Goal: Information Seeking & Learning: Learn about a topic

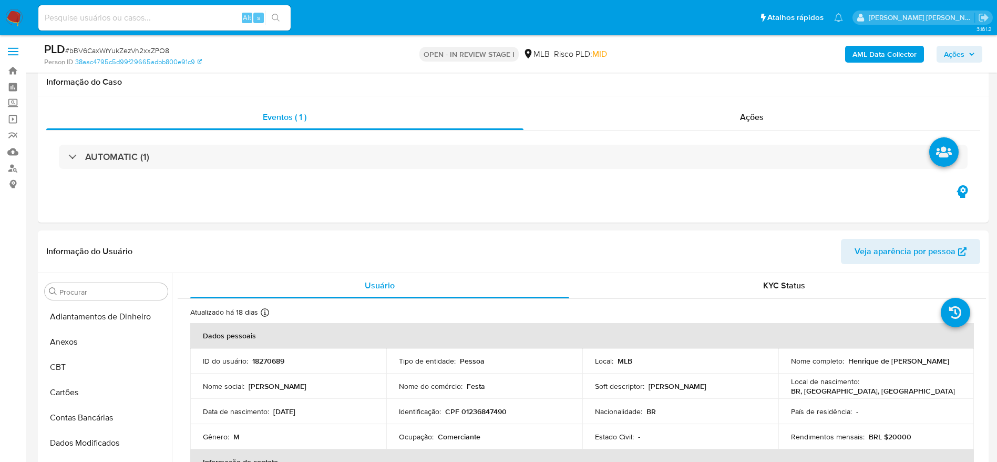
select select "10"
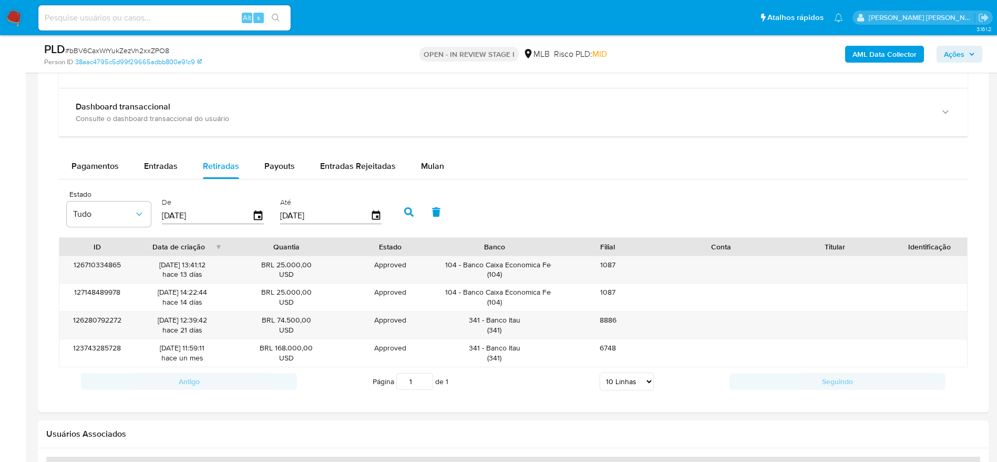
scroll to position [438, 0]
click at [966, 56] on span "Ações" at bounding box center [959, 54] width 31 height 15
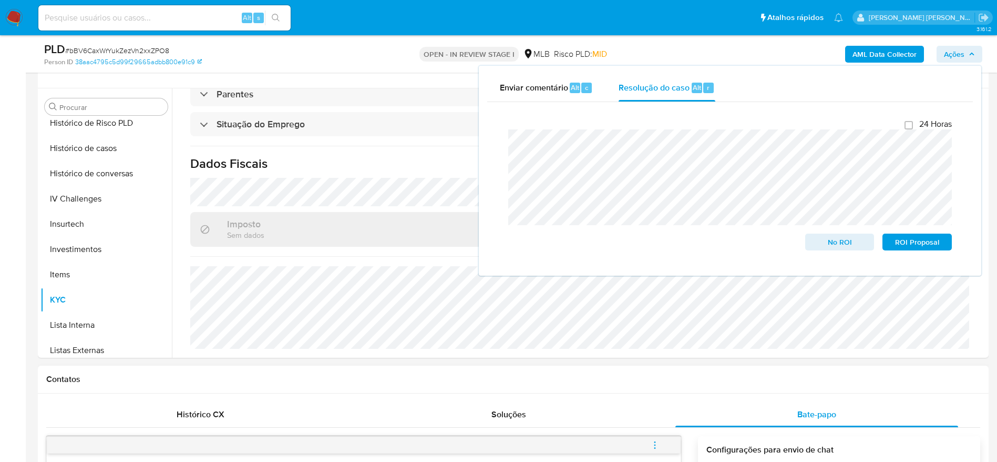
scroll to position [0, 0]
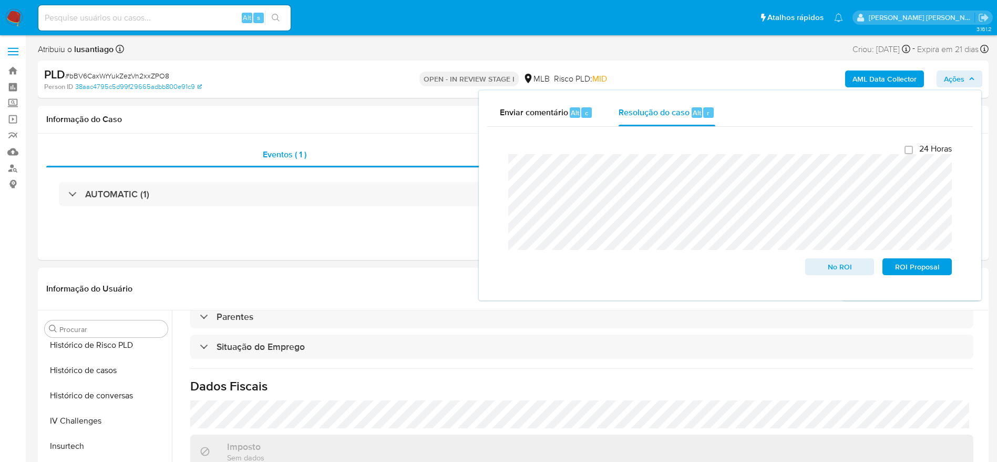
click at [855, 76] on b "AML Data Collector" at bounding box center [885, 78] width 64 height 17
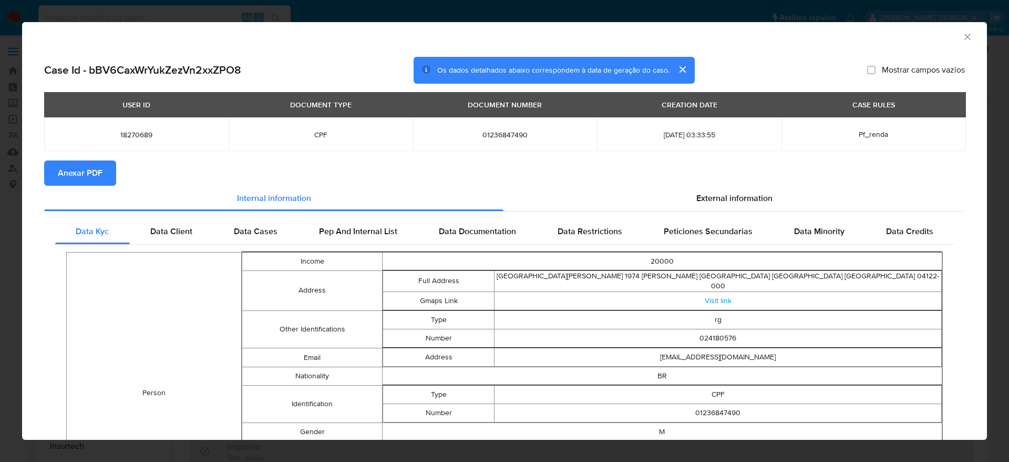
click at [962, 39] on icon "Fechar a janela" at bounding box center [967, 37] width 11 height 11
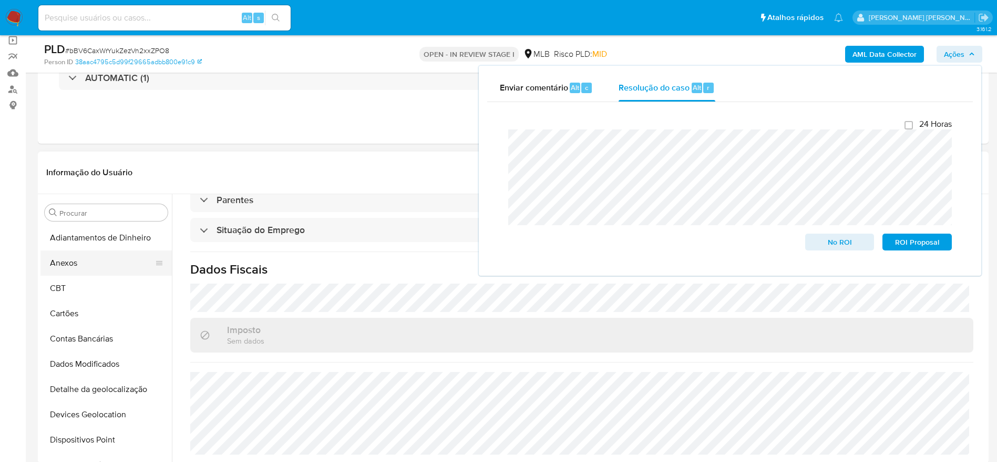
click at [88, 265] on button "Anexos" at bounding box center [101, 262] width 123 height 25
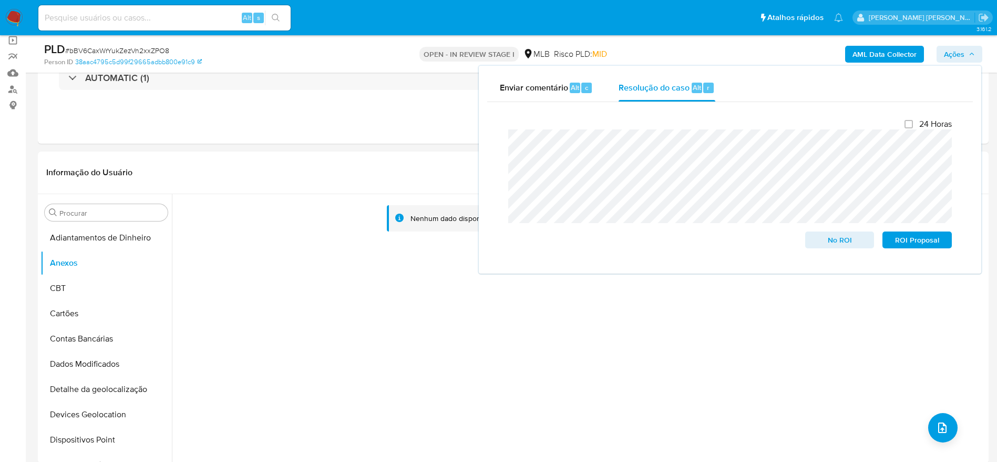
click at [889, 56] on b "AML Data Collector" at bounding box center [885, 54] width 64 height 17
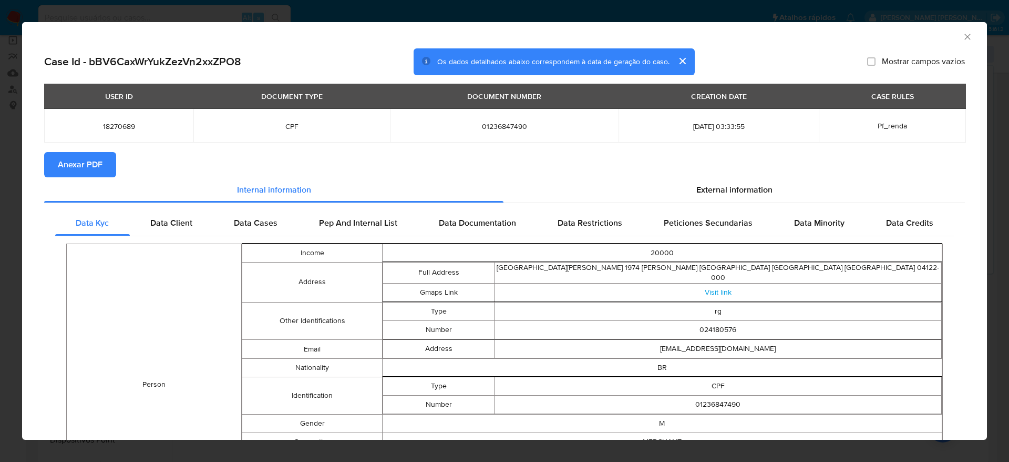
click at [76, 156] on span "Anexar PDF" at bounding box center [80, 164] width 45 height 23
click at [962, 36] on icon "Fechar a janela" at bounding box center [967, 37] width 11 height 11
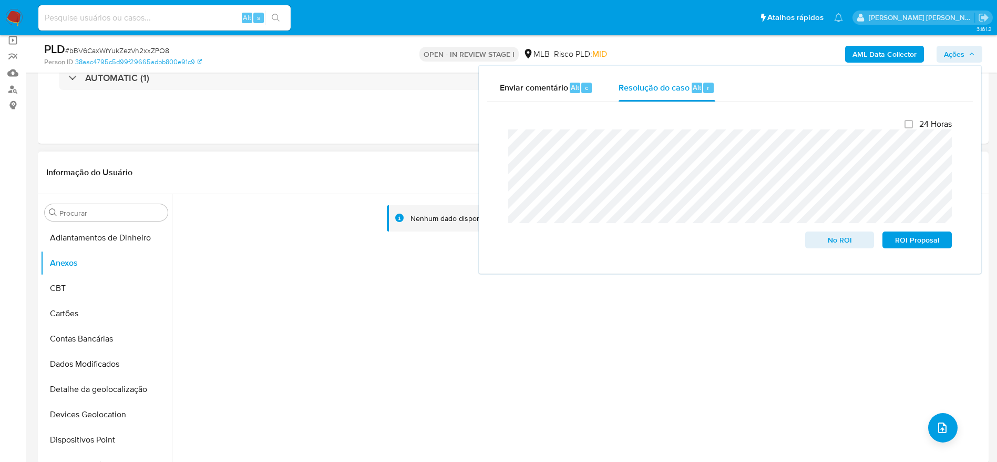
drag, startPoint x: 275, startPoint y: 307, endPoint x: 248, endPoint y: 318, distance: 30.0
click at [265, 311] on div "Nenhum dado disponível" at bounding box center [579, 328] width 814 height 269
click at [93, 291] on button "CBT" at bounding box center [101, 287] width 123 height 25
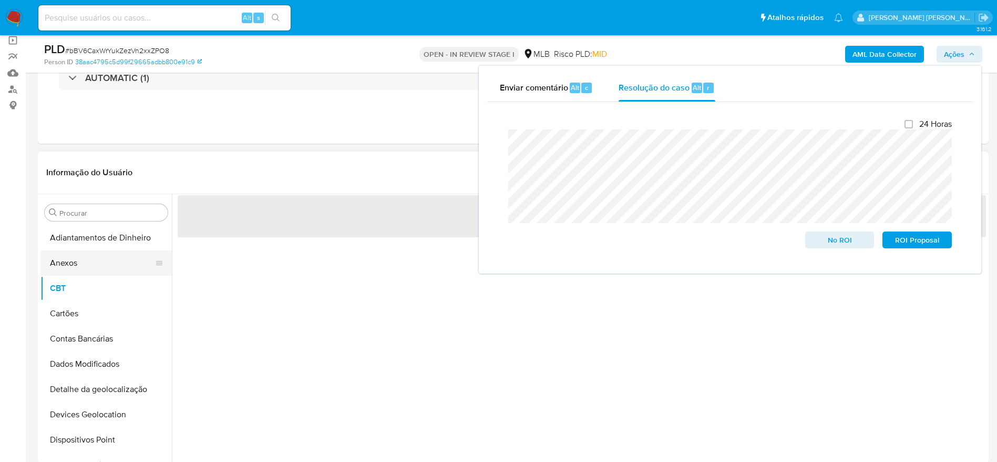
click at [88, 250] on button "Anexos" at bounding box center [101, 262] width 123 height 25
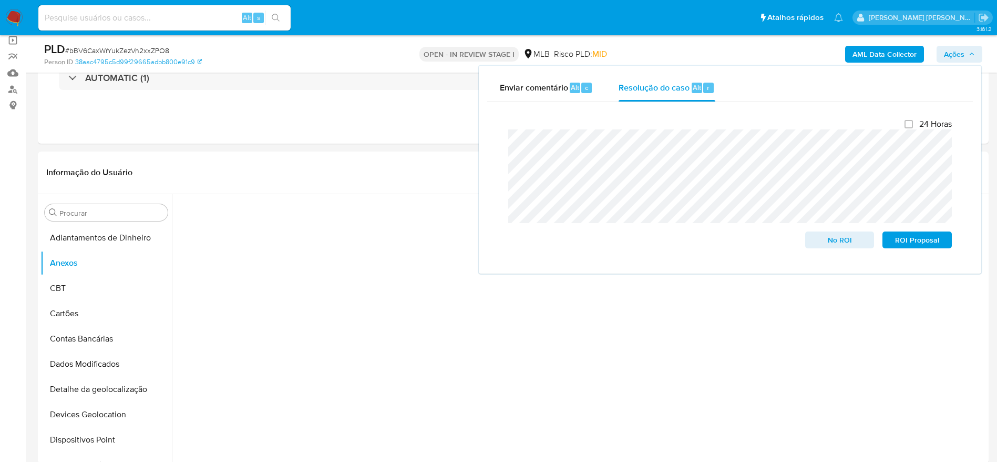
click at [952, 54] on span "Ações" at bounding box center [954, 54] width 21 height 17
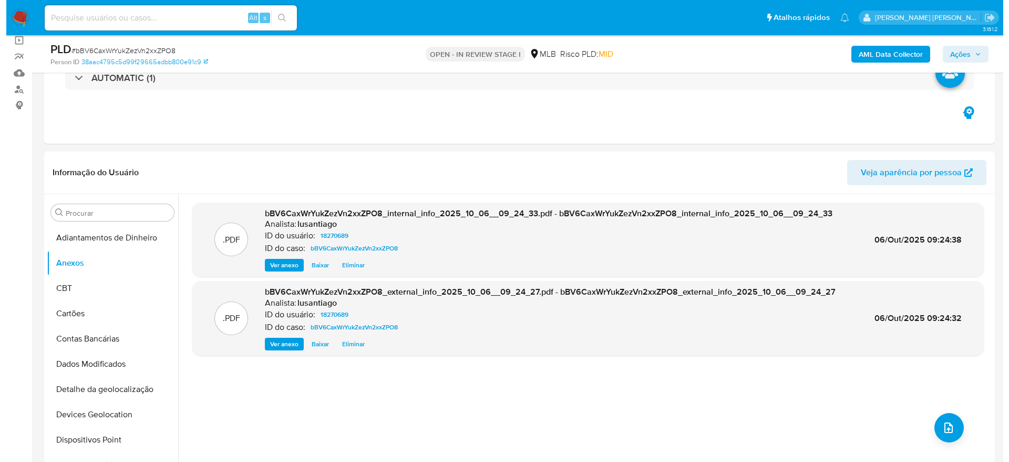
scroll to position [158, 0]
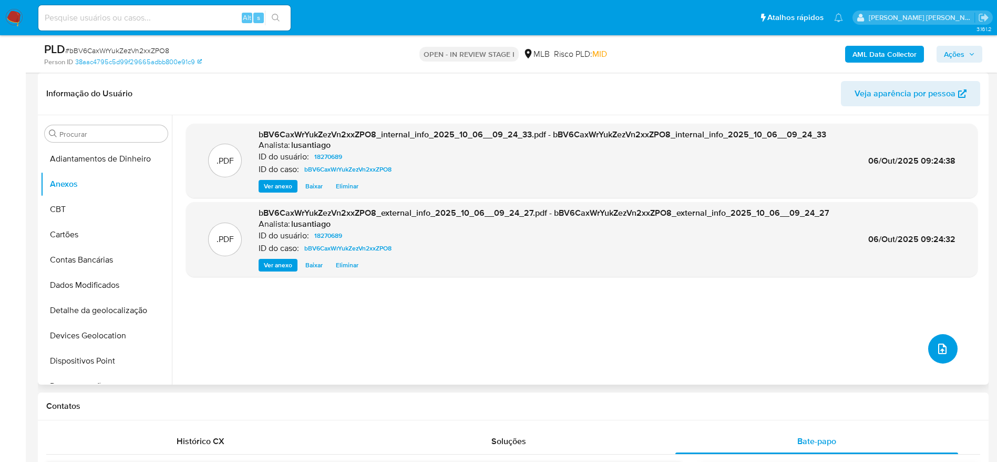
click at [939, 346] on icon "upload-file" at bounding box center [942, 348] width 13 height 13
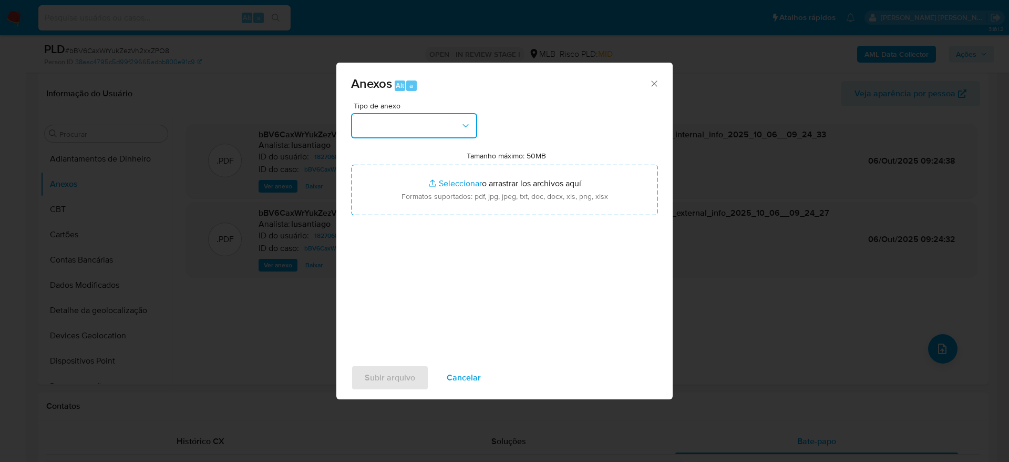
click at [412, 125] on button "button" at bounding box center [414, 125] width 126 height 25
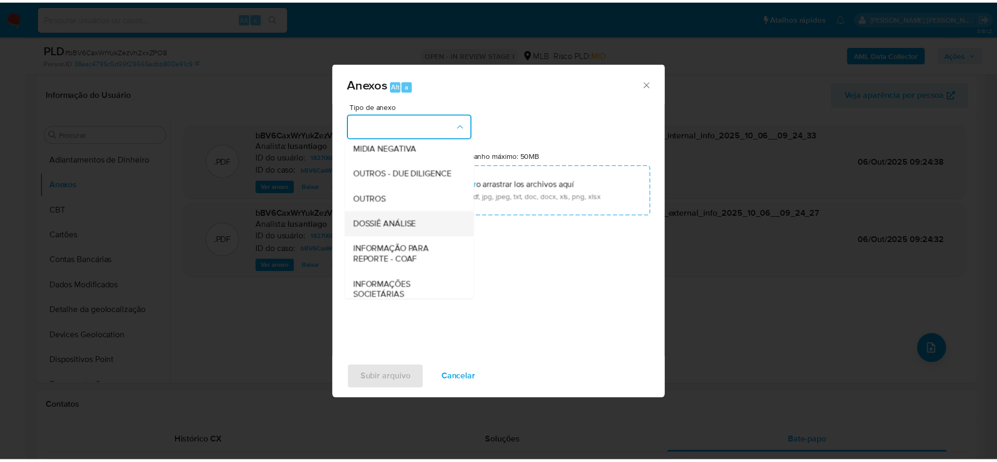
scroll to position [162, 0]
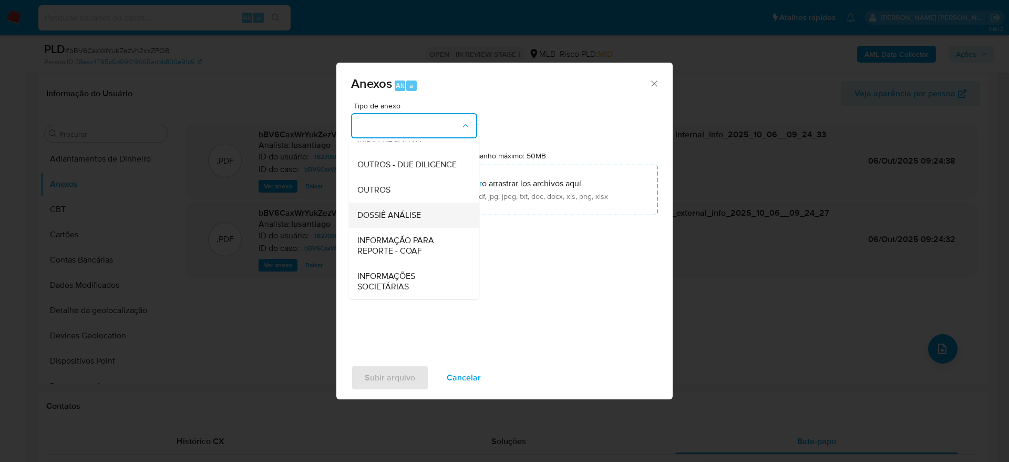
click at [398, 215] on span "DOSSIÊ ANÁLISE" at bounding box center [389, 215] width 64 height 11
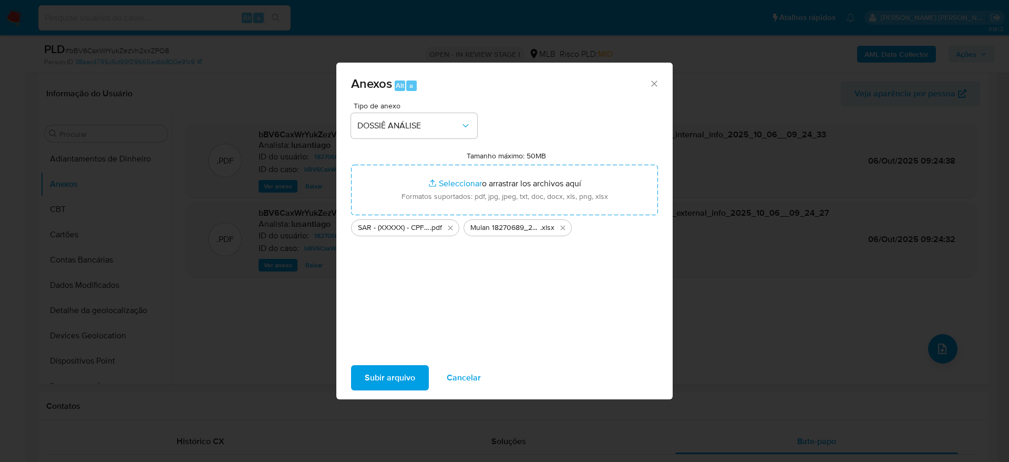
click at [391, 371] on span "Subir arquivo" at bounding box center [390, 377] width 50 height 23
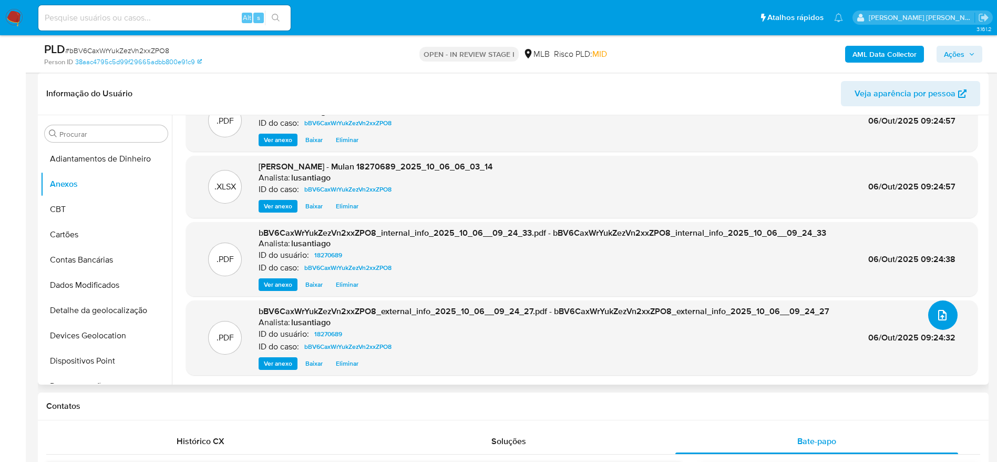
scroll to position [0, 0]
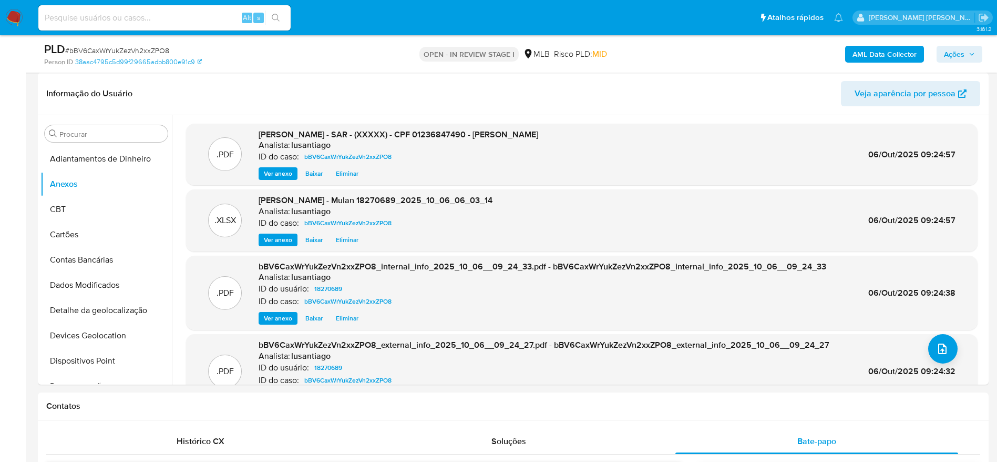
click at [967, 52] on span "Ações" at bounding box center [959, 54] width 31 height 15
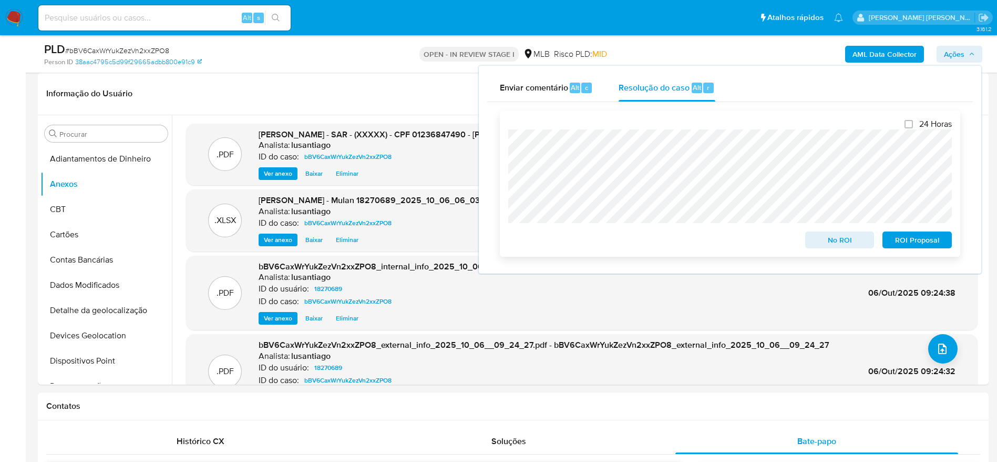
click at [914, 240] on span "ROI Proposal" at bounding box center [917, 239] width 55 height 15
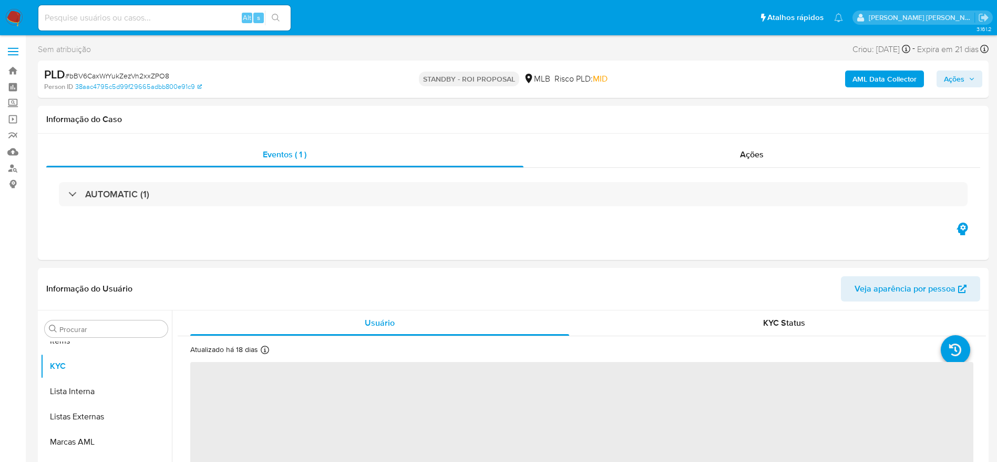
scroll to position [545, 0]
select select "10"
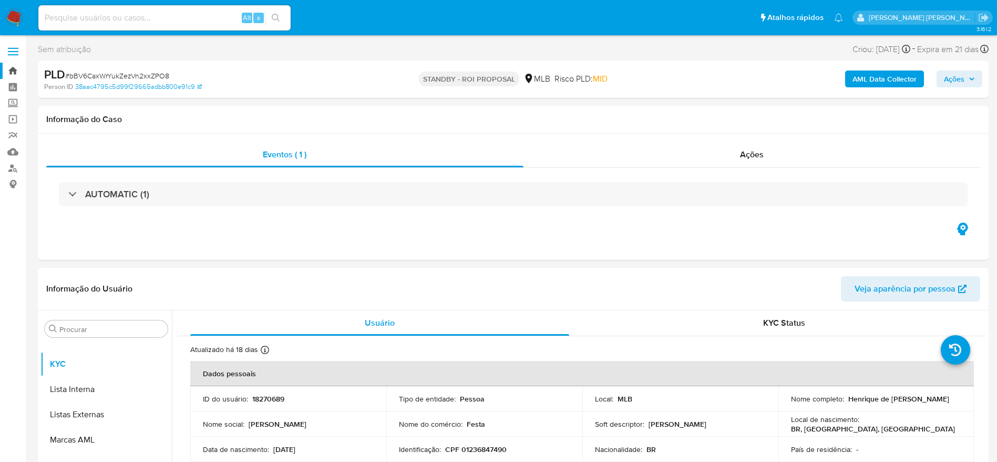
click at [13, 66] on link "Bandeja" at bounding box center [62, 71] width 125 height 16
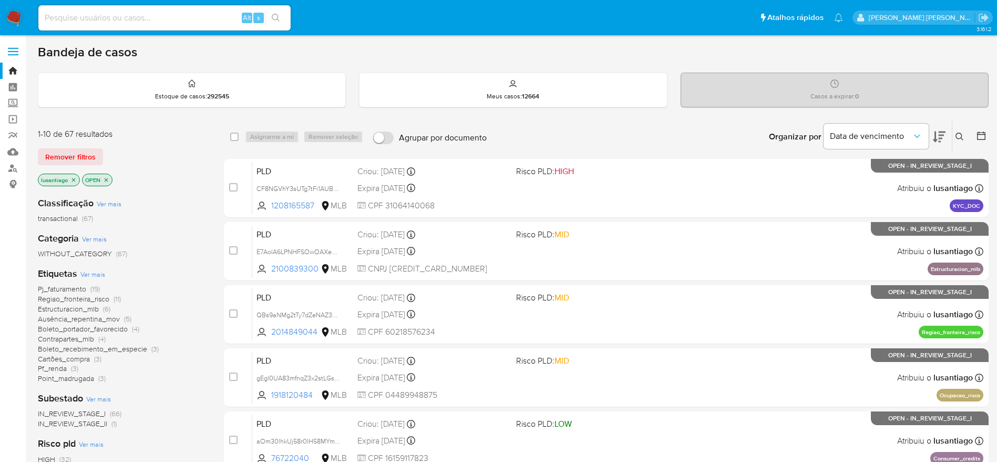
click at [132, 15] on input at bounding box center [164, 18] width 252 height 14
paste input "18270689"
type input "18270689"
click at [283, 17] on button "search-icon" at bounding box center [276, 18] width 22 height 15
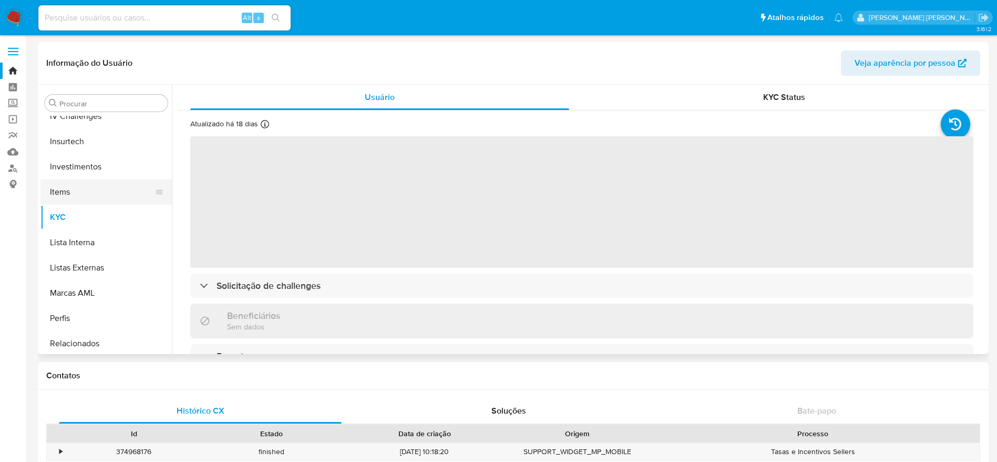
select select "10"
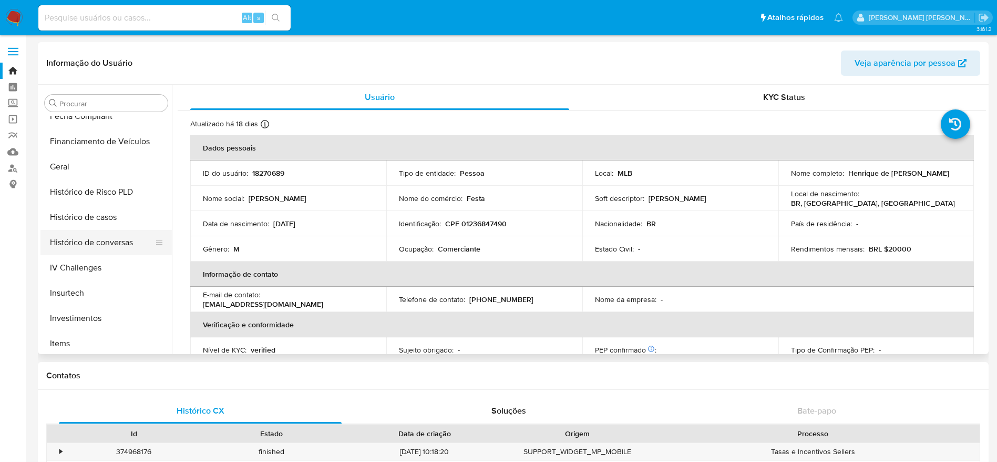
scroll to position [309, 0]
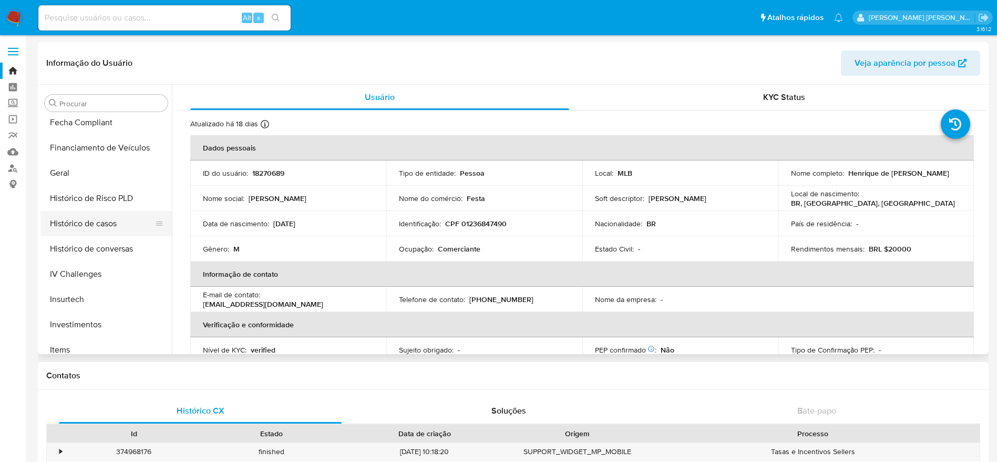
click at [89, 229] on button "Histórico de casos" at bounding box center [101, 223] width 123 height 25
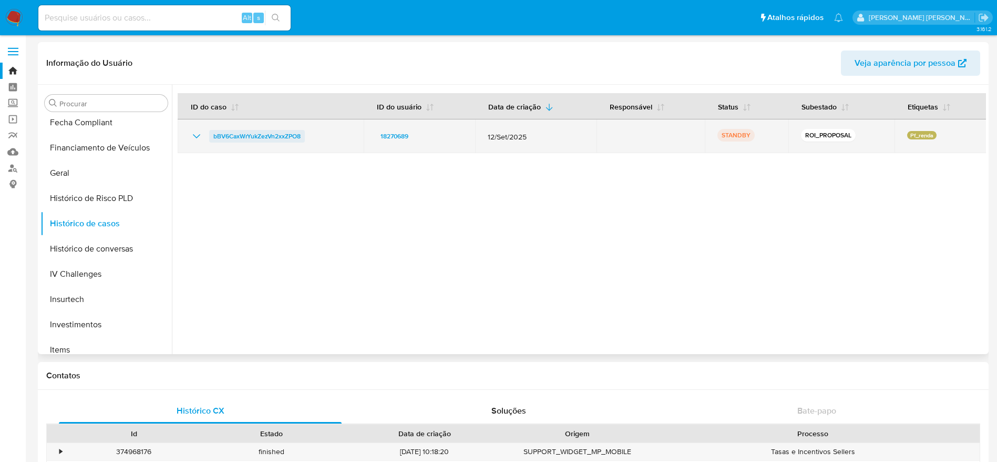
click at [251, 137] on span "bBV6CaxWrYukZezVn2xxZPO8" at bounding box center [256, 136] width 87 height 13
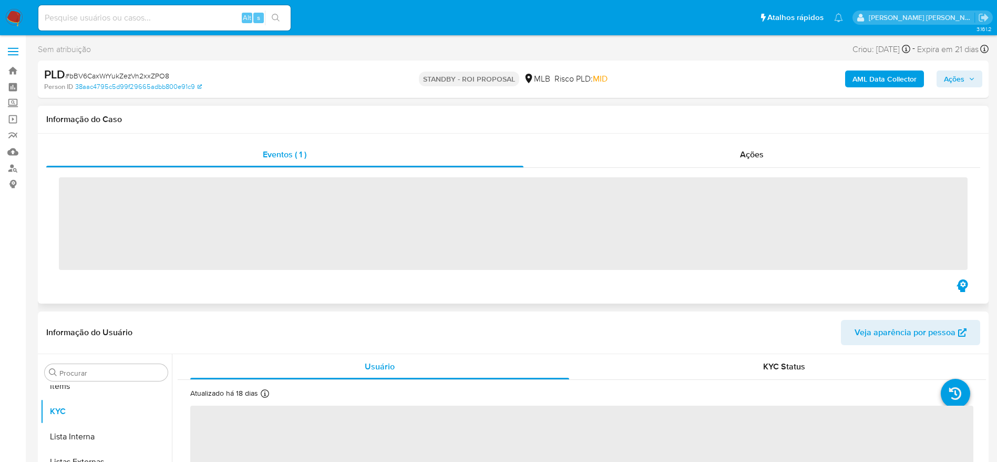
scroll to position [545, 0]
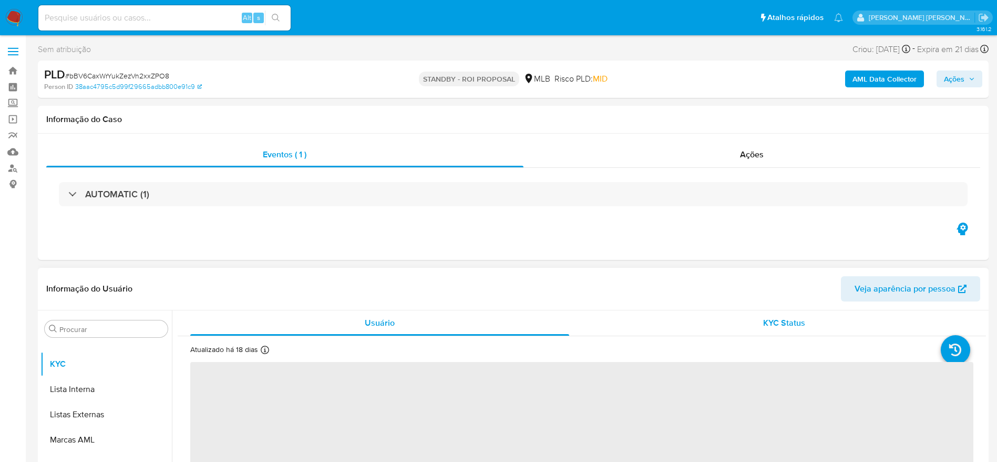
select select "10"
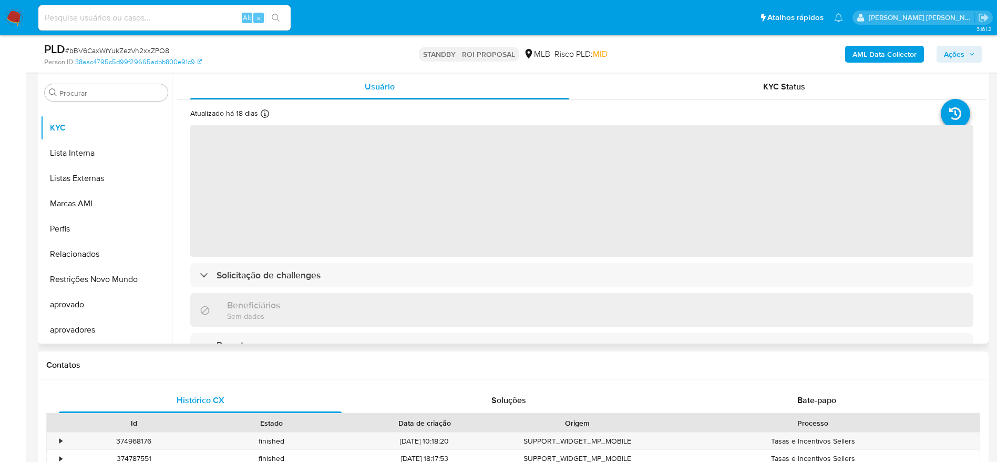
scroll to position [237, 0]
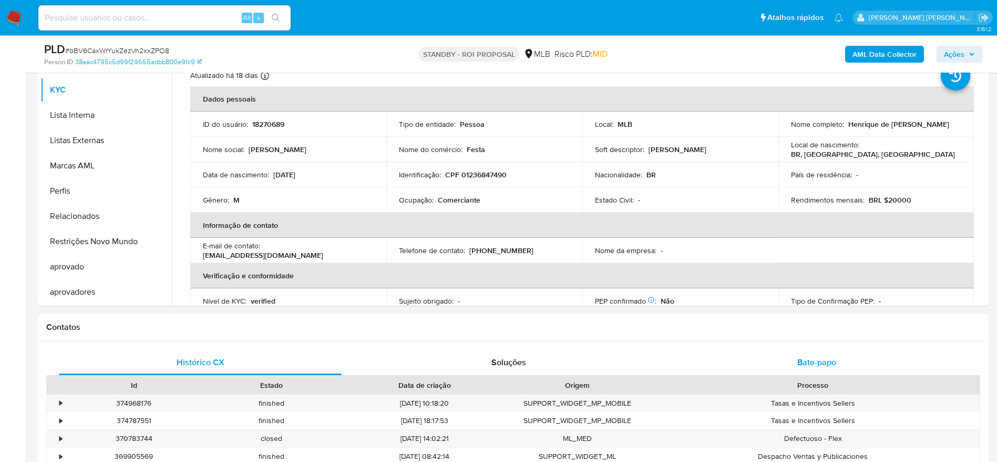
click at [784, 363] on div "Bate-papo" at bounding box center [816, 362] width 283 height 25
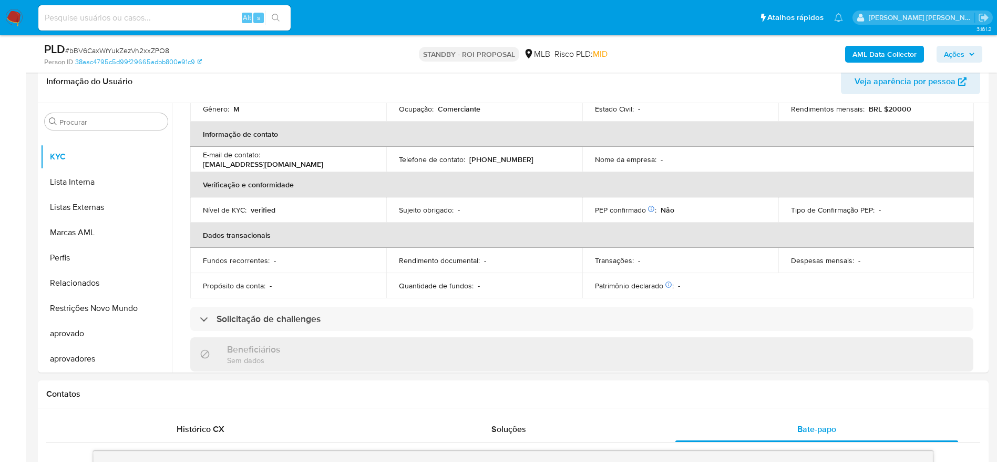
scroll to position [158, 0]
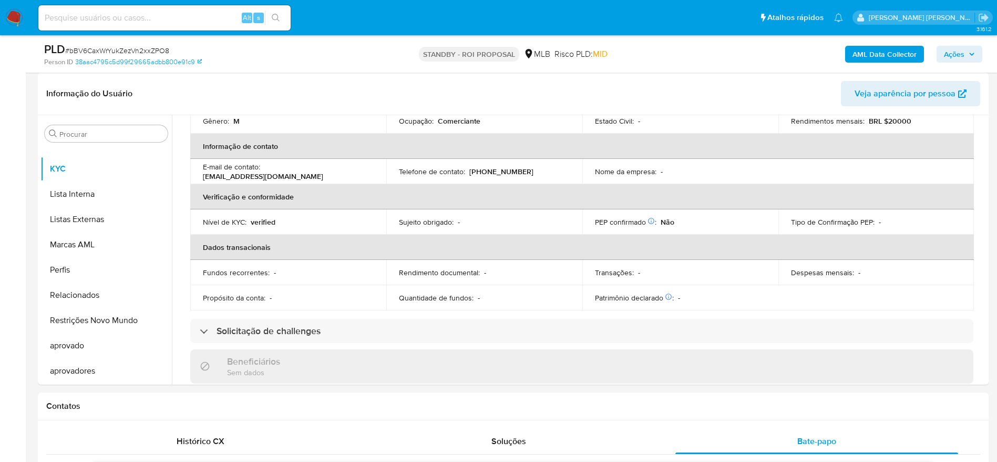
drag, startPoint x: 974, startPoint y: 46, endPoint x: 895, endPoint y: 64, distance: 80.3
click at [969, 46] on button "Ações" at bounding box center [960, 54] width 46 height 17
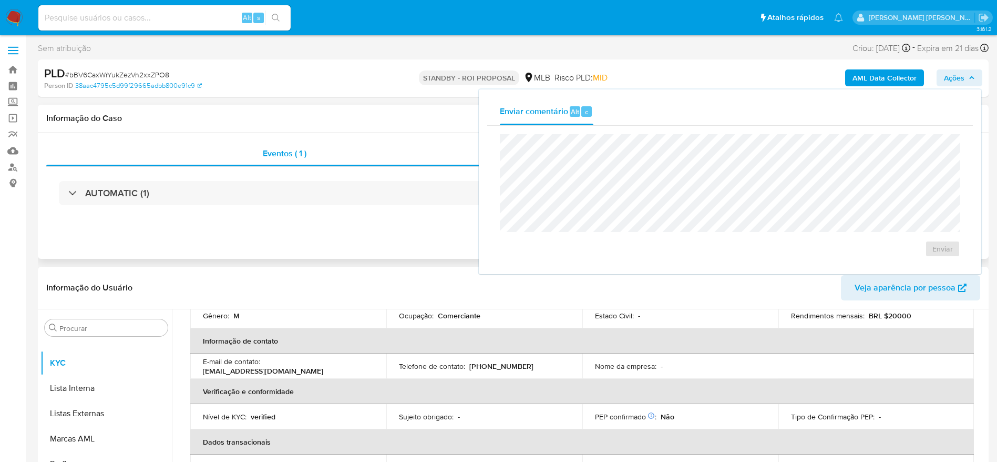
scroll to position [0, 0]
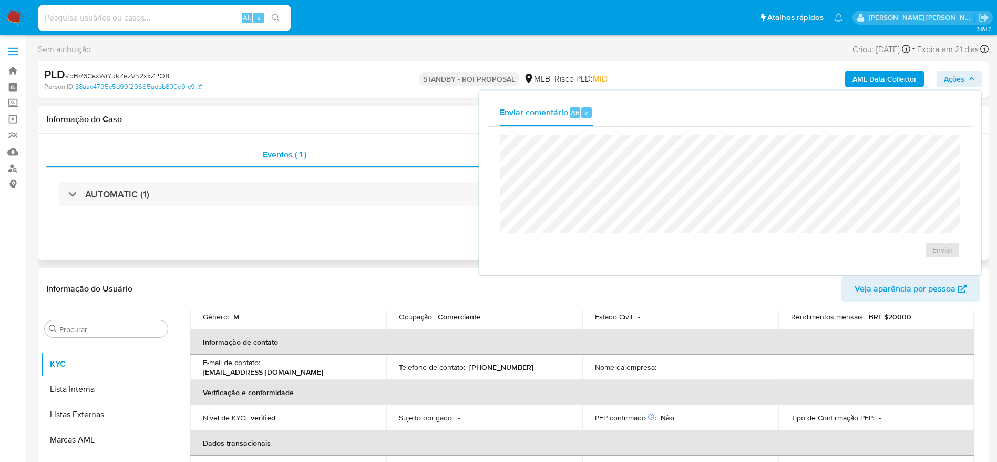
click at [340, 106] on div "Informação do Caso" at bounding box center [513, 120] width 951 height 28
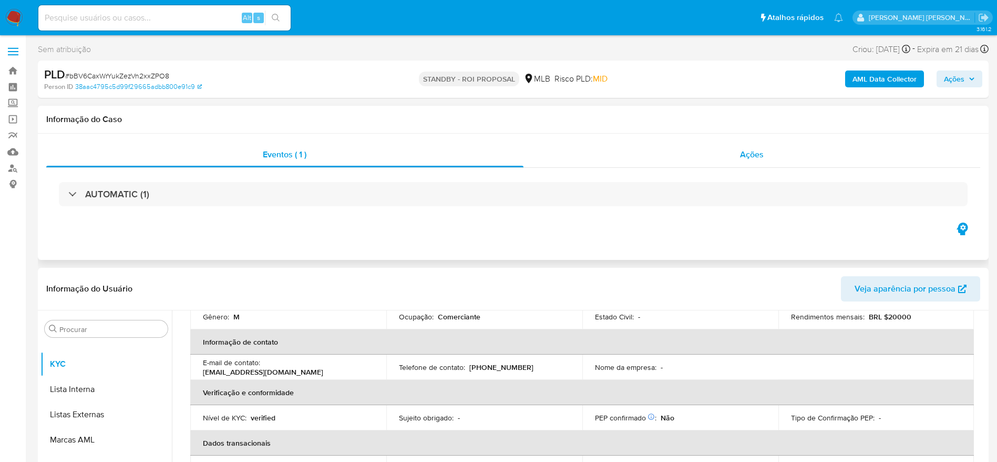
click at [600, 151] on div "Ações" at bounding box center [752, 154] width 457 height 25
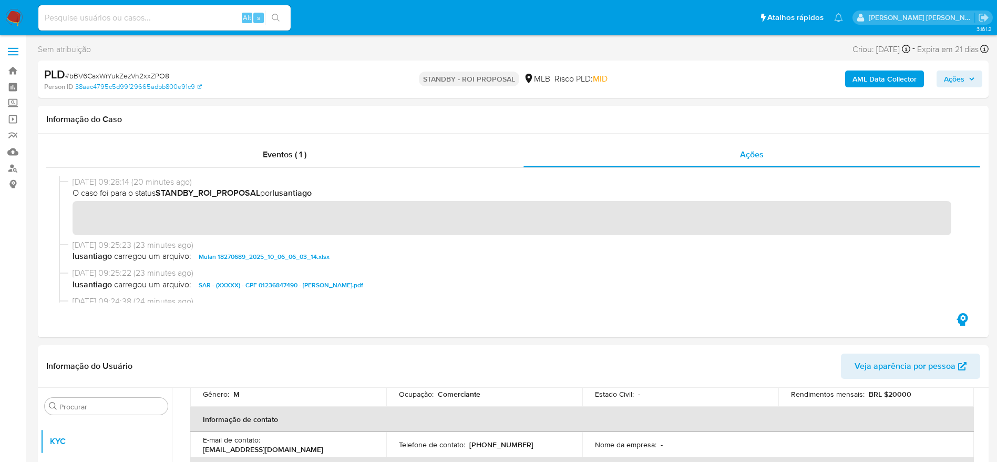
click at [166, 21] on input at bounding box center [164, 18] width 252 height 14
paste input "2405177537"
type input "2405177537"
click at [278, 16] on icon "search-icon" at bounding box center [276, 18] width 8 height 8
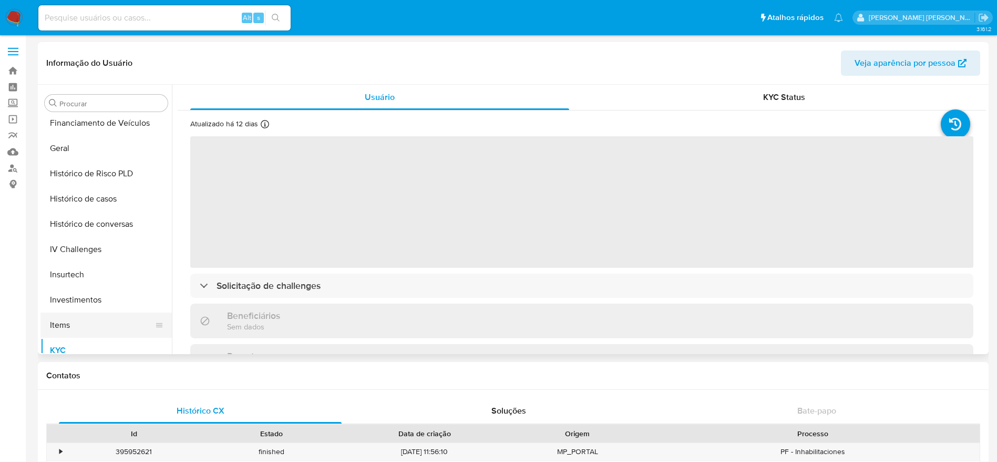
scroll to position [309, 0]
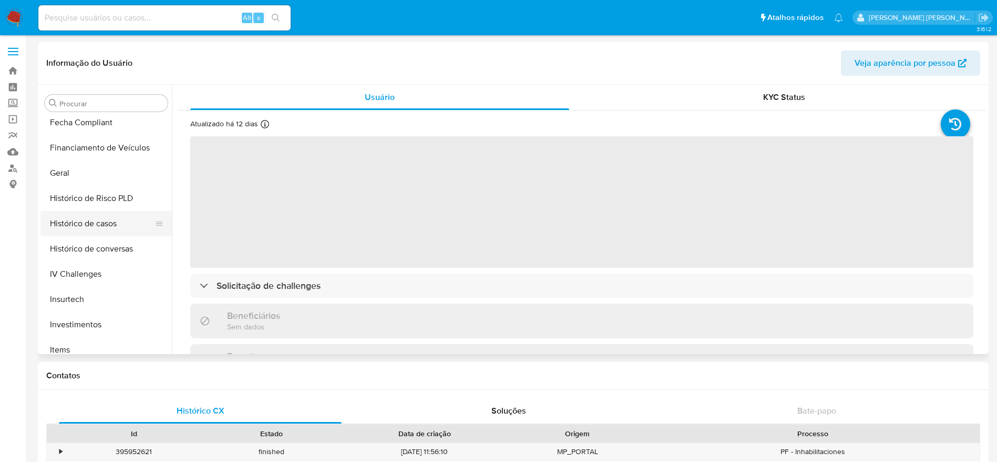
select select "10"
click at [87, 225] on button "Histórico de casos" at bounding box center [101, 223] width 123 height 25
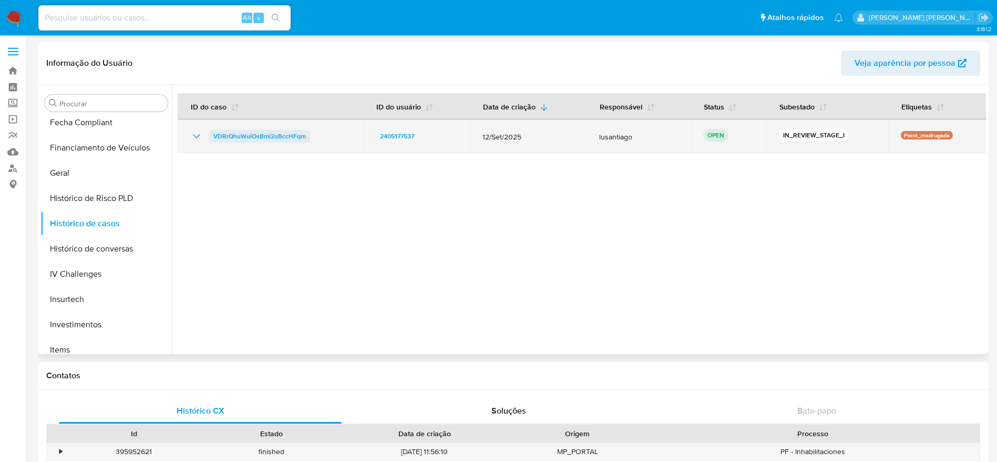
click at [279, 136] on span "VDRrQhuWuiOsBmi2uBccHFqm" at bounding box center [259, 136] width 93 height 13
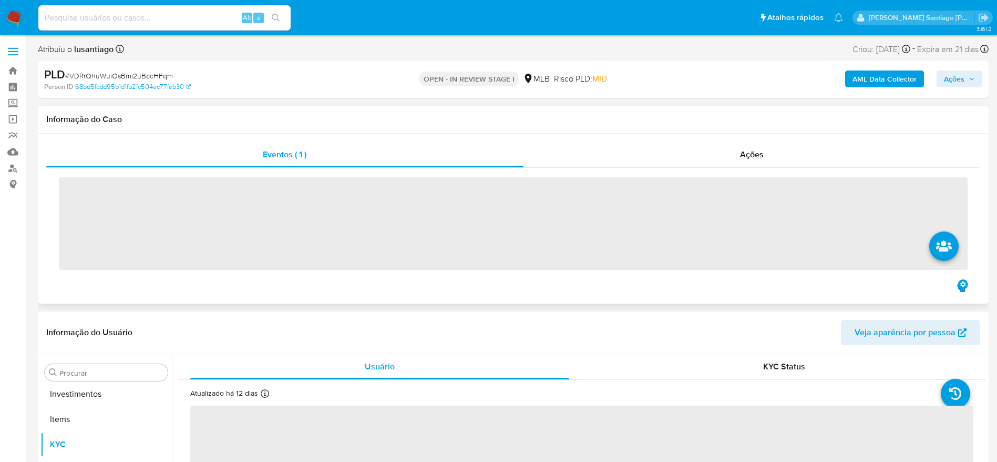
scroll to position [545, 0]
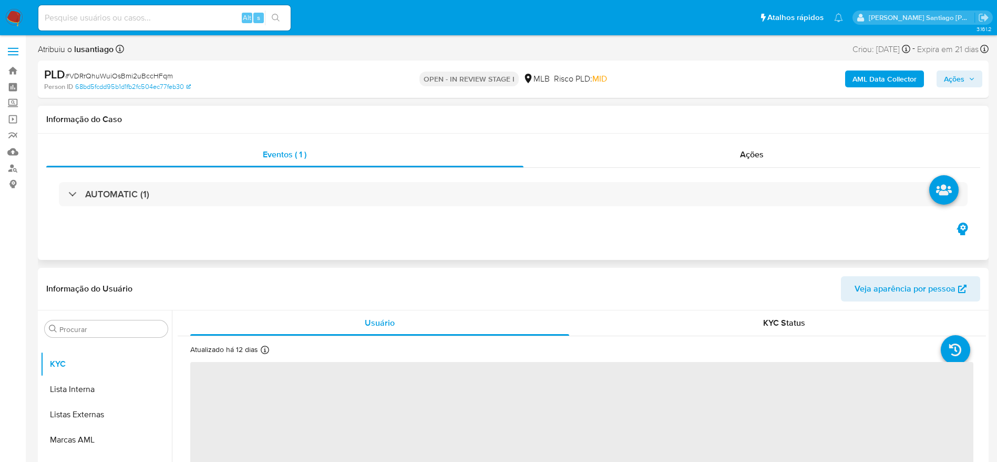
select select "10"
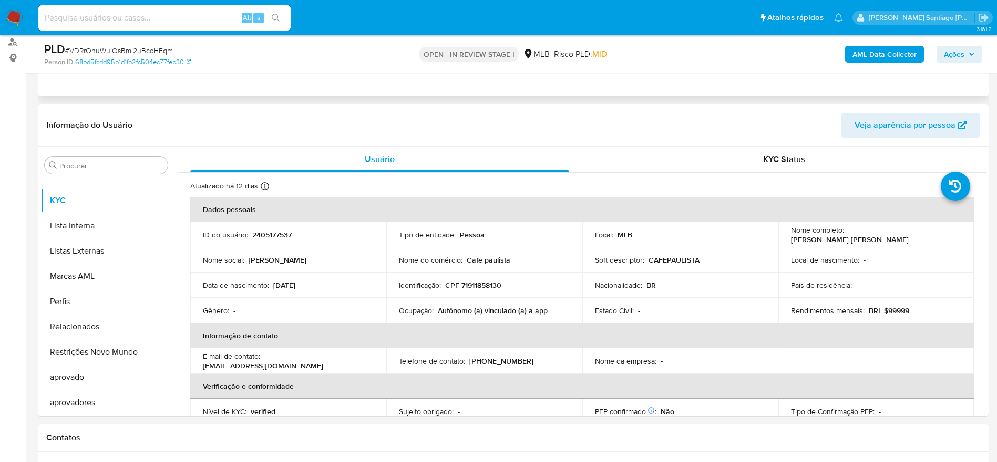
scroll to position [158, 0]
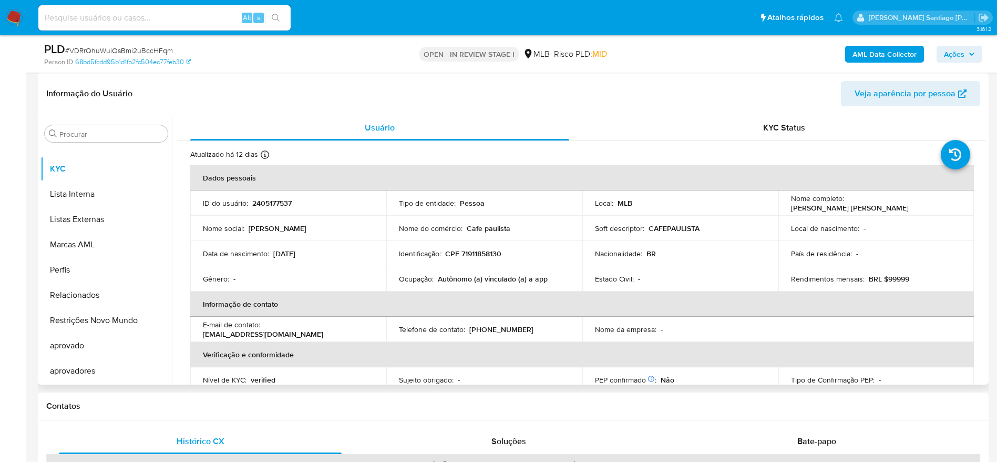
click at [485, 255] on p "CPF 71911858130" at bounding box center [473, 253] width 56 height 9
copy p "71911858130"
drag, startPoint x: 914, startPoint y: 208, endPoint x: 788, endPoint y: 209, distance: 126.2
click at [791, 209] on div "Nome completo : [PERSON_NAME] [PERSON_NAME]" at bounding box center [876, 202] width 171 height 19
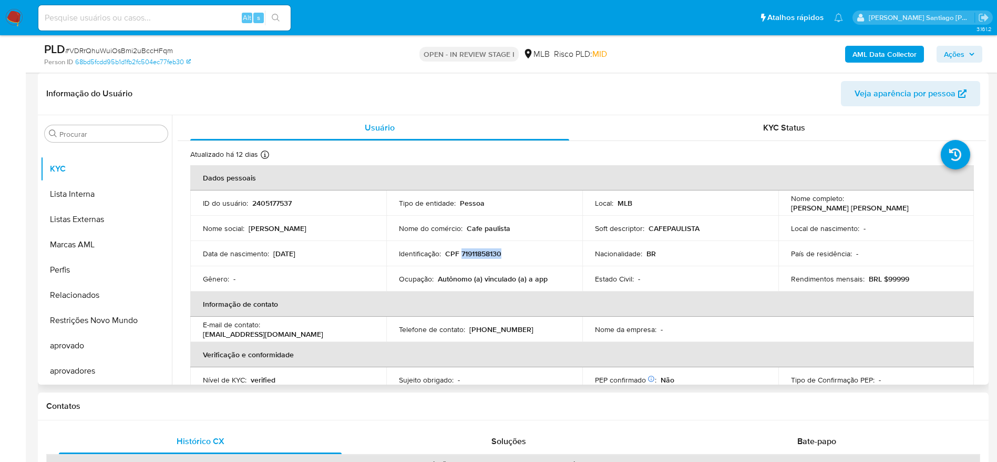
copy p "[PERSON_NAME] [PERSON_NAME]"
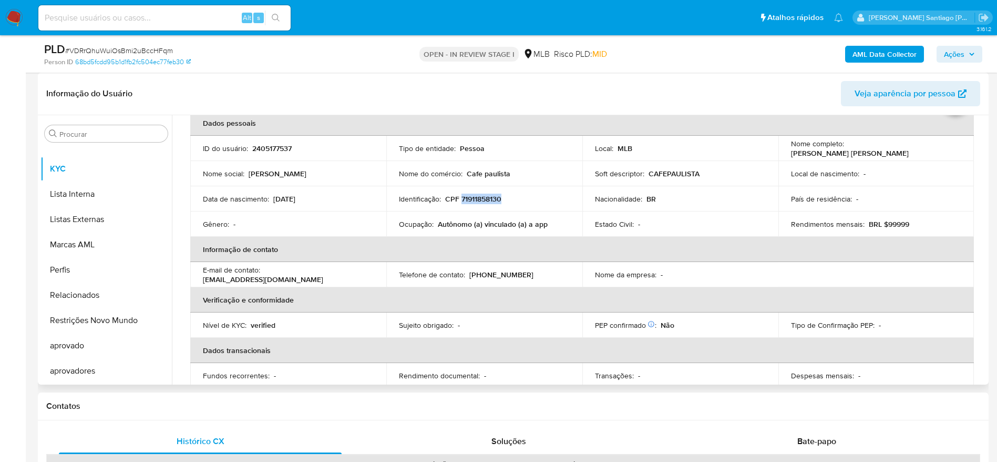
scroll to position [54, 0]
click at [478, 192] on td "Identificação : CPF 71911858130" at bounding box center [484, 199] width 196 height 25
click at [478, 202] on p "CPF 71911858130" at bounding box center [473, 199] width 56 height 9
copy p "71911858130"
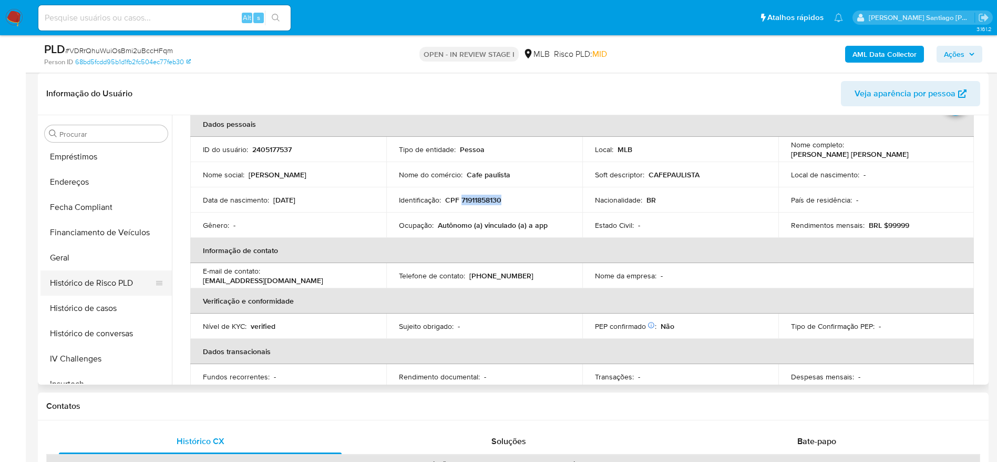
scroll to position [230, 0]
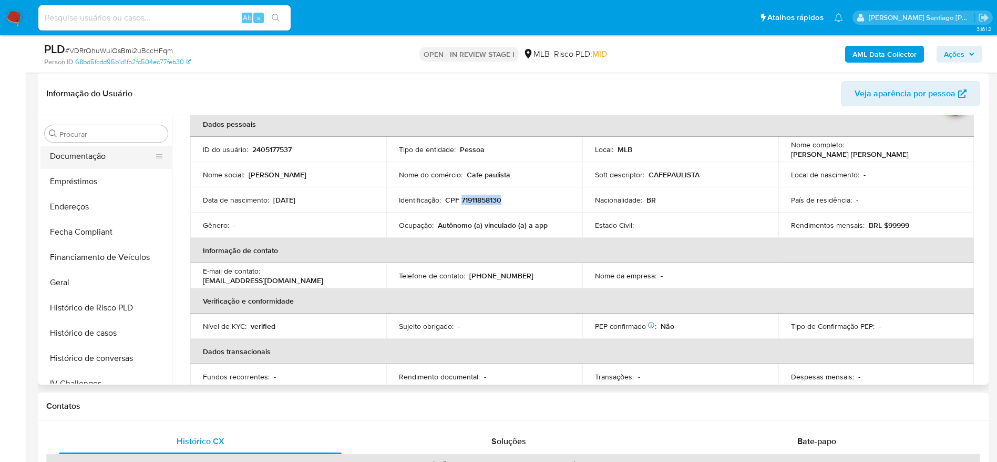
click at [103, 154] on button "Documentação" at bounding box center [101, 156] width 123 height 25
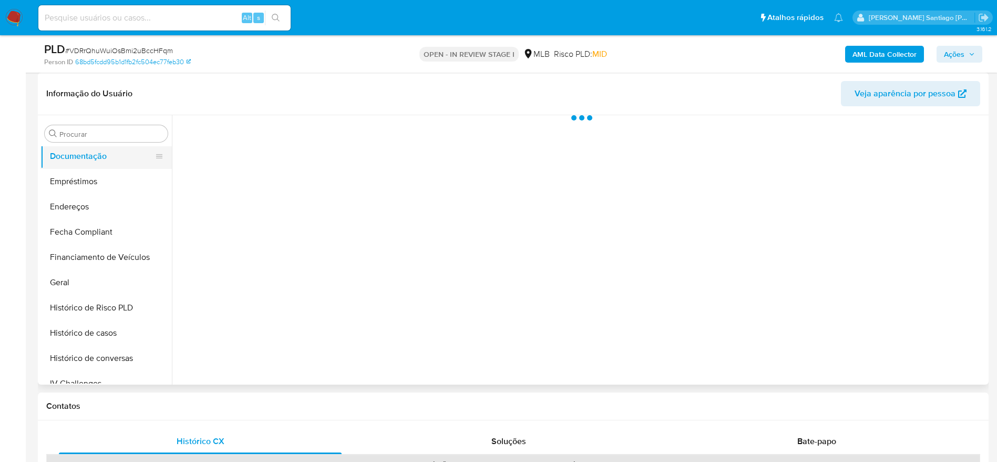
scroll to position [0, 0]
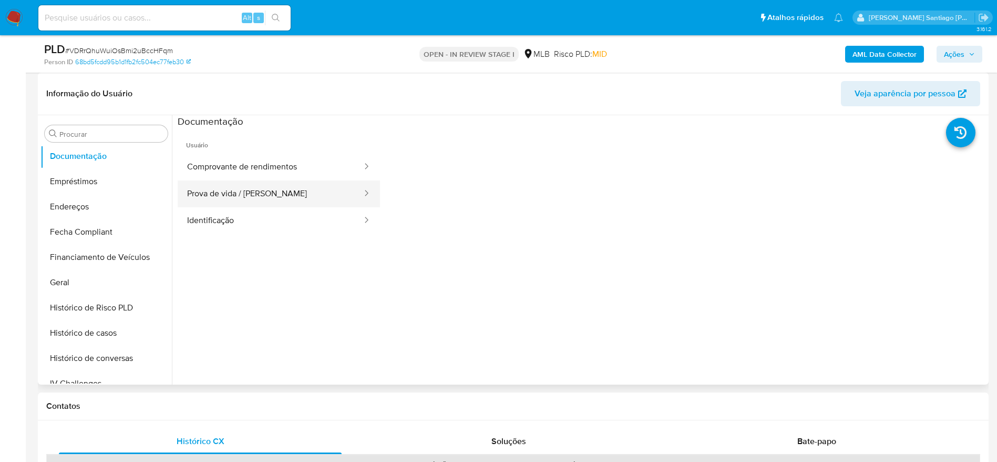
click at [277, 196] on button "Prova de vida / Selfie" at bounding box center [271, 193] width 186 height 27
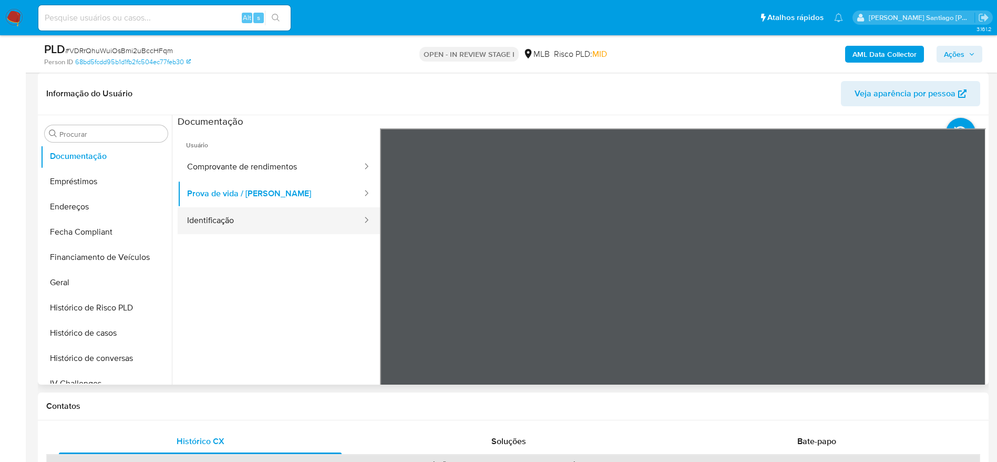
click at [277, 224] on button "Identificação" at bounding box center [271, 220] width 186 height 27
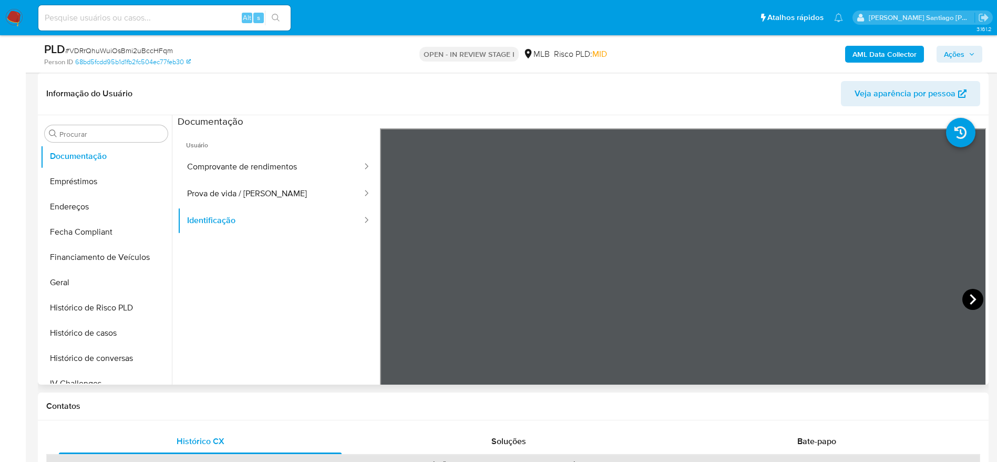
click at [966, 296] on icon at bounding box center [972, 299] width 21 height 21
click at [88, 277] on button "Geral" at bounding box center [101, 282] width 123 height 25
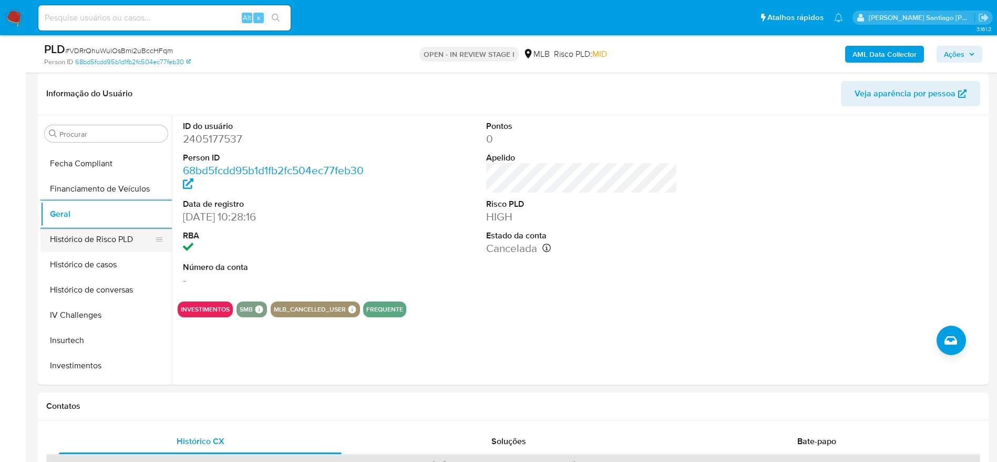
scroll to position [387, 0]
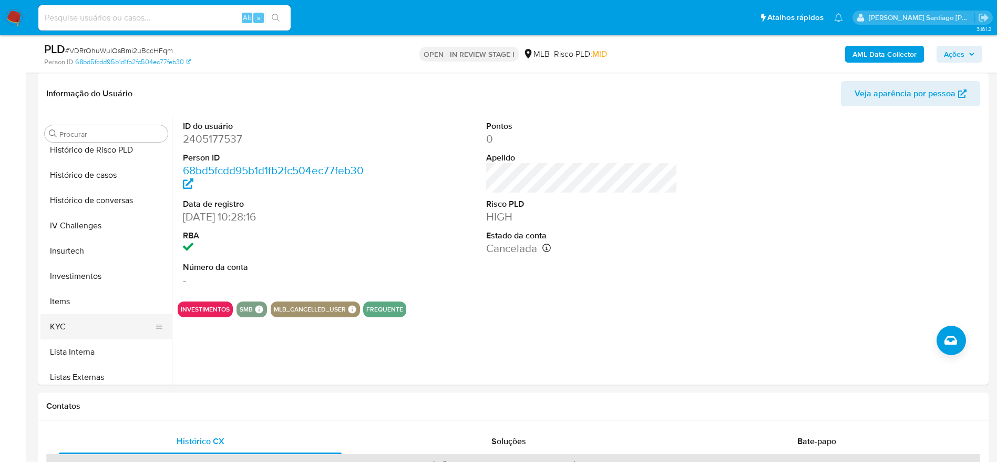
drag, startPoint x: 71, startPoint y: 325, endPoint x: 154, endPoint y: 332, distance: 82.8
click at [80, 328] on button "KYC" at bounding box center [101, 326] width 123 height 25
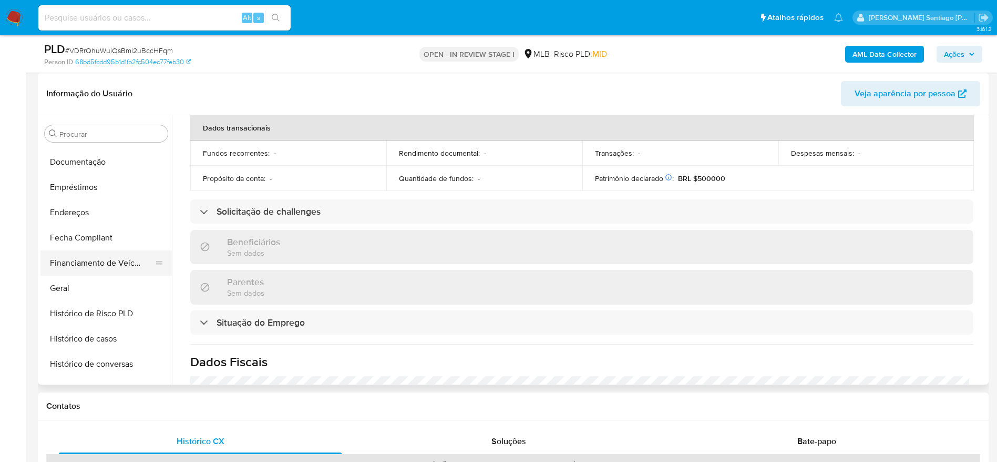
scroll to position [230, 0]
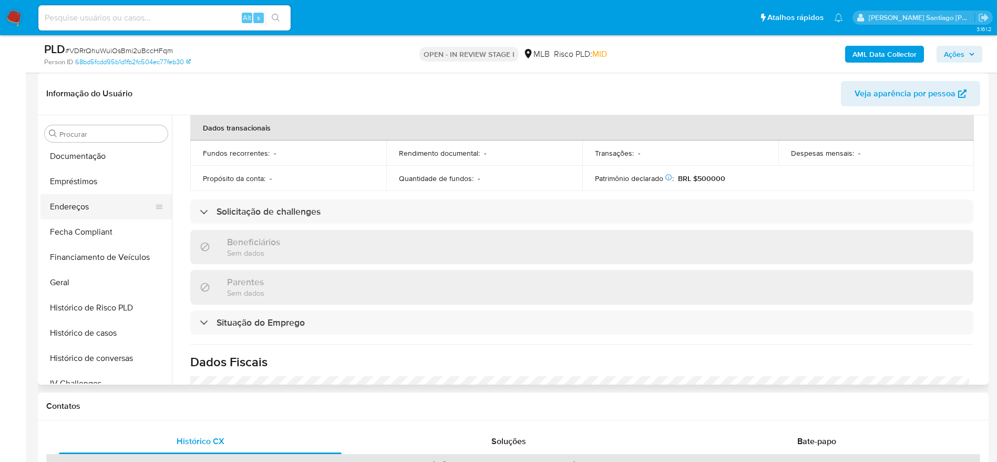
click at [95, 208] on button "Endereços" at bounding box center [101, 206] width 123 height 25
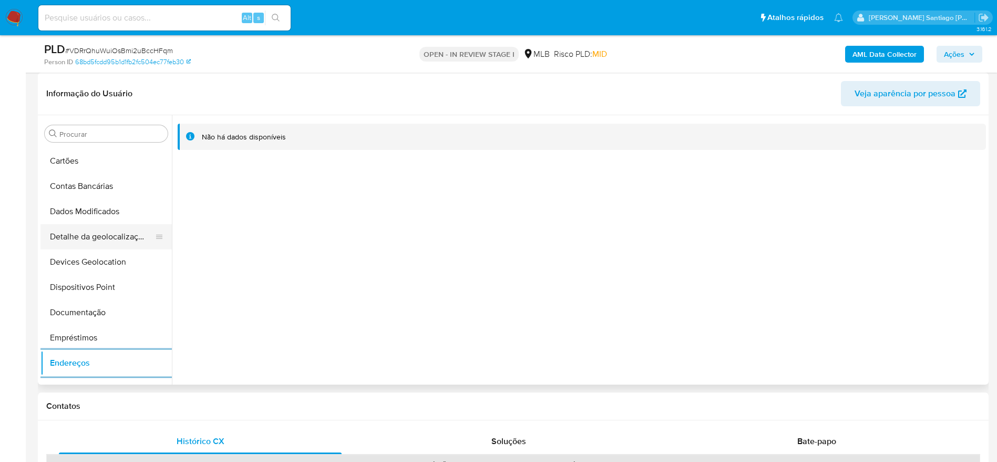
scroll to position [72, 0]
click at [117, 230] on button "Detalhe da geolocalização" at bounding box center [101, 238] width 123 height 25
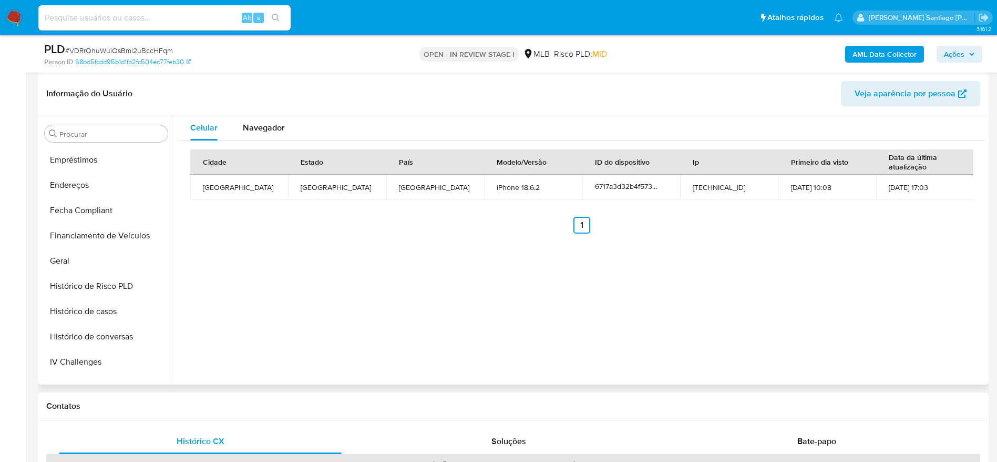
scroll to position [545, 0]
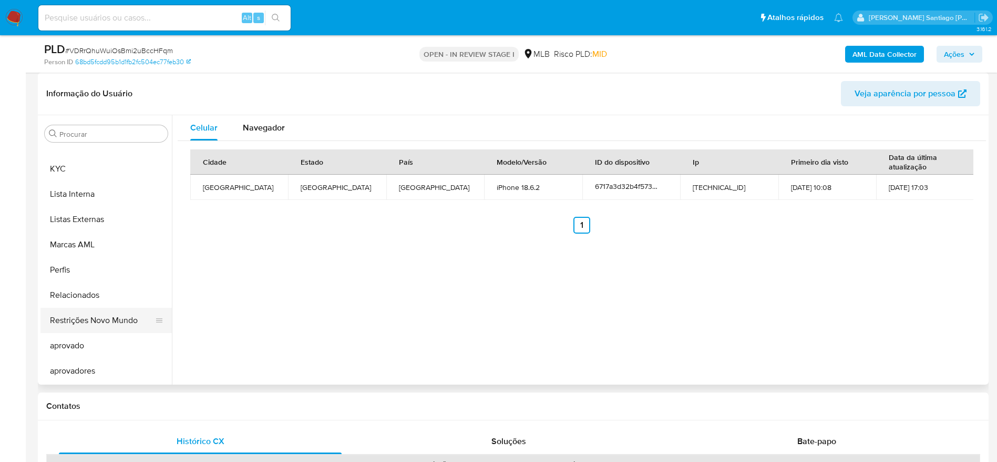
click at [109, 322] on button "Restrições Novo Mundo" at bounding box center [101, 320] width 123 height 25
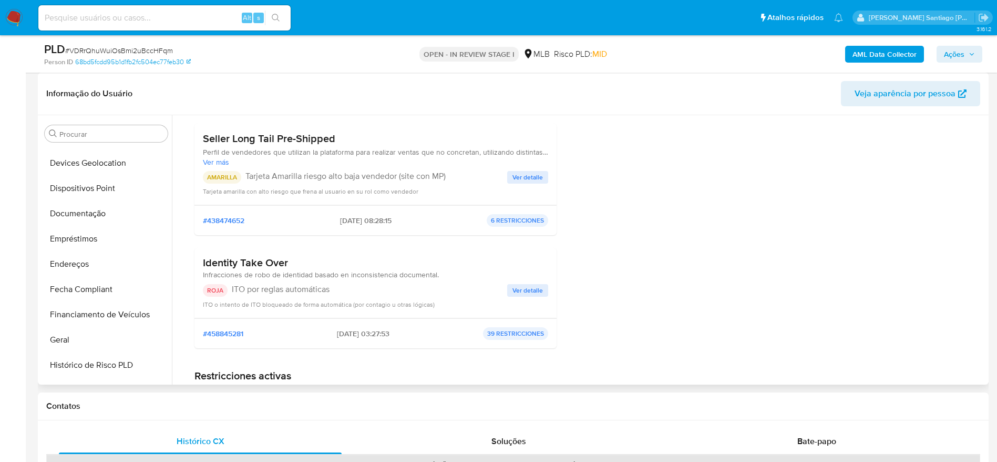
scroll to position [151, 0]
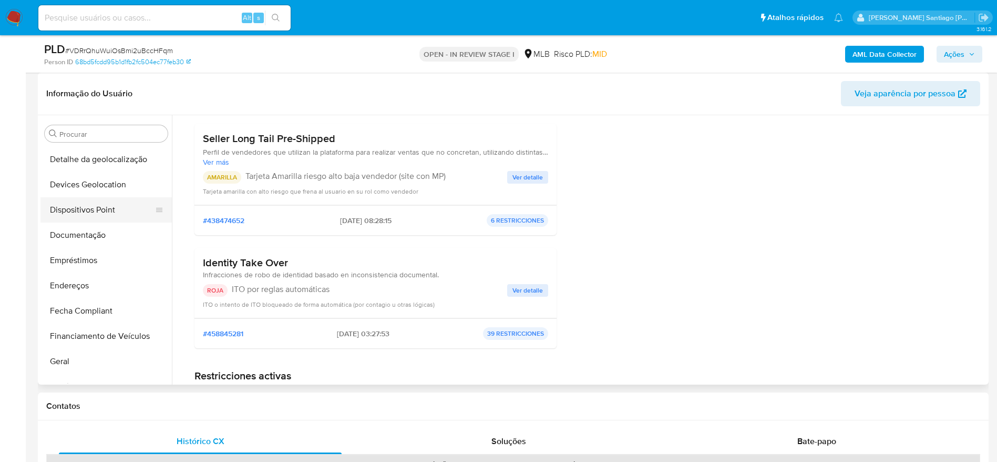
click at [102, 204] on button "Dispositivos Point" at bounding box center [101, 209] width 123 height 25
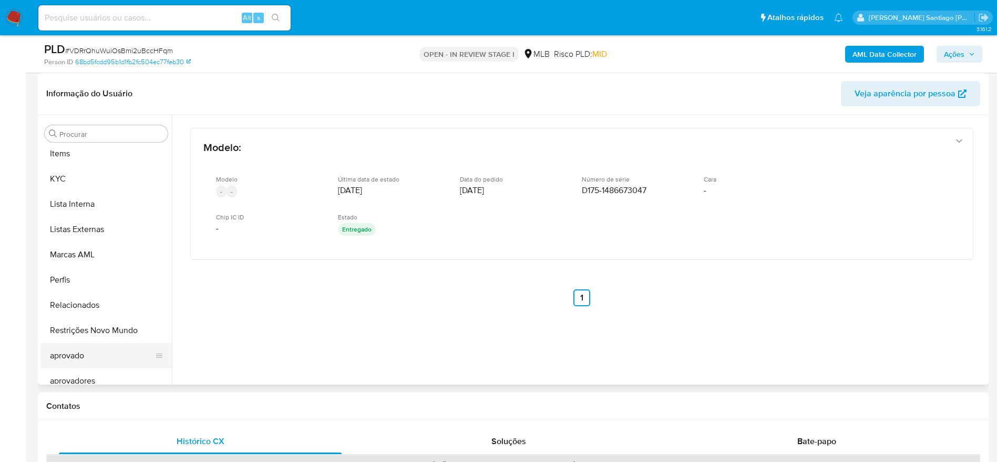
scroll to position [545, 0]
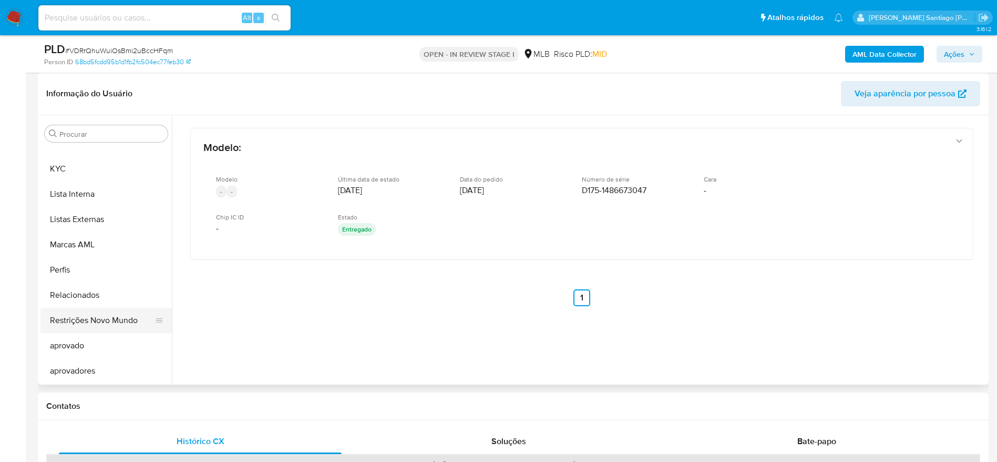
click at [99, 328] on button "Restrições Novo Mundo" at bounding box center [101, 320] width 123 height 25
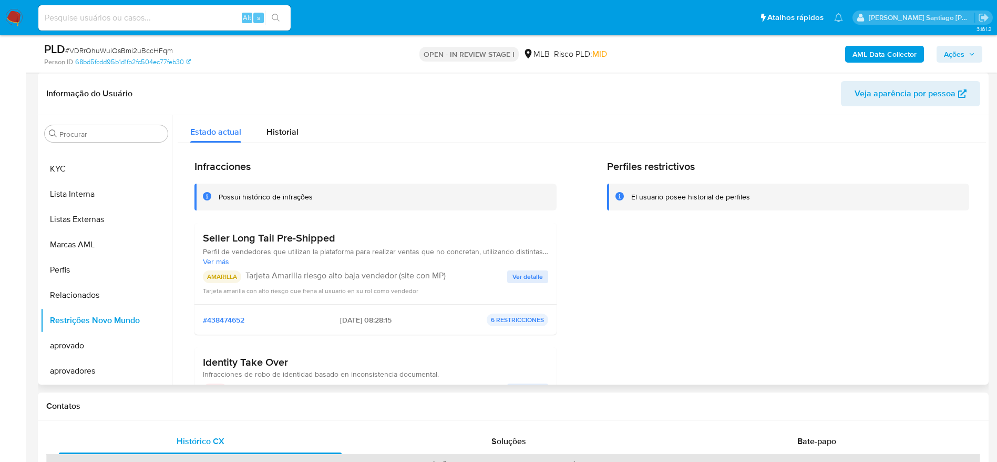
scroll to position [158, 0]
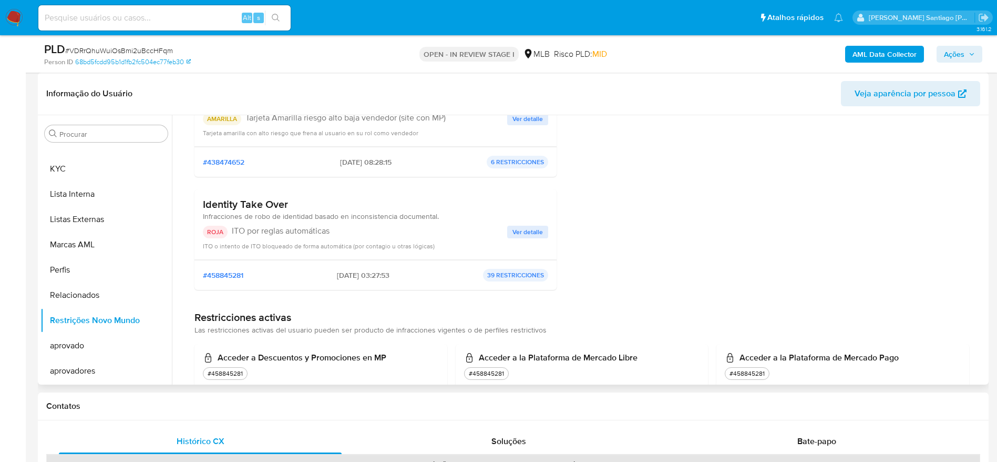
drag, startPoint x: 203, startPoint y: 207, endPoint x: 319, endPoint y: 208, distance: 116.2
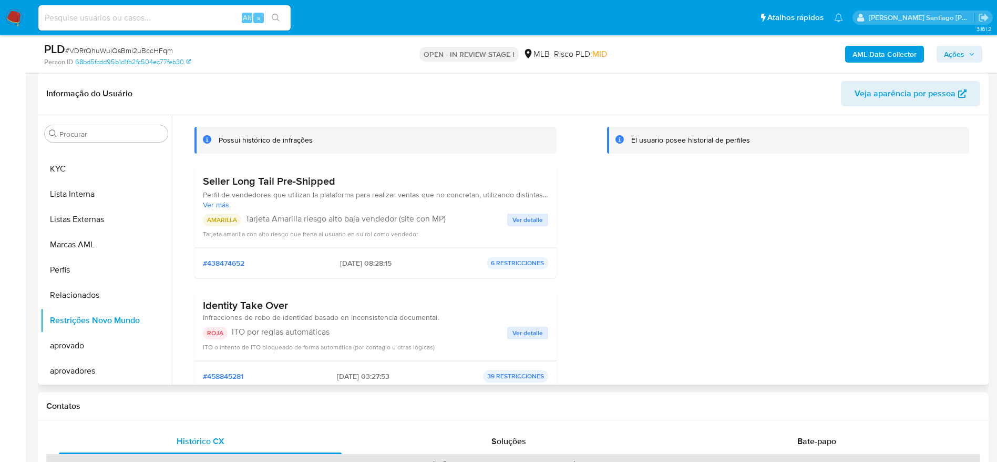
scroll to position [0, 0]
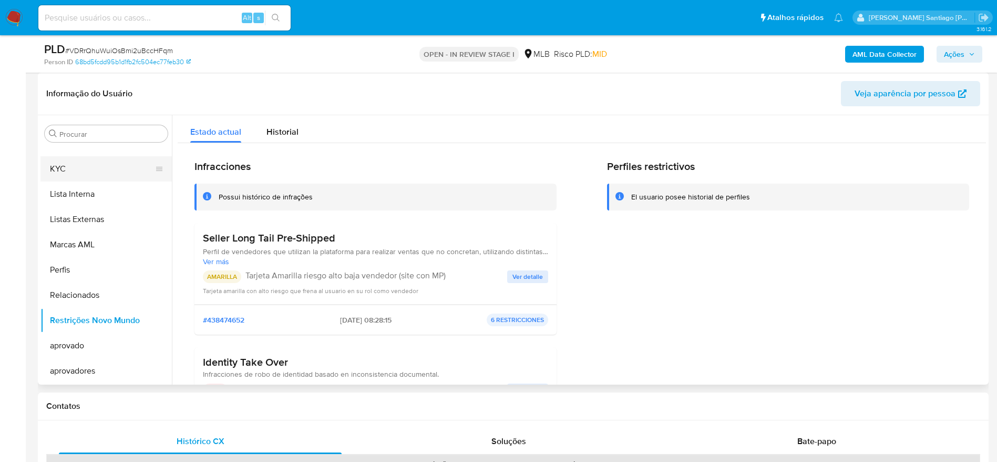
click at [90, 156] on button "KYC" at bounding box center [101, 168] width 123 height 25
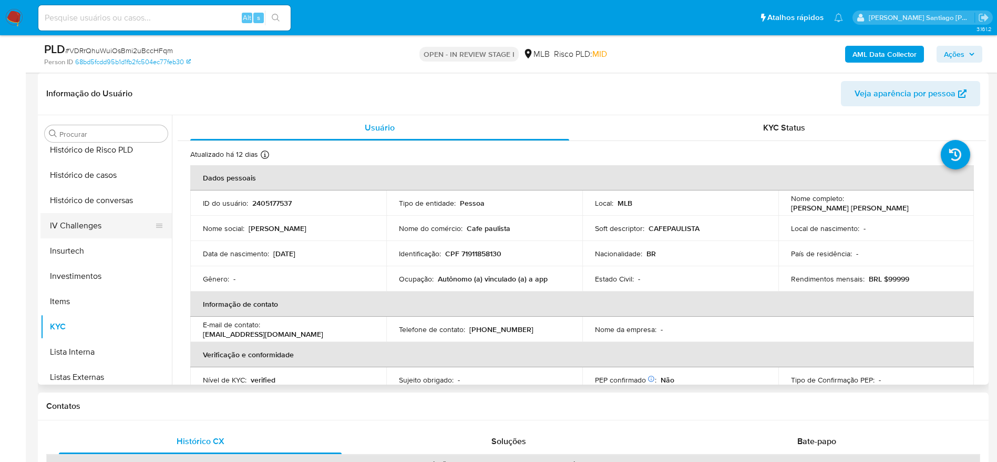
scroll to position [309, 0]
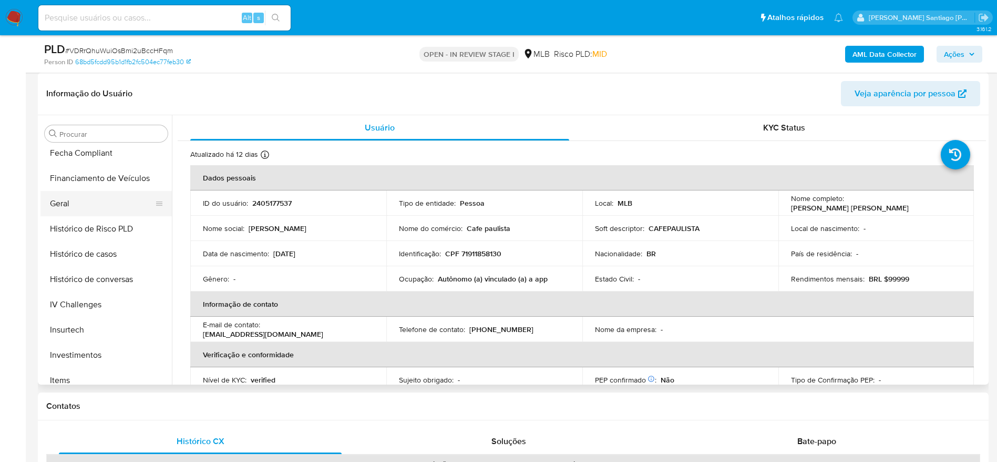
click at [78, 209] on button "Geral" at bounding box center [101, 203] width 123 height 25
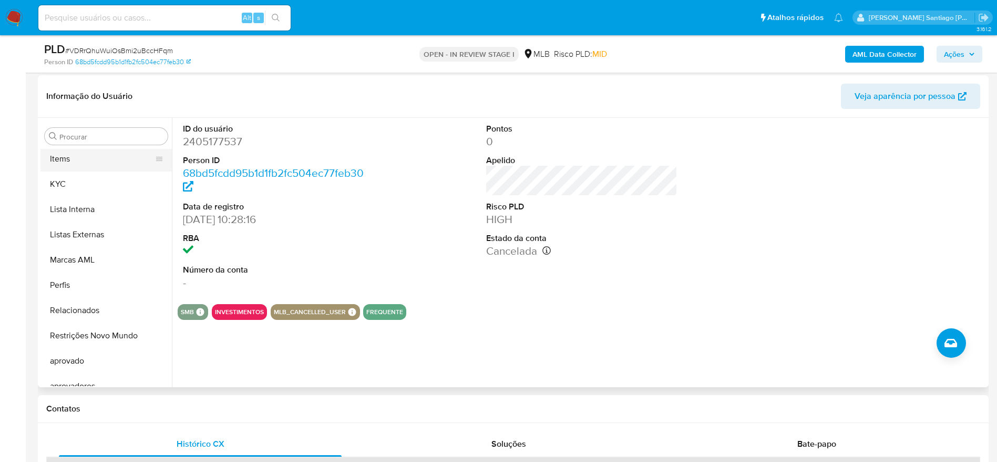
scroll to position [545, 0]
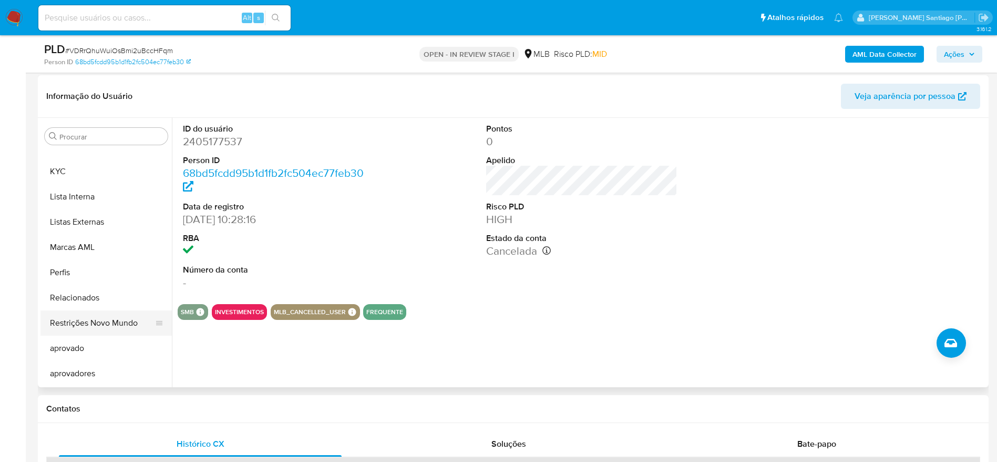
click at [79, 324] on button "Restrições Novo Mundo" at bounding box center [101, 322] width 123 height 25
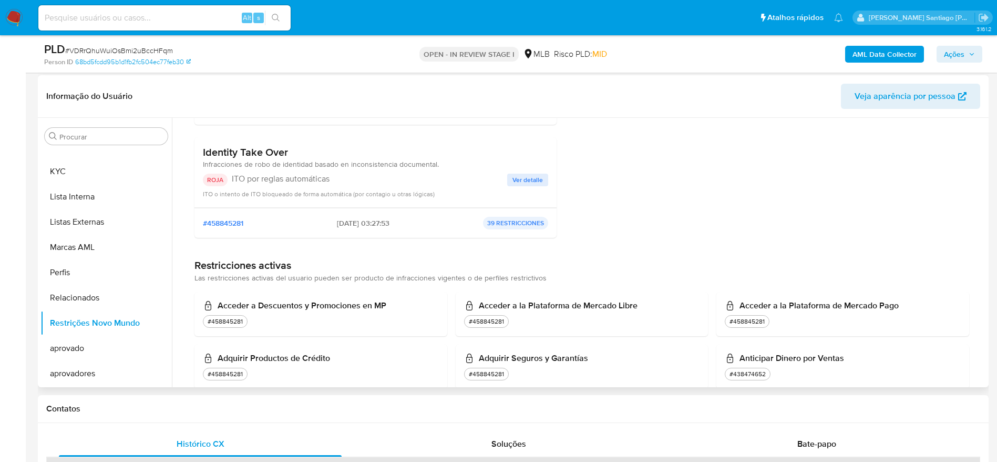
scroll to position [237, 0]
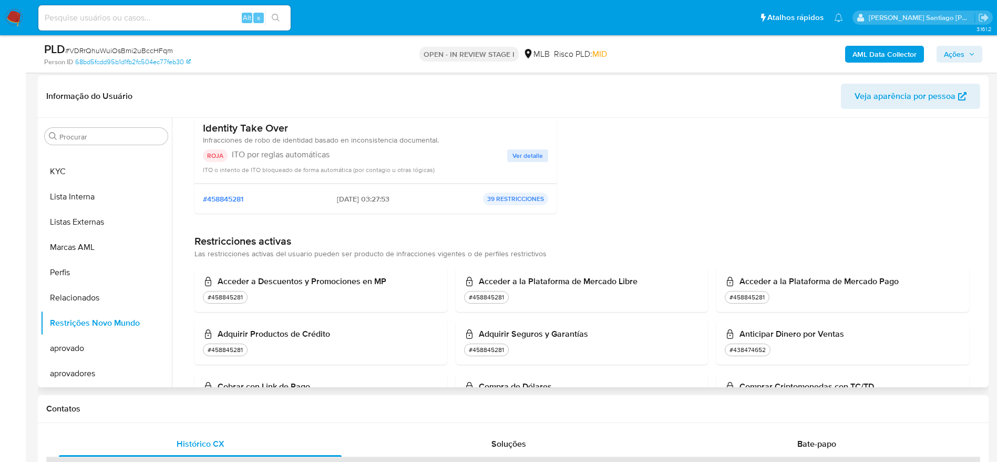
click at [529, 154] on span "Ver detalle" at bounding box center [528, 155] width 30 height 11
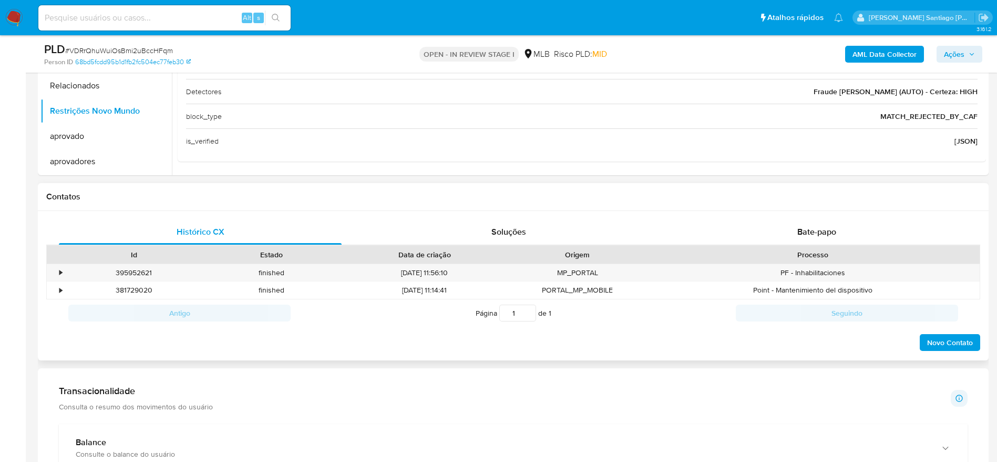
scroll to position [392, 0]
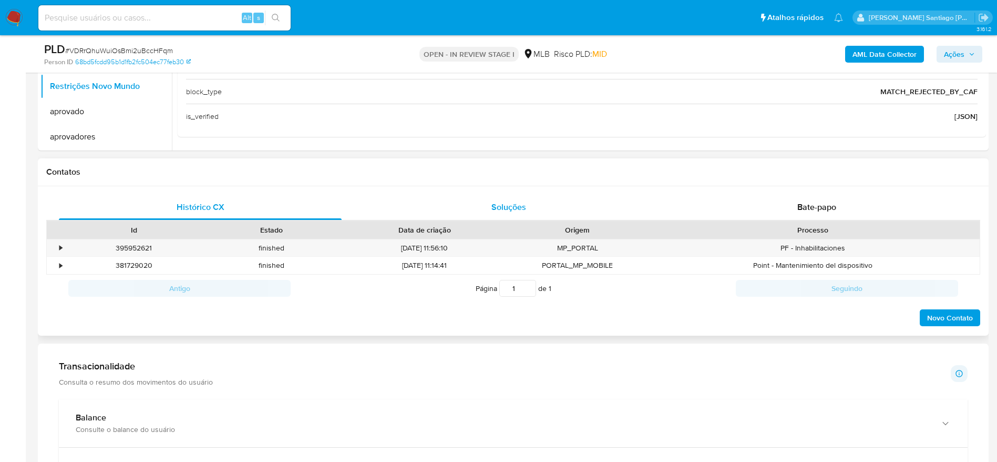
click at [515, 204] on span "Soluções" at bounding box center [508, 207] width 35 height 12
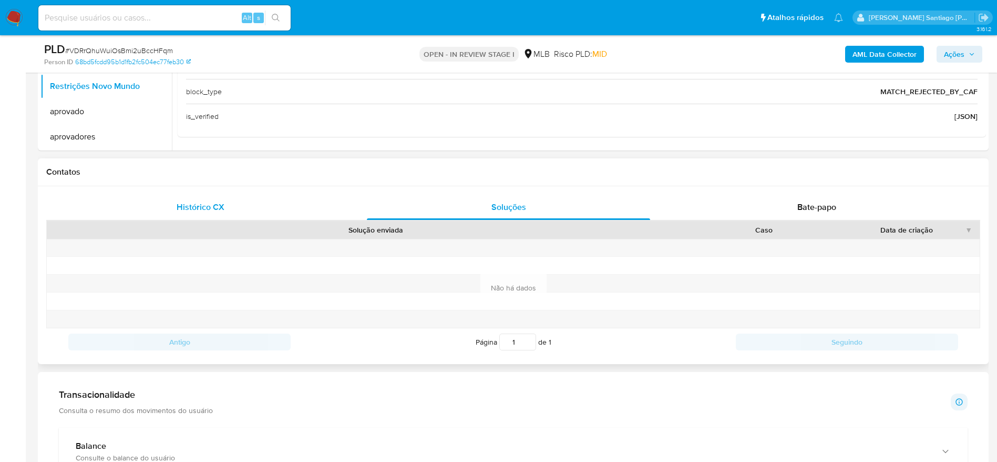
click at [227, 215] on div "Histórico CX" at bounding box center [200, 206] width 283 height 25
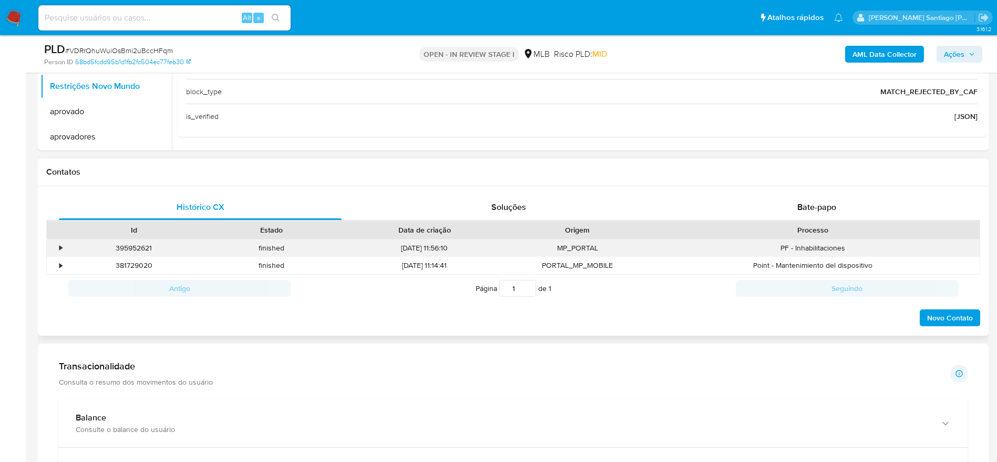
click at [57, 247] on div "•" at bounding box center [56, 247] width 18 height 17
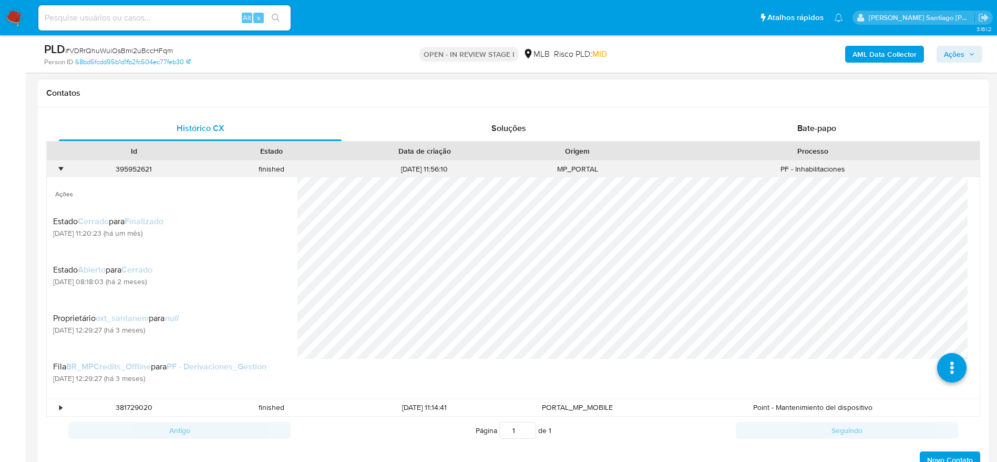
scroll to position [39, 0]
click at [58, 166] on div "•" at bounding box center [56, 168] width 18 height 17
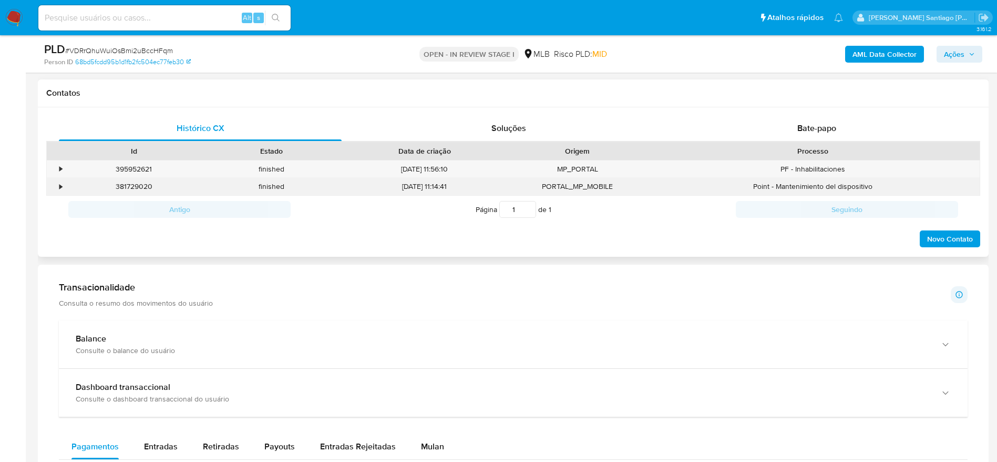
click at [57, 187] on div "•" at bounding box center [56, 186] width 18 height 17
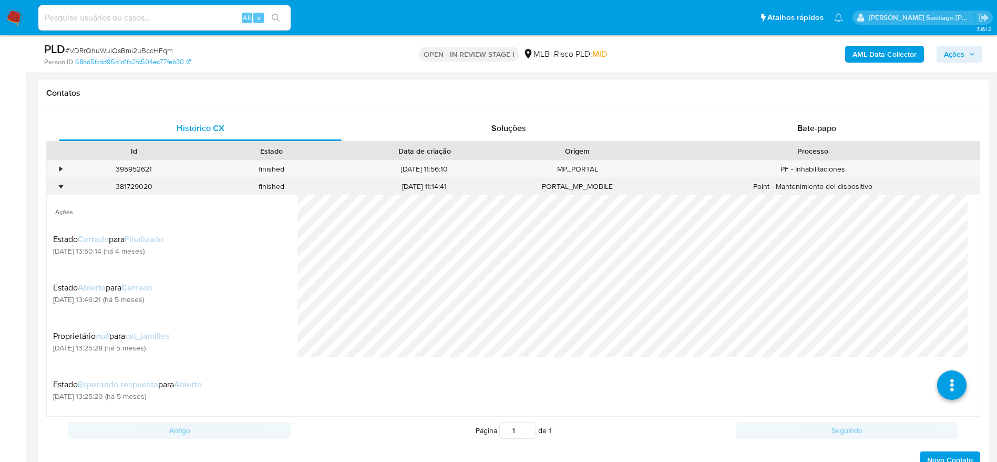
click at [57, 187] on div "•" at bounding box center [56, 186] width 18 height 17
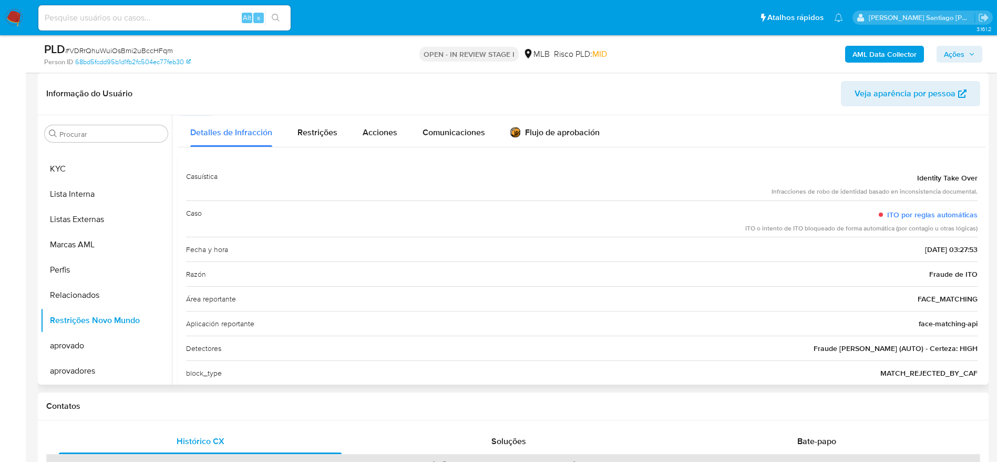
scroll to position [64, 0]
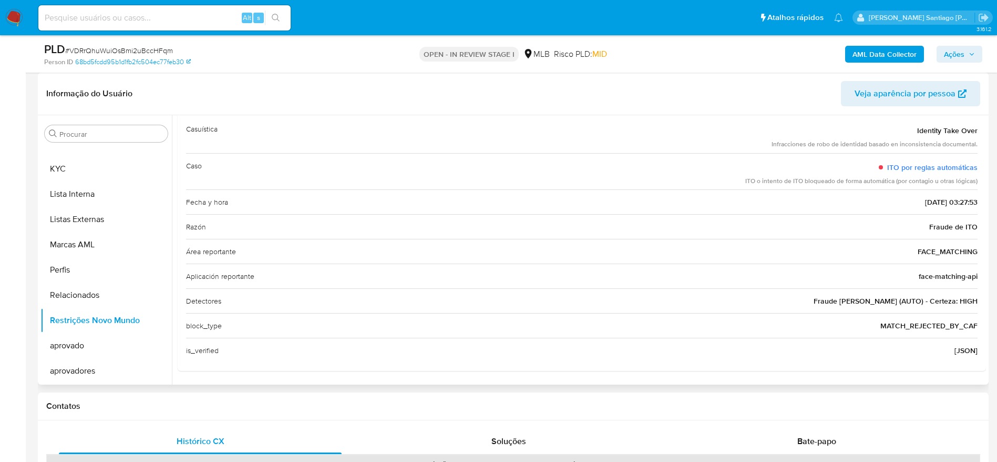
drag, startPoint x: 898, startPoint y: 204, endPoint x: 937, endPoint y: 201, distance: 39.0
click at [937, 201] on span "29/09/2025 - 03:27:53" at bounding box center [951, 202] width 53 height 11
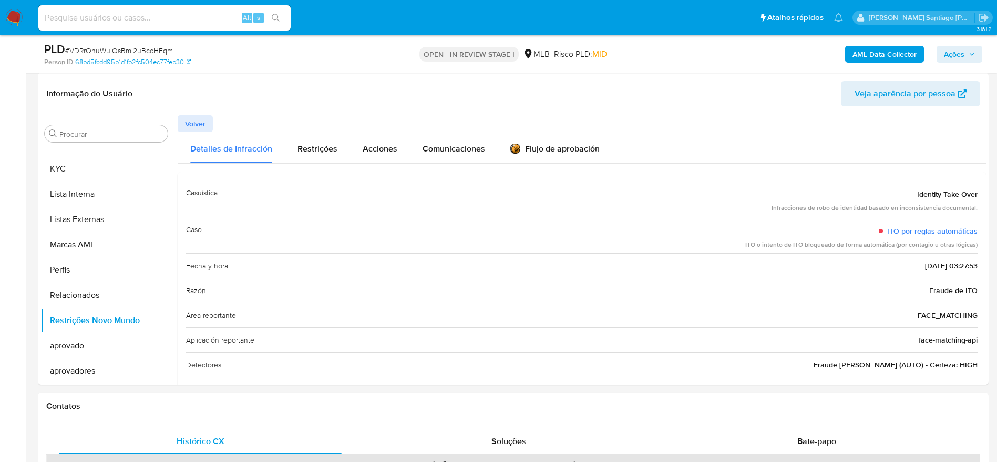
click at [959, 54] on span "Ações" at bounding box center [954, 54] width 21 height 17
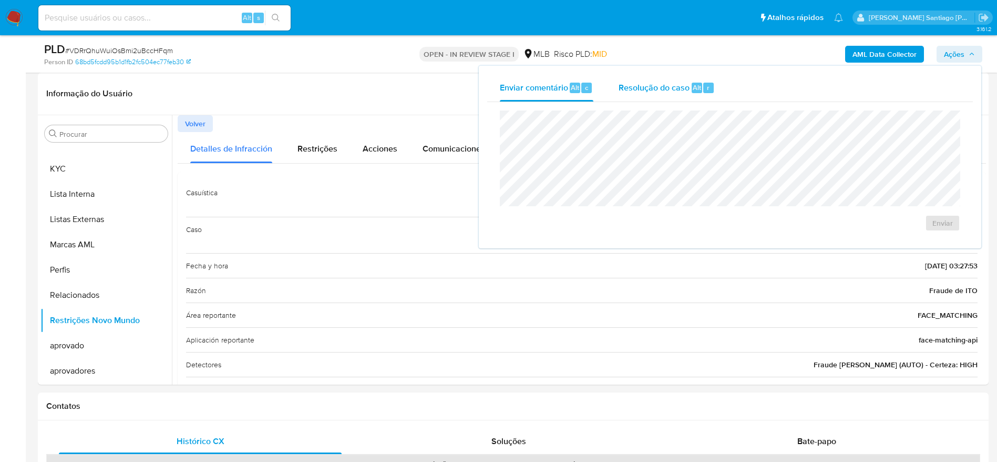
click at [646, 94] on div "Resolução do caso Alt r" at bounding box center [667, 87] width 96 height 27
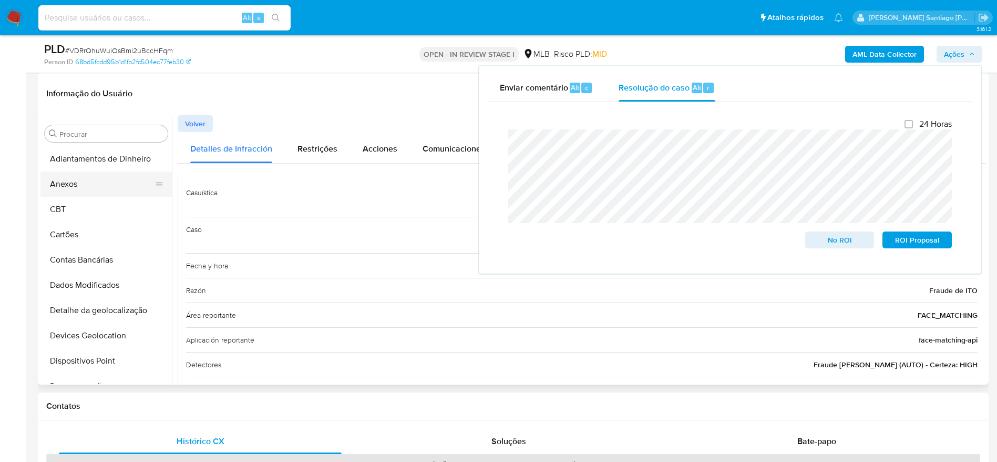
click at [93, 175] on button "Anexos" at bounding box center [101, 183] width 123 height 25
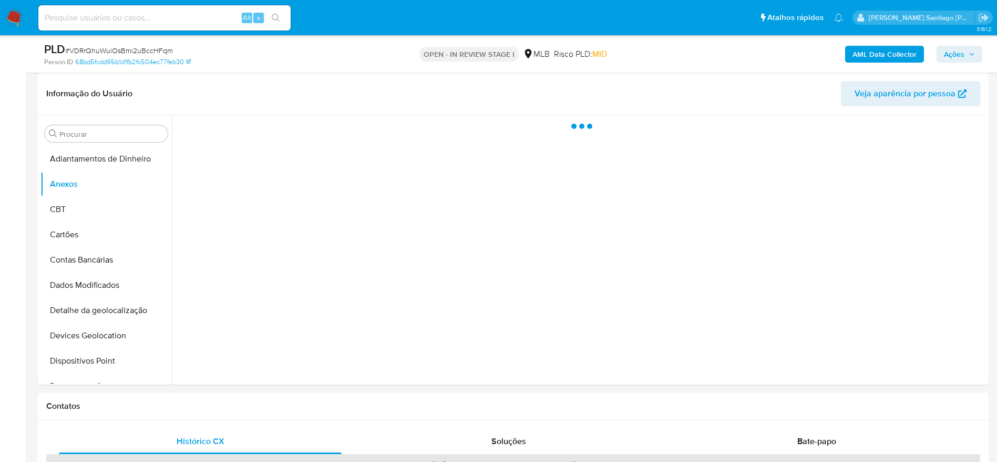
click at [898, 43] on div "AML Data Collector Ações" at bounding box center [827, 54] width 310 height 25
click at [892, 56] on b "AML Data Collector" at bounding box center [885, 54] width 64 height 17
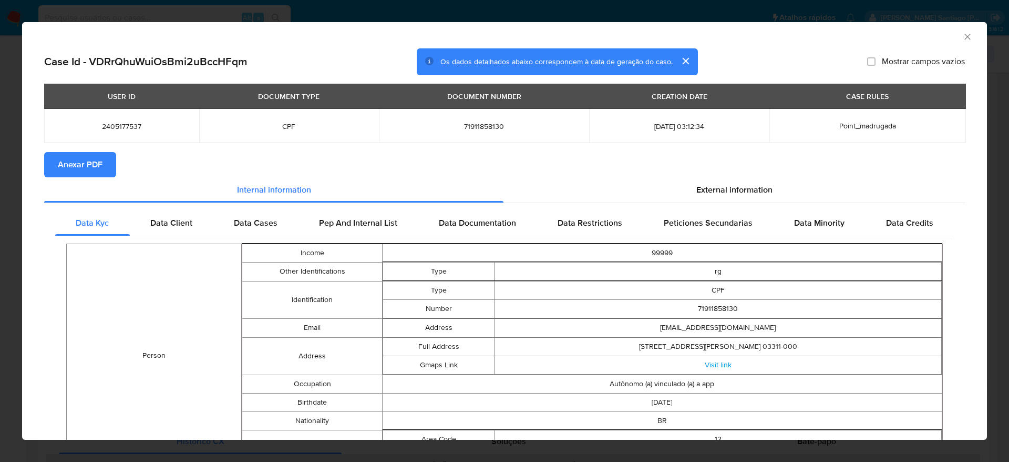
click at [70, 160] on span "Anexar PDF" at bounding box center [80, 164] width 45 height 23
click at [965, 35] on icon "Fechar a janela" at bounding box center [968, 37] width 6 height 6
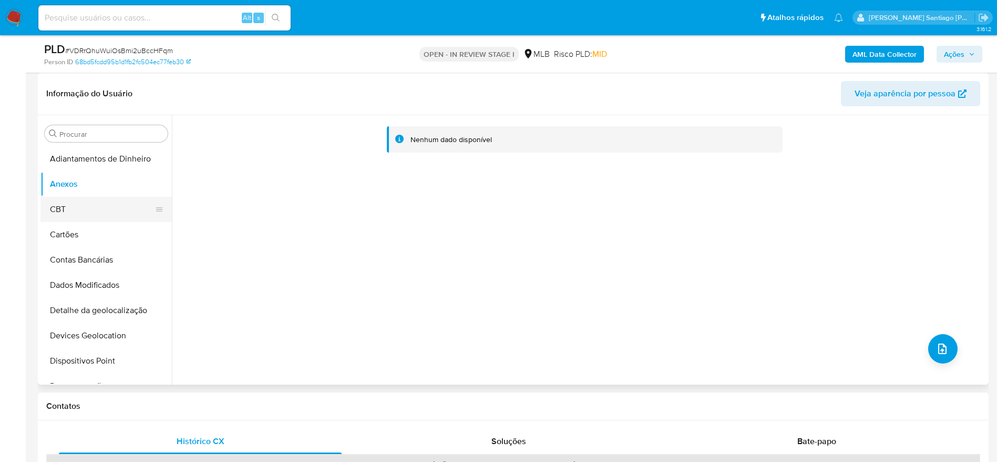
drag, startPoint x: 77, startPoint y: 211, endPoint x: 77, endPoint y: 202, distance: 9.0
click at [77, 210] on button "CBT" at bounding box center [101, 209] width 123 height 25
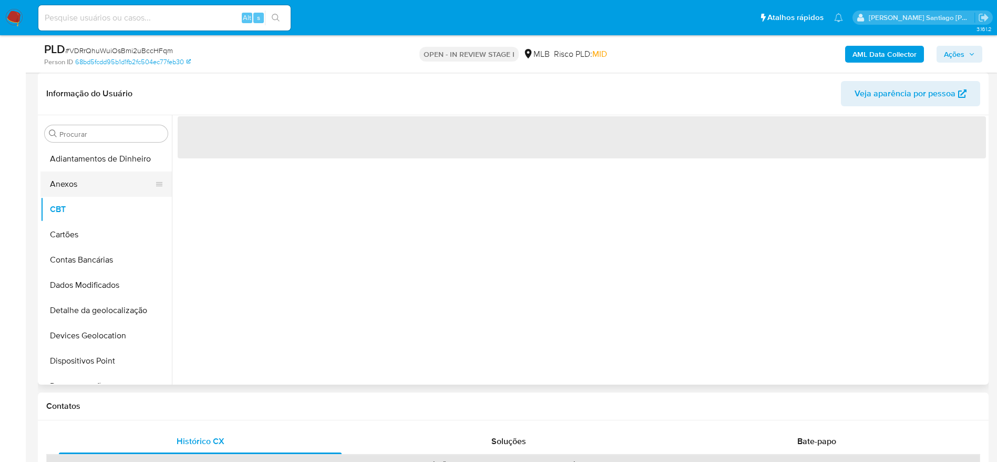
click at [78, 192] on button "Anexos" at bounding box center [101, 183] width 123 height 25
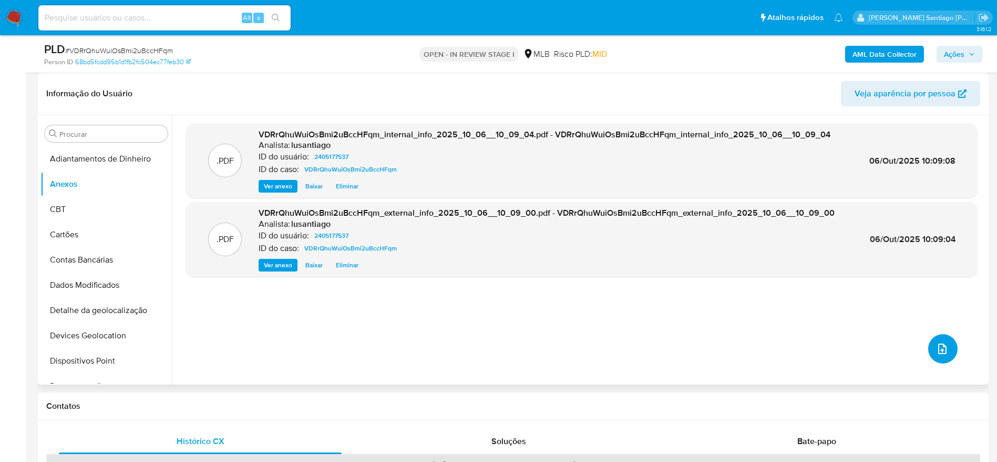
click at [931, 343] on button "upload-file" at bounding box center [942, 348] width 29 height 29
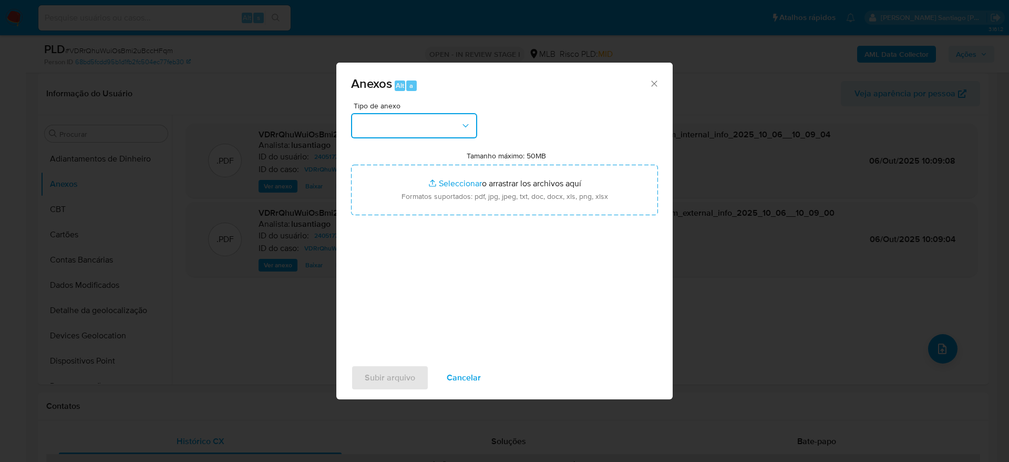
drag, startPoint x: 420, startPoint y: 120, endPoint x: 417, endPoint y: 135, distance: 14.4
click at [419, 120] on button "button" at bounding box center [414, 125] width 126 height 25
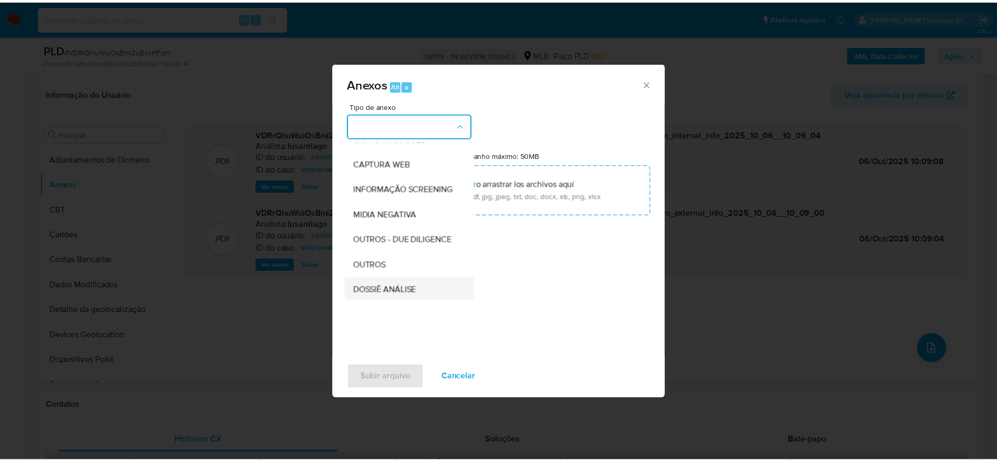
scroll to position [162, 0]
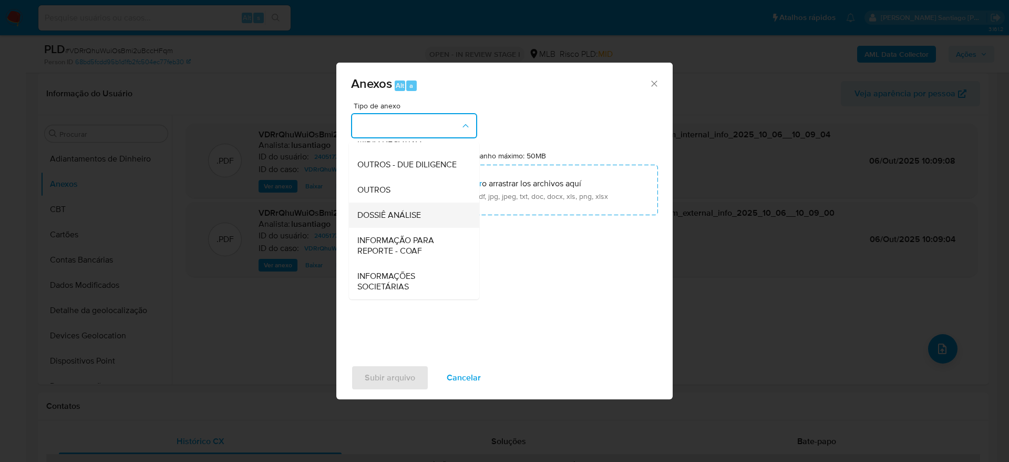
click at [383, 206] on div "DOSSIÊ ANÁLISE" at bounding box center [410, 214] width 107 height 25
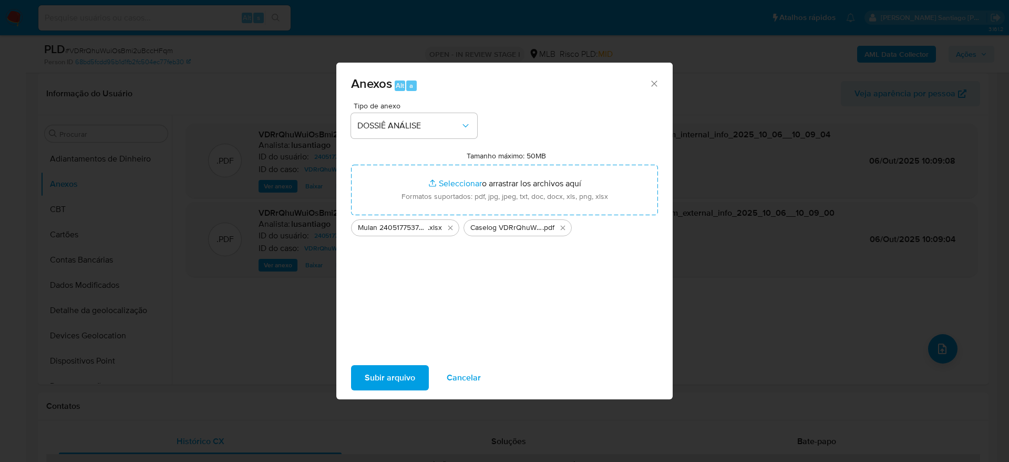
click at [391, 376] on span "Subir arquivo" at bounding box center [390, 377] width 50 height 23
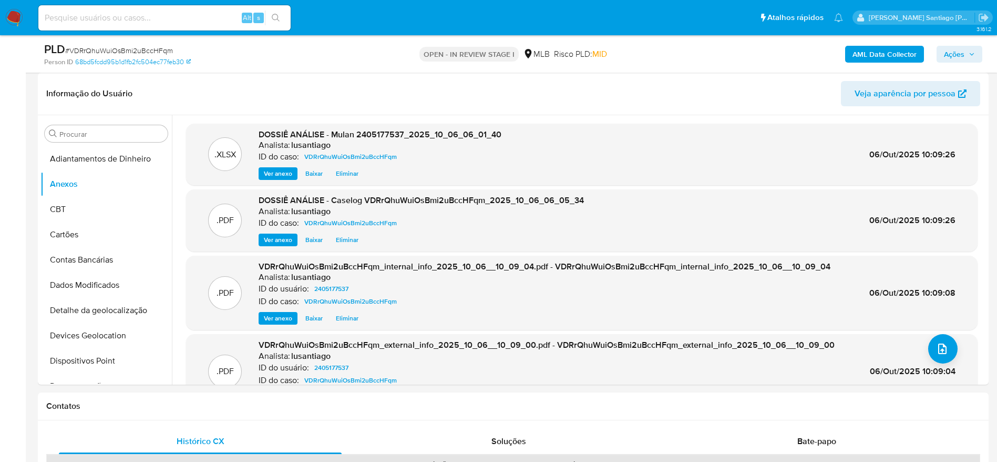
click at [960, 53] on span "Ações" at bounding box center [954, 54] width 21 height 17
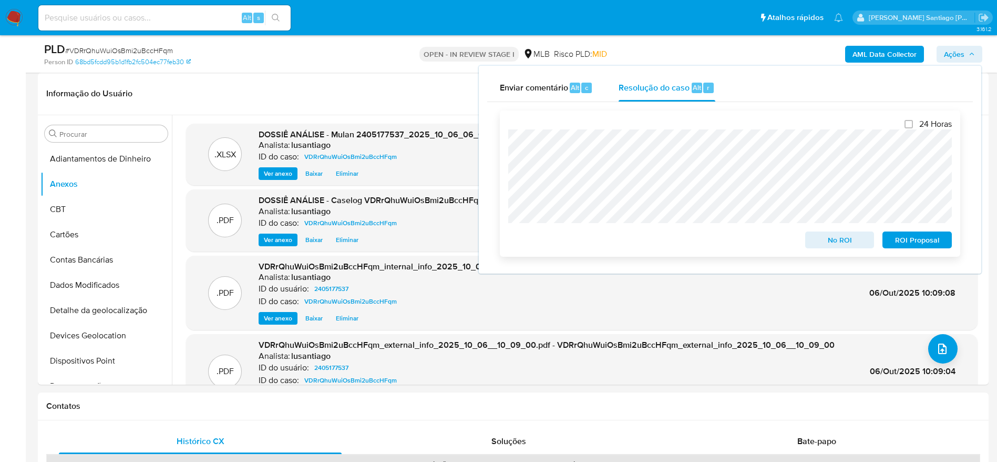
click at [843, 238] on span "No ROI" at bounding box center [840, 239] width 55 height 15
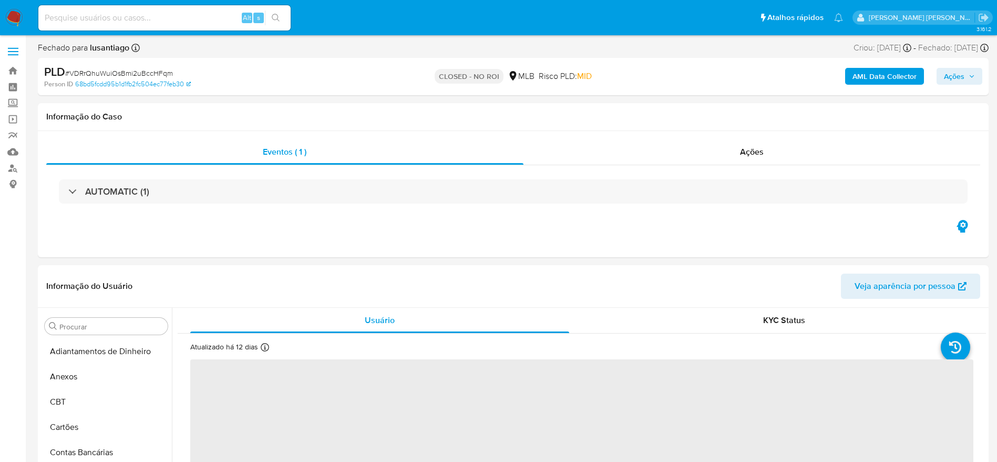
select select "10"
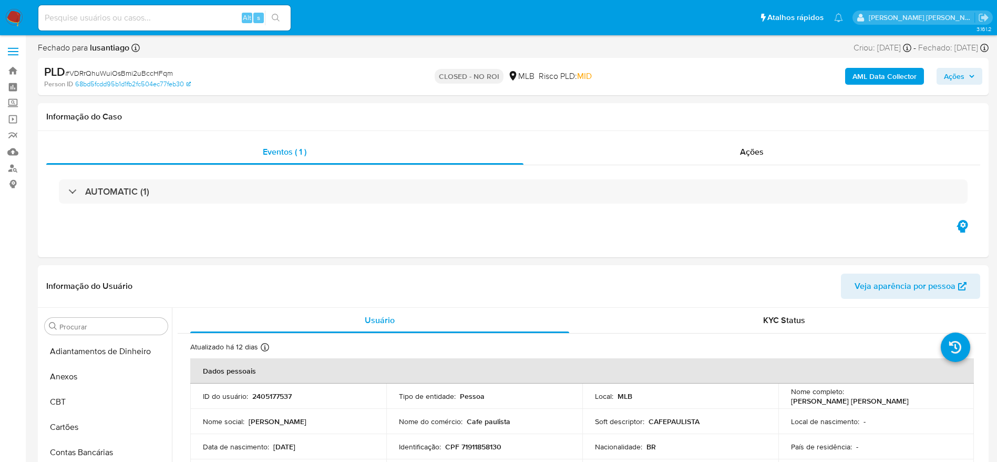
scroll to position [545, 0]
click at [8, 73] on link "Bandeja" at bounding box center [62, 71] width 125 height 16
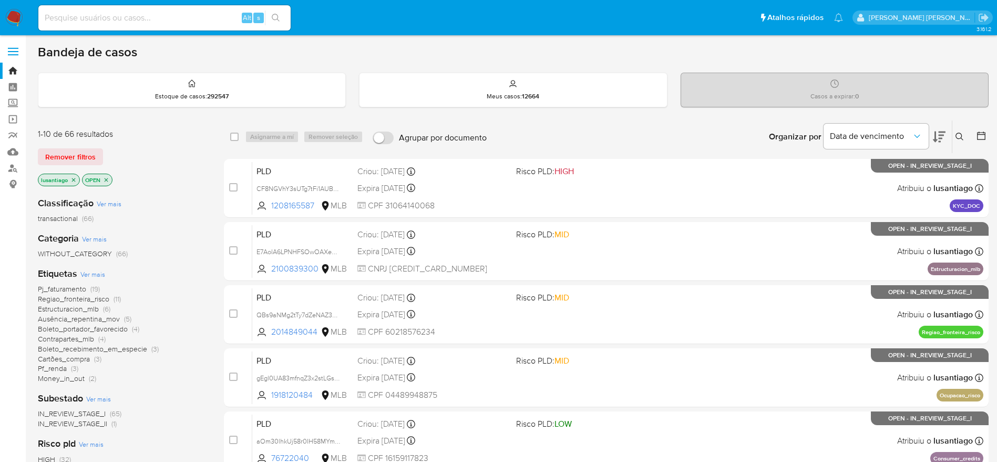
click at [149, 19] on input at bounding box center [164, 18] width 252 height 14
paste input "182207632"
type input "182207632"
click at [282, 17] on button "search-icon" at bounding box center [276, 18] width 22 height 15
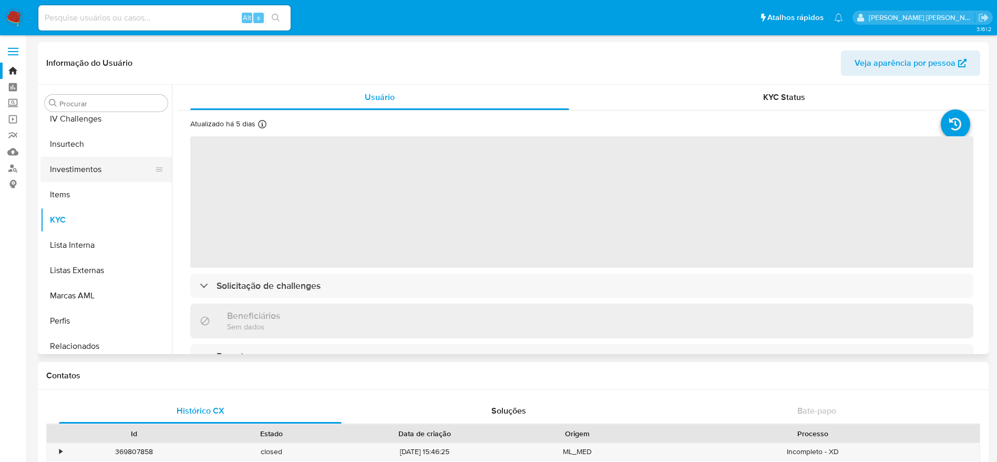
scroll to position [387, 0]
select select "10"
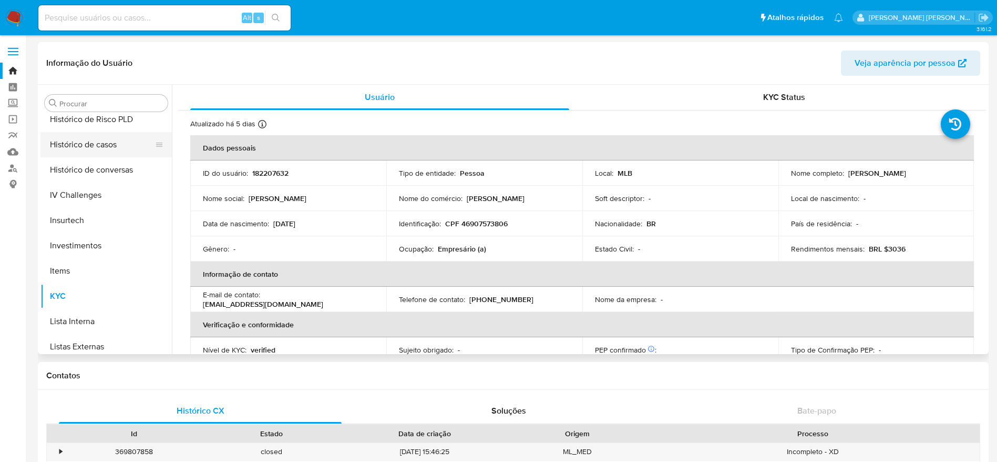
click at [95, 147] on button "Histórico de casos" at bounding box center [101, 144] width 123 height 25
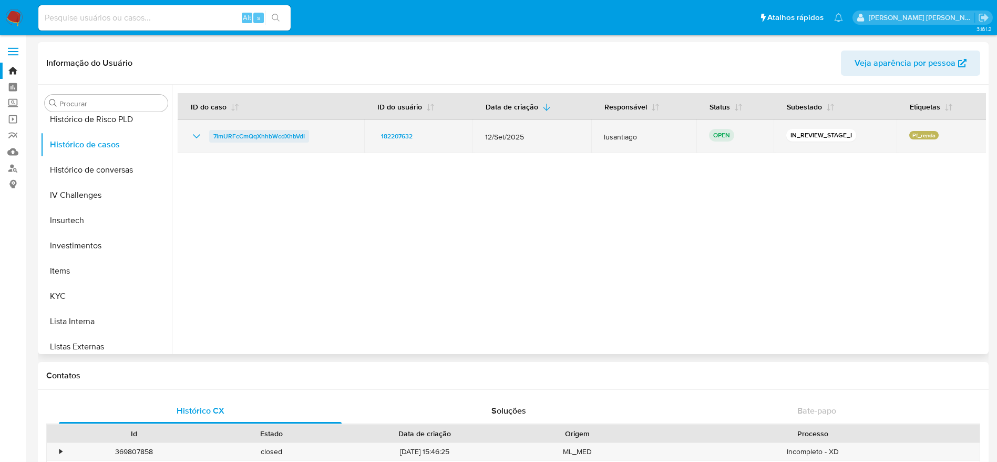
click at [272, 136] on span "7lmURFcCmQqXhhbWcdXhbVdI" at bounding box center [258, 136] width 91 height 13
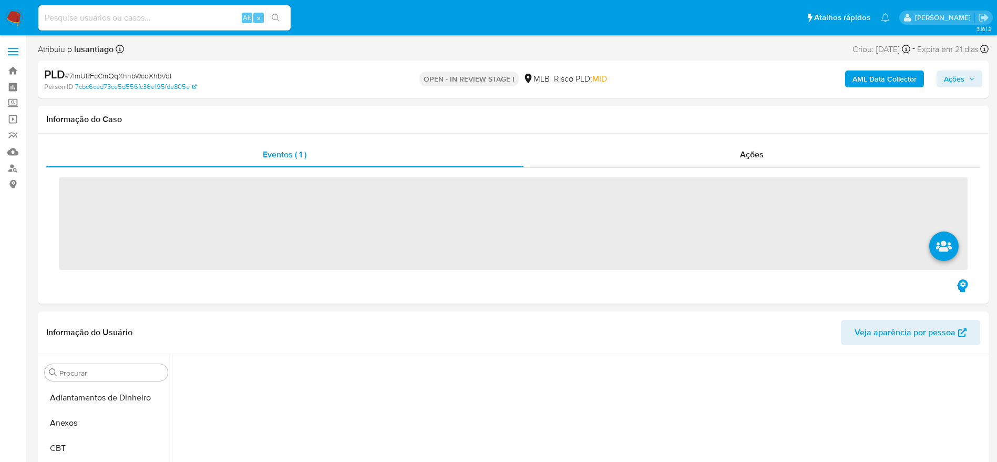
scroll to position [521, 0]
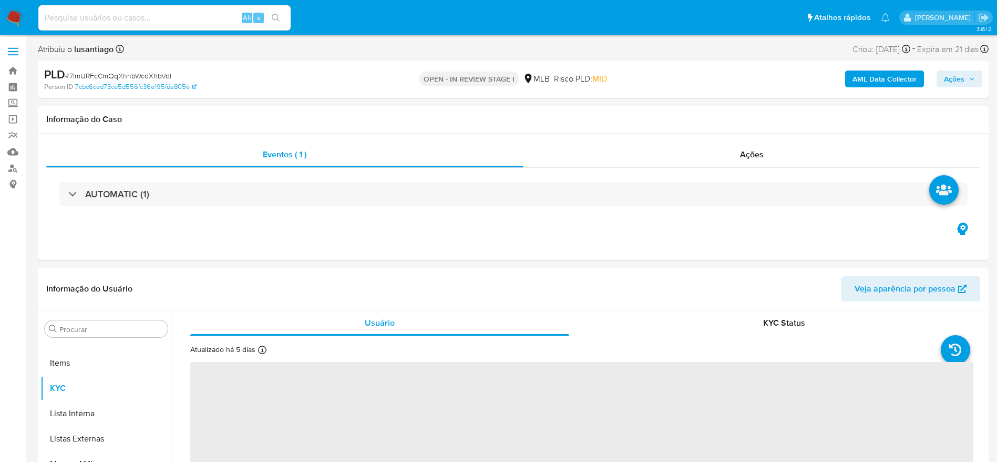
select select "10"
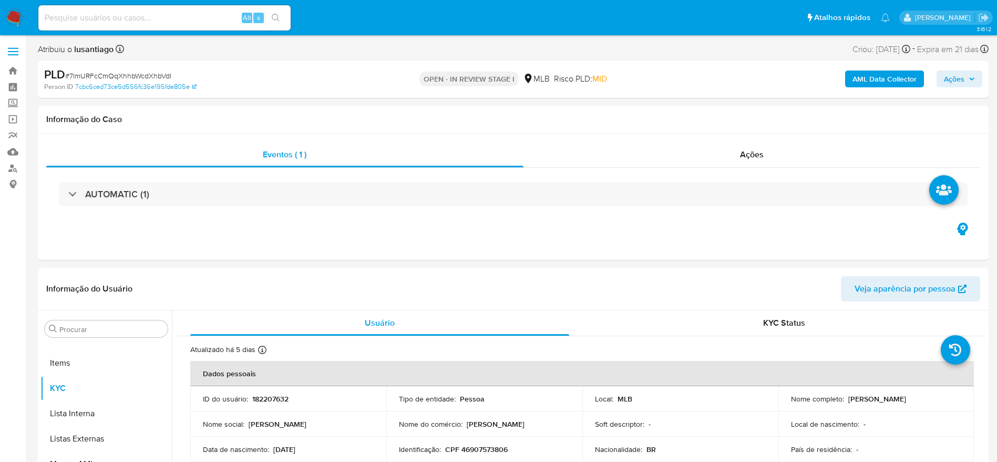
scroll to position [545, 0]
drag, startPoint x: 939, startPoint y: 71, endPoint x: 938, endPoint y: 84, distance: 12.7
click at [939, 73] on button "Ações" at bounding box center [960, 78] width 46 height 17
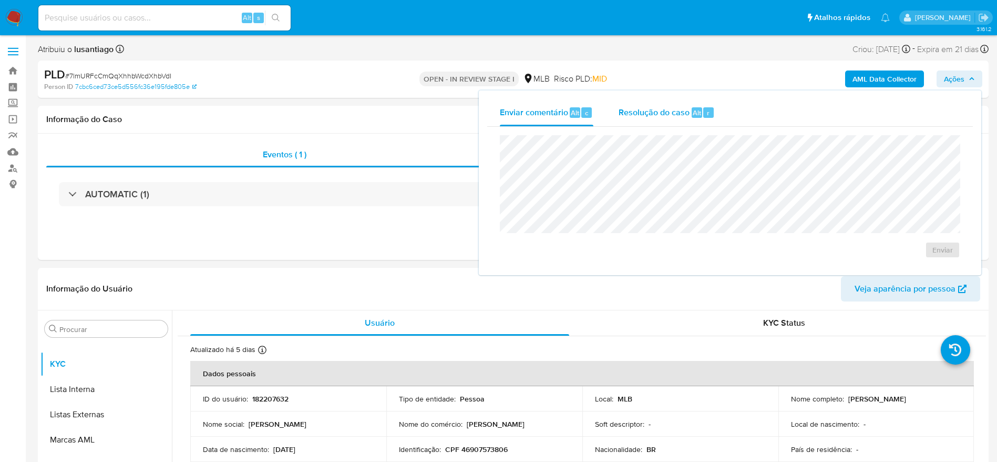
click at [659, 126] on div "Resolução do caso Alt r" at bounding box center [667, 112] width 96 height 27
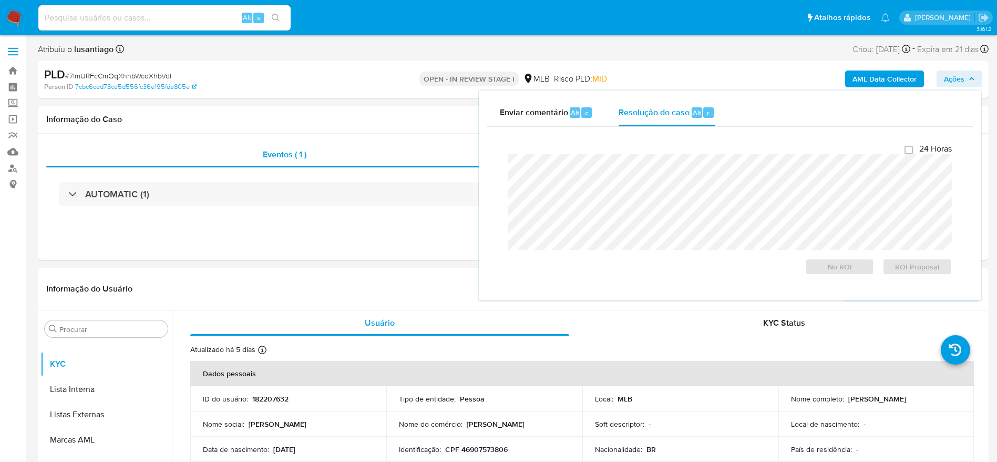
click at [961, 78] on span "Ações" at bounding box center [954, 78] width 21 height 17
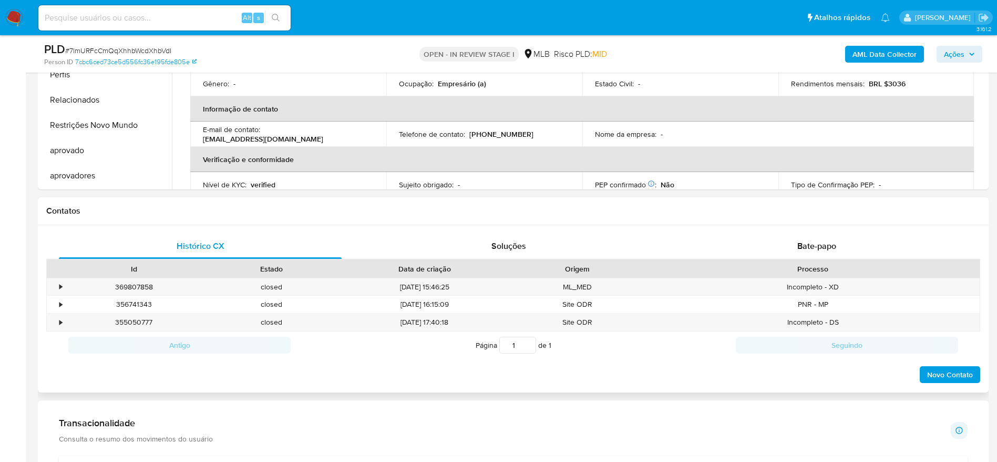
scroll to position [473, 0]
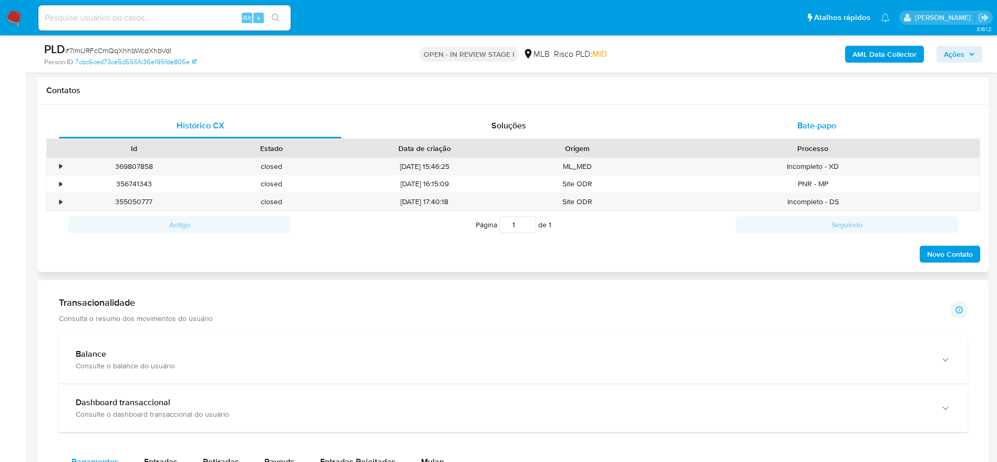
click at [783, 126] on div "Bate-papo" at bounding box center [816, 125] width 283 height 25
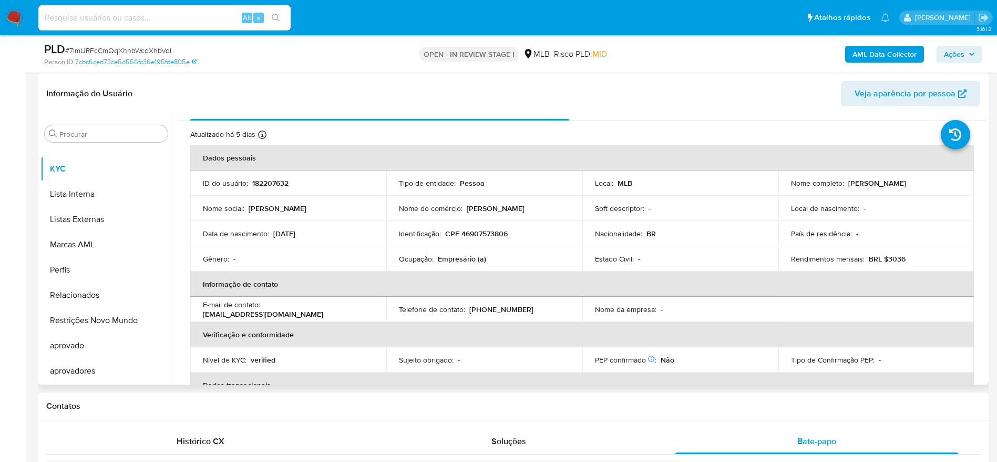
scroll to position [0, 0]
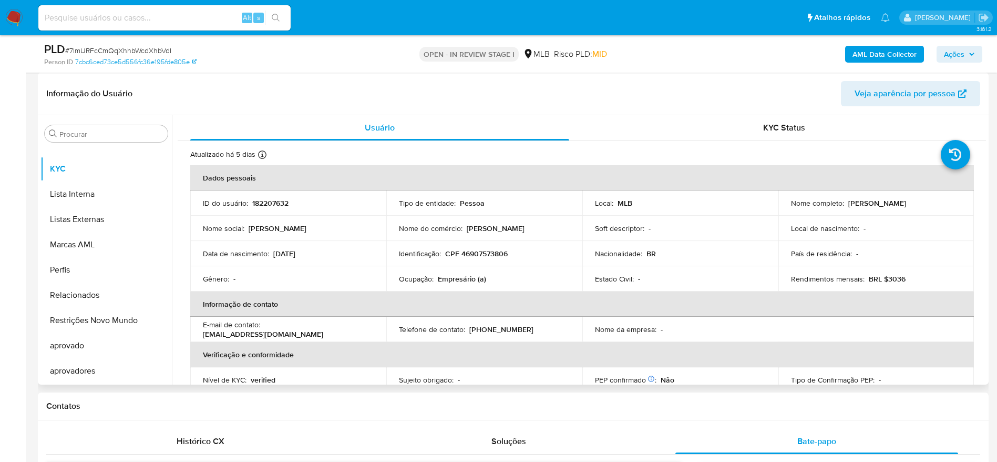
click at [473, 249] on p "CPF 46907573806" at bounding box center [476, 253] width 63 height 9
copy p "46907573806"
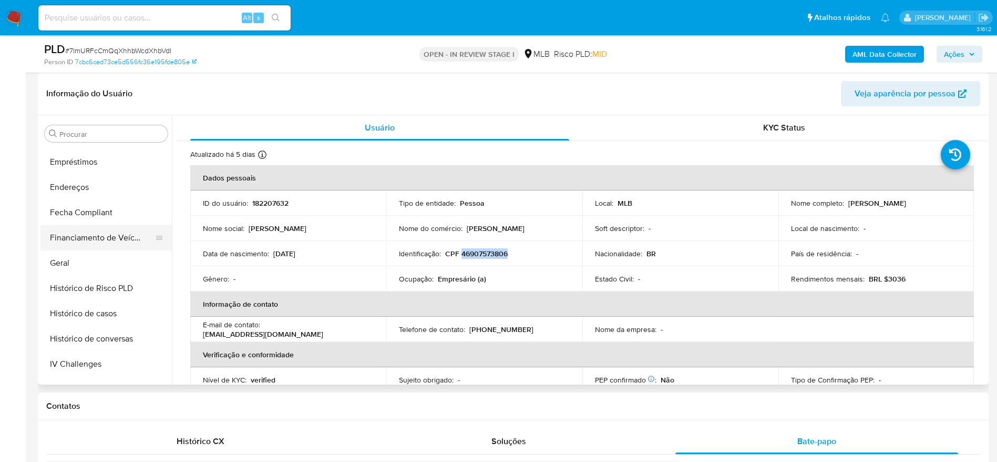
scroll to position [230, 0]
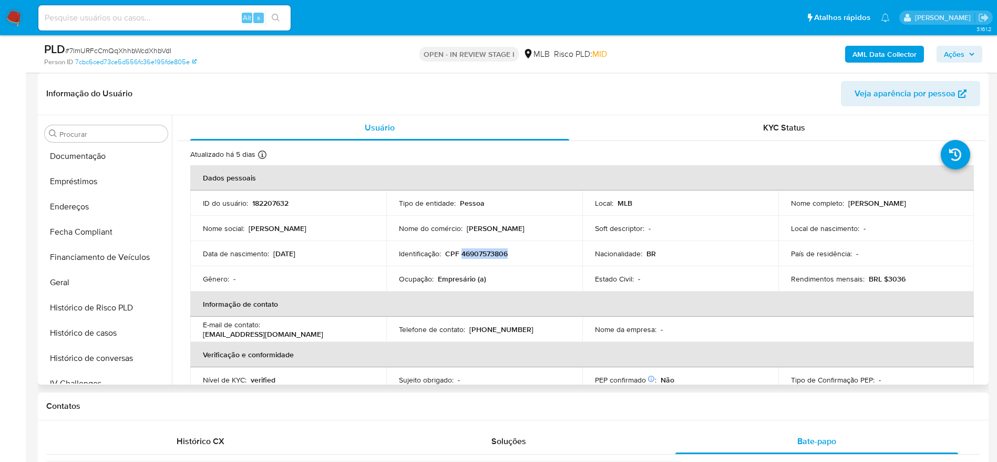
drag, startPoint x: 84, startPoint y: 279, endPoint x: 540, endPoint y: 281, distance: 456.8
click at [84, 280] on button "Geral" at bounding box center [105, 282] width 131 height 25
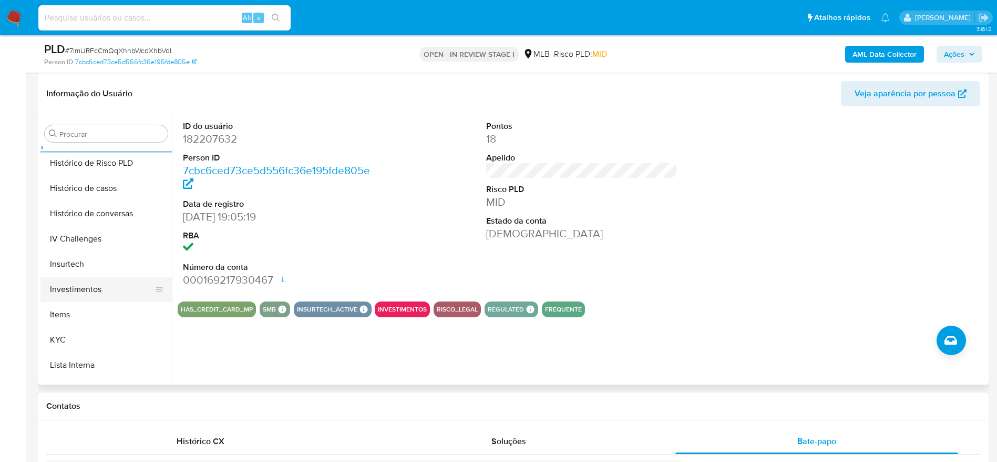
scroll to position [387, 0]
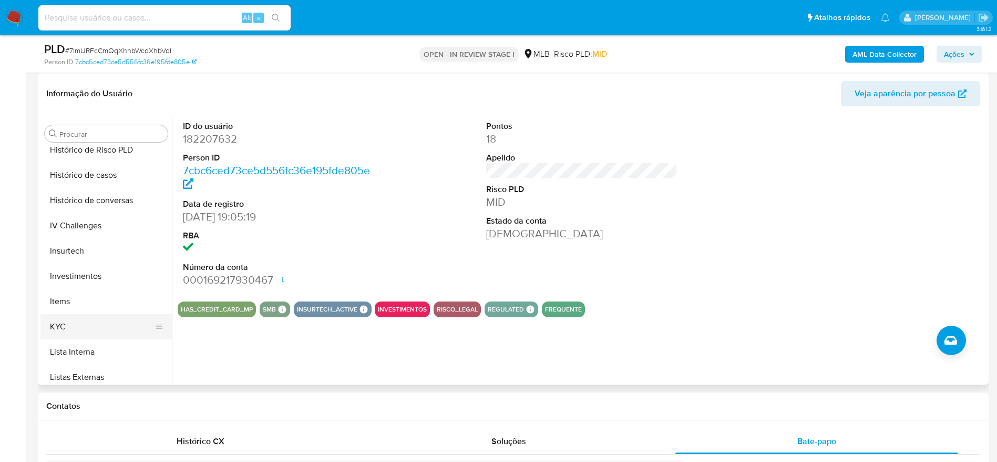
drag, startPoint x: 64, startPoint y: 329, endPoint x: 149, endPoint y: 332, distance: 85.2
click at [67, 332] on button "KYC" at bounding box center [101, 326] width 123 height 25
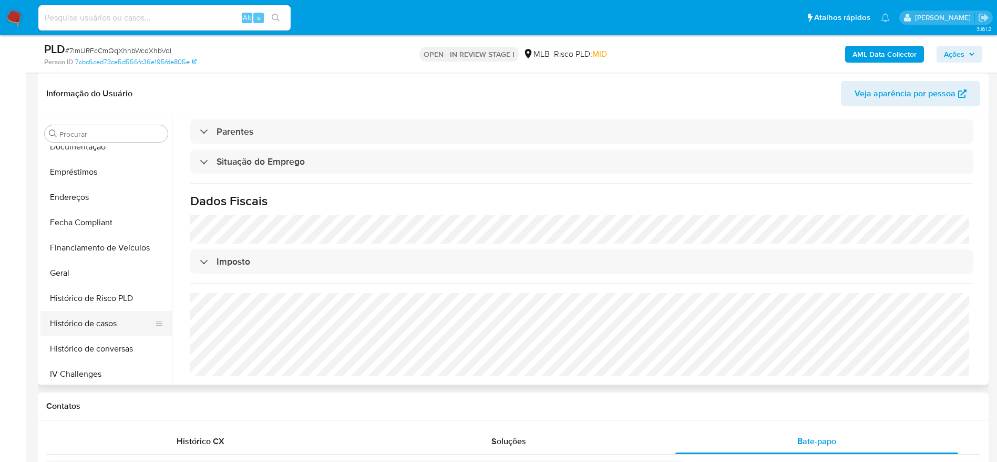
scroll to position [151, 0]
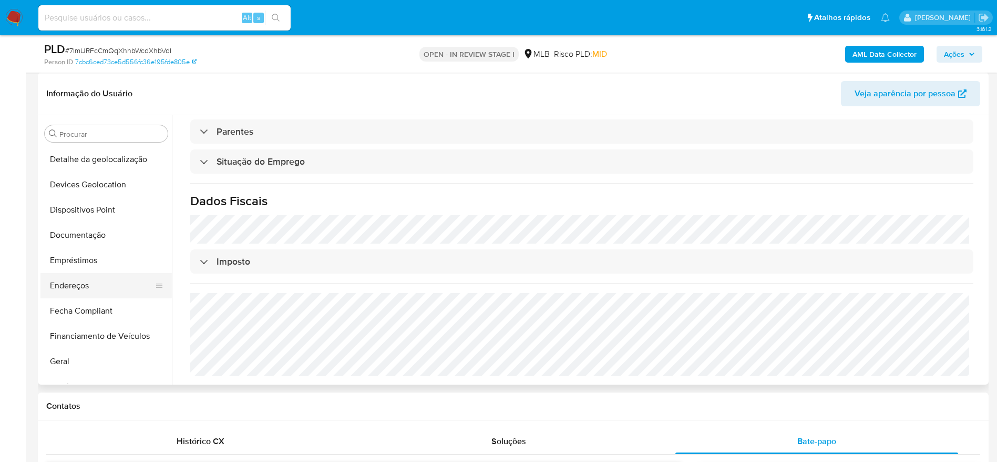
click at [84, 287] on button "Endereços" at bounding box center [101, 285] width 123 height 25
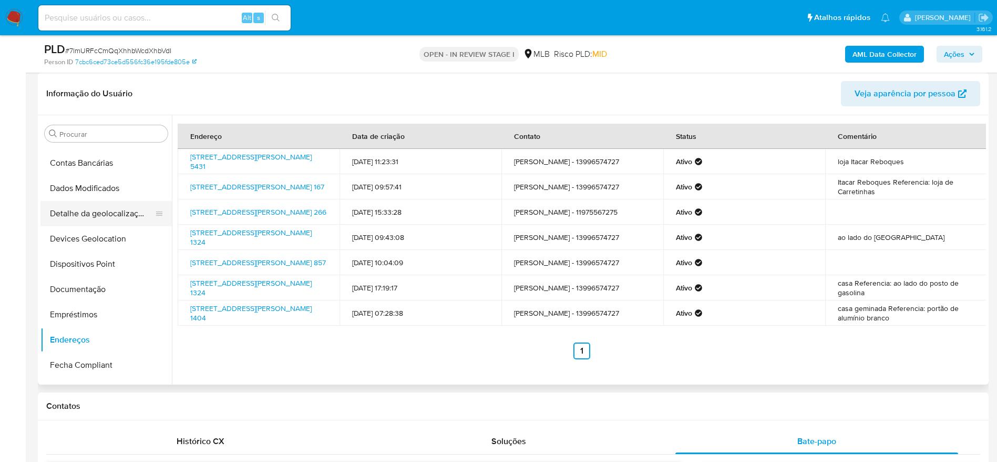
scroll to position [72, 0]
click at [116, 233] on button "Detalhe da geolocalização" at bounding box center [101, 238] width 123 height 25
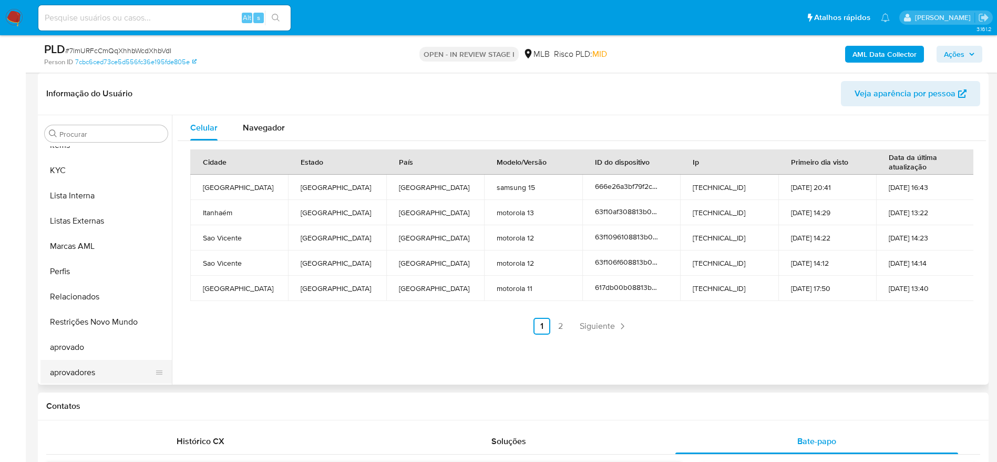
scroll to position [545, 0]
drag, startPoint x: 88, startPoint y: 323, endPoint x: 135, endPoint y: 324, distance: 47.3
click at [87, 322] on button "Restrições Novo Mundo" at bounding box center [101, 320] width 123 height 25
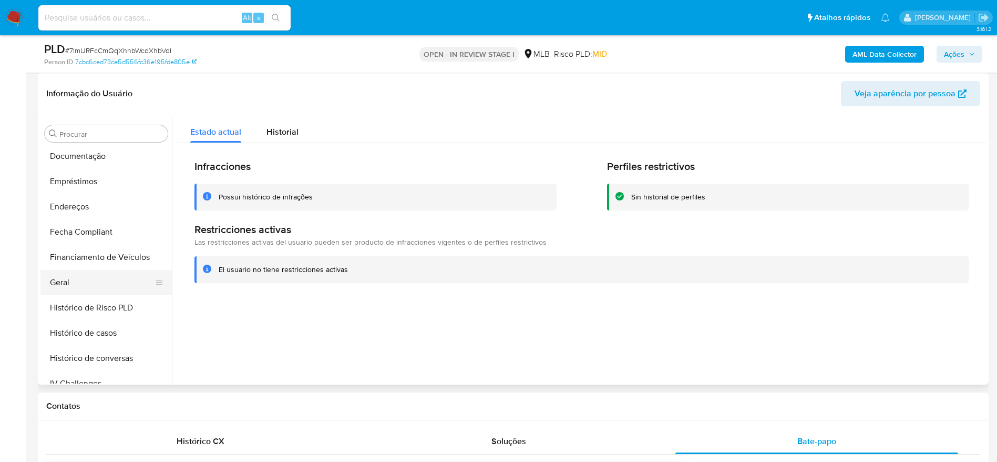
scroll to position [151, 0]
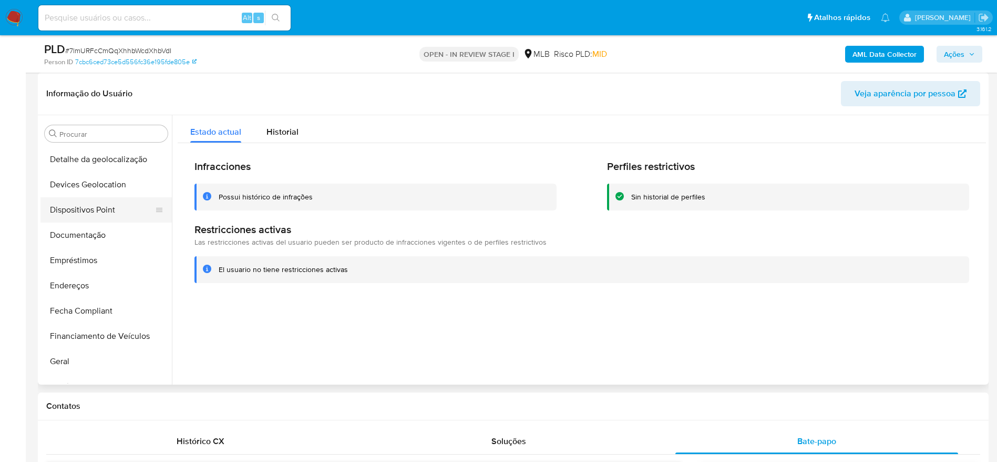
click at [91, 208] on button "Dispositivos Point" at bounding box center [101, 209] width 123 height 25
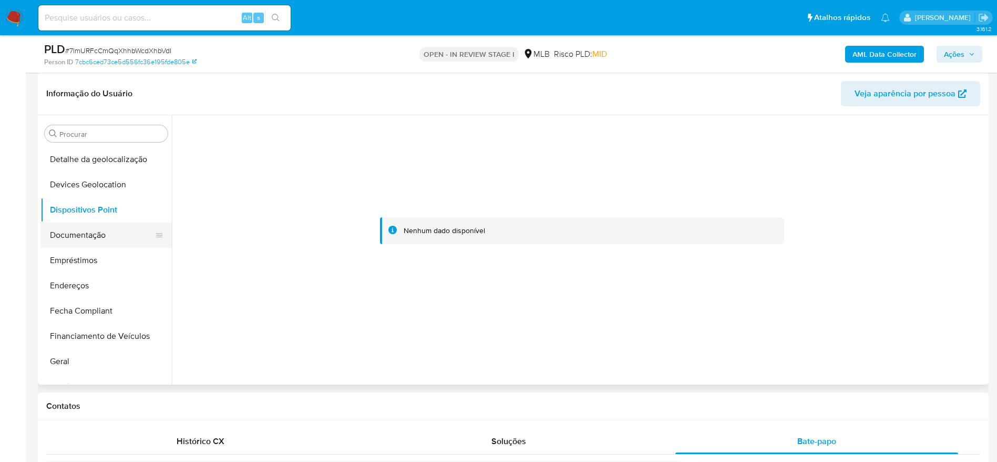
click at [98, 230] on button "Documentação" at bounding box center [101, 234] width 123 height 25
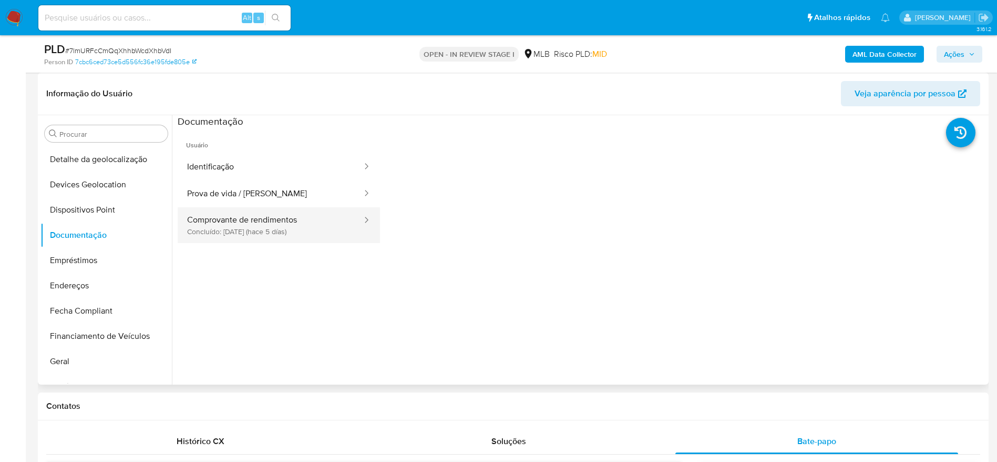
click at [232, 223] on button "Comprovante de rendimentos Concluído: 01/10/2025 (hace 5 días)" at bounding box center [271, 225] width 186 height 36
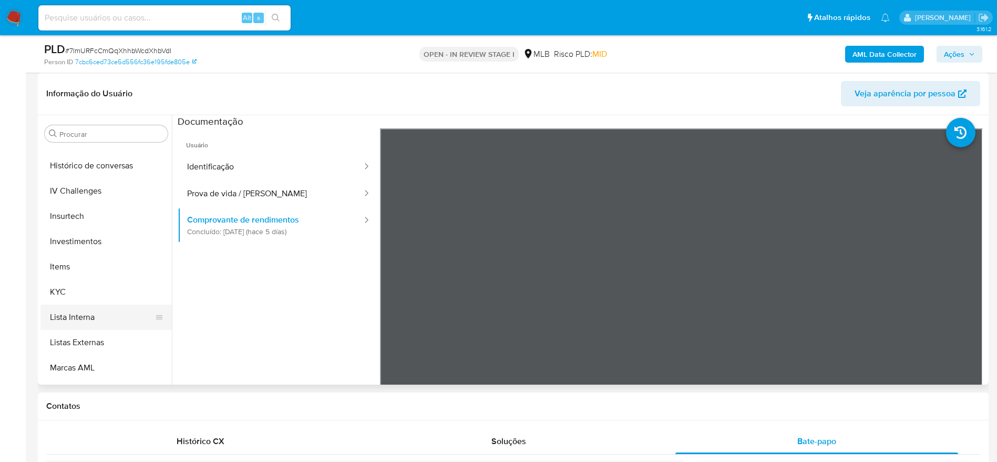
scroll to position [466, 0]
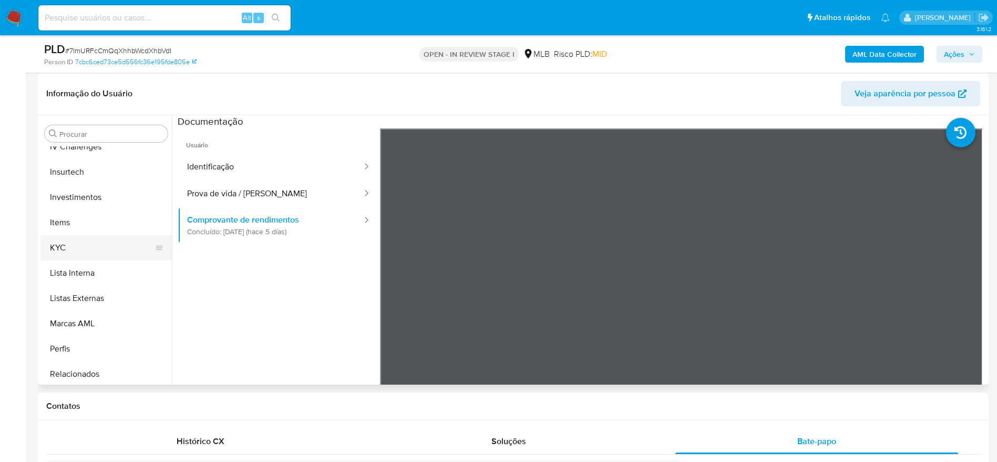
click at [79, 250] on button "KYC" at bounding box center [101, 247] width 123 height 25
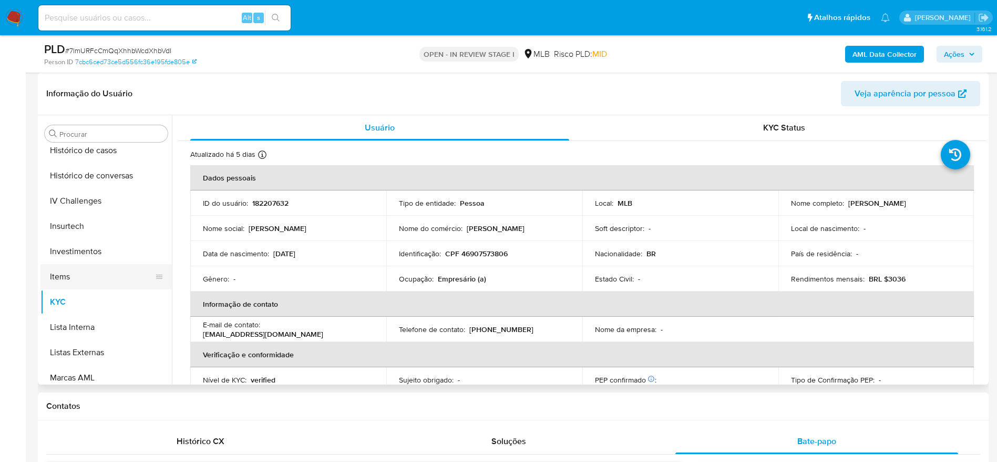
scroll to position [309, 0]
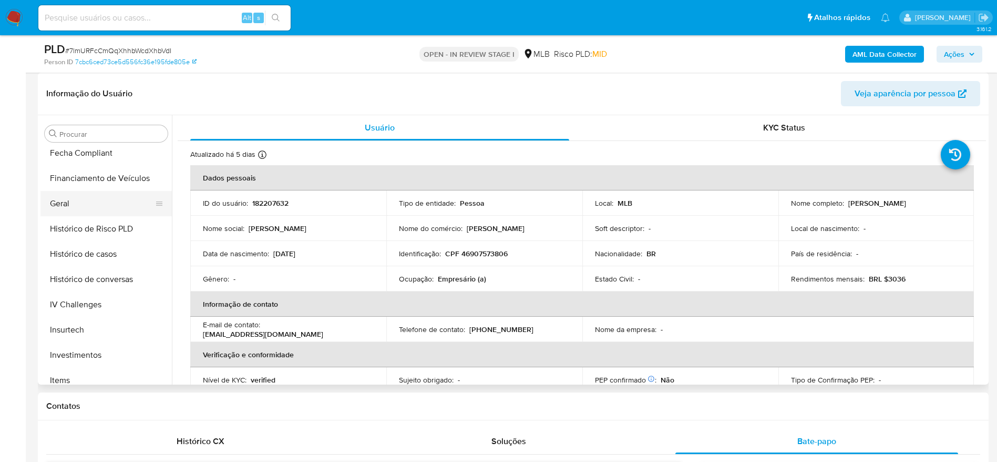
click at [81, 200] on button "Geral" at bounding box center [101, 203] width 123 height 25
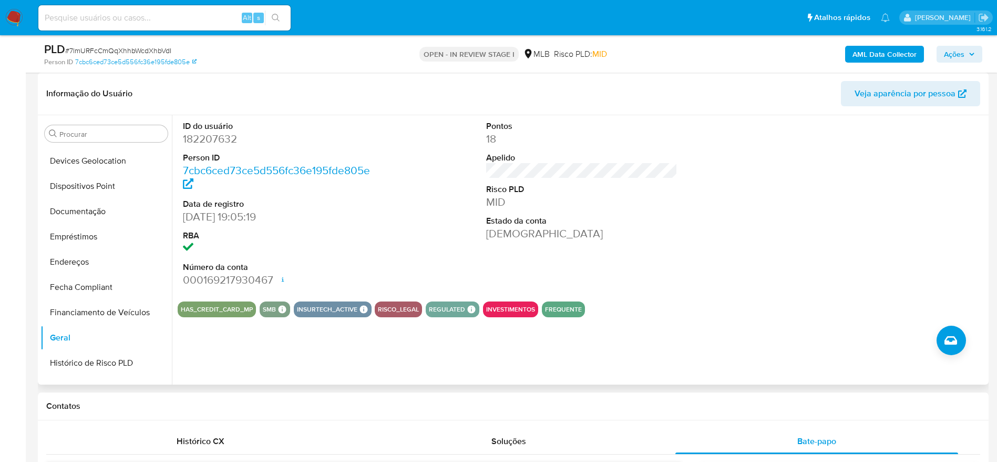
scroll to position [151, 0]
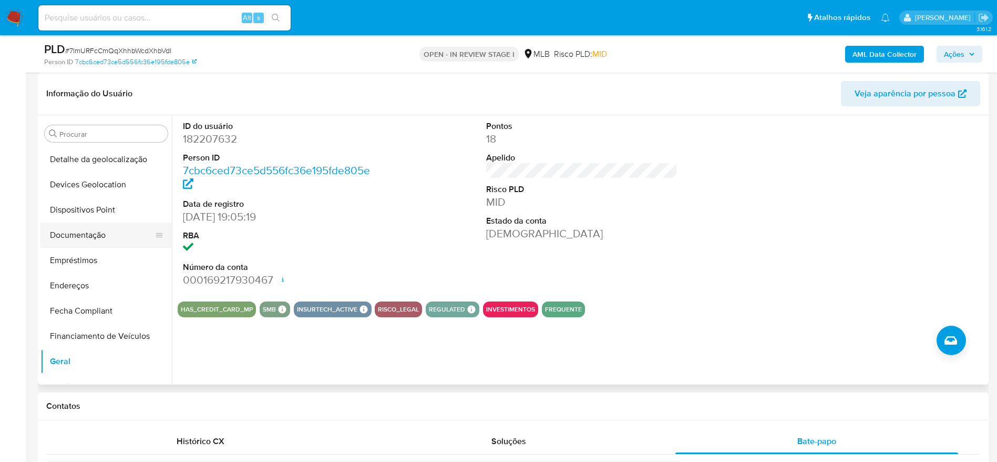
click at [99, 241] on button "Documentação" at bounding box center [101, 234] width 123 height 25
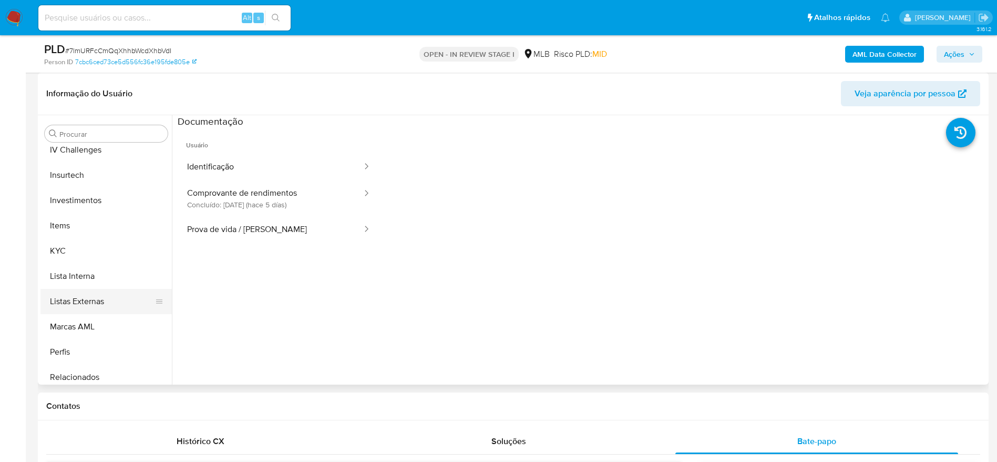
scroll to position [466, 0]
click at [71, 233] on button "Items" at bounding box center [101, 222] width 123 height 25
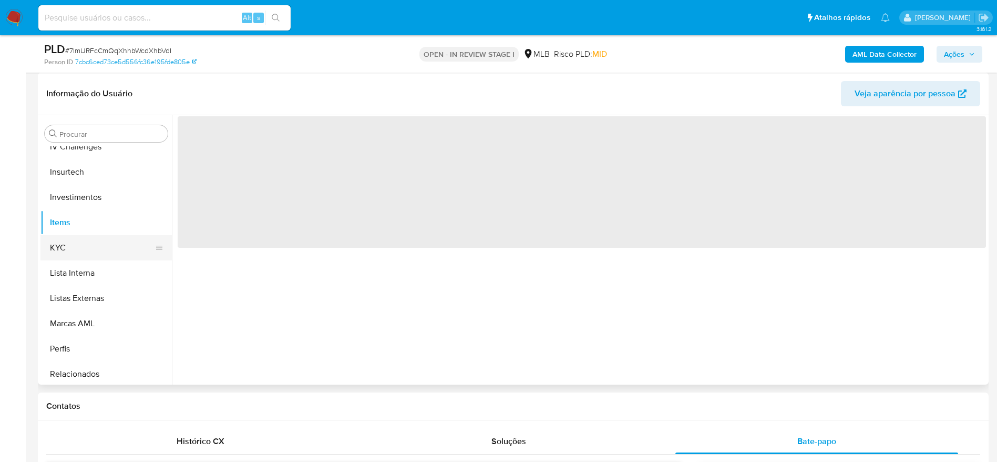
click at [71, 248] on button "KYC" at bounding box center [101, 247] width 123 height 25
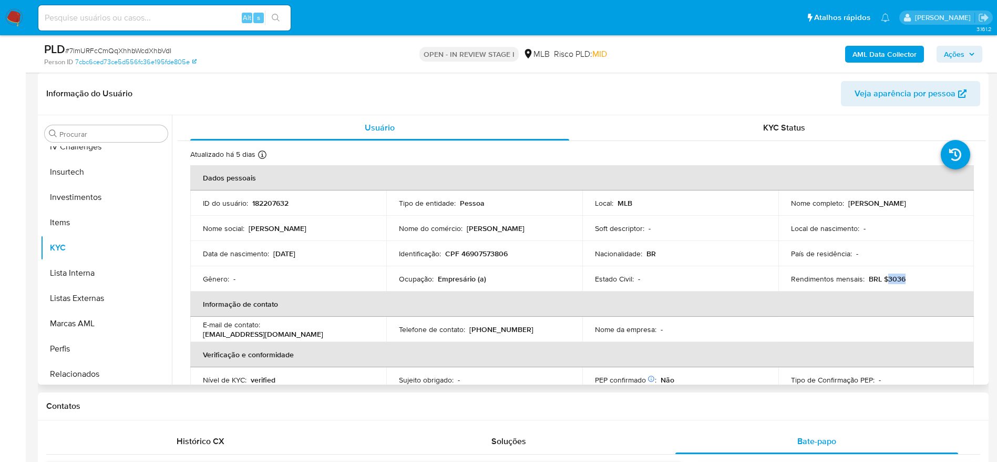
drag, startPoint x: 899, startPoint y: 280, endPoint x: 884, endPoint y: 283, distance: 15.6
click at [884, 283] on div "Rendimentos mensais : BRL $3036" at bounding box center [876, 278] width 171 height 9
copy p "3036"
drag, startPoint x: 473, startPoint y: 279, endPoint x: 436, endPoint y: 280, distance: 37.3
click at [436, 280] on div "Ocupação : Empresário (a)" at bounding box center [484, 278] width 171 height 9
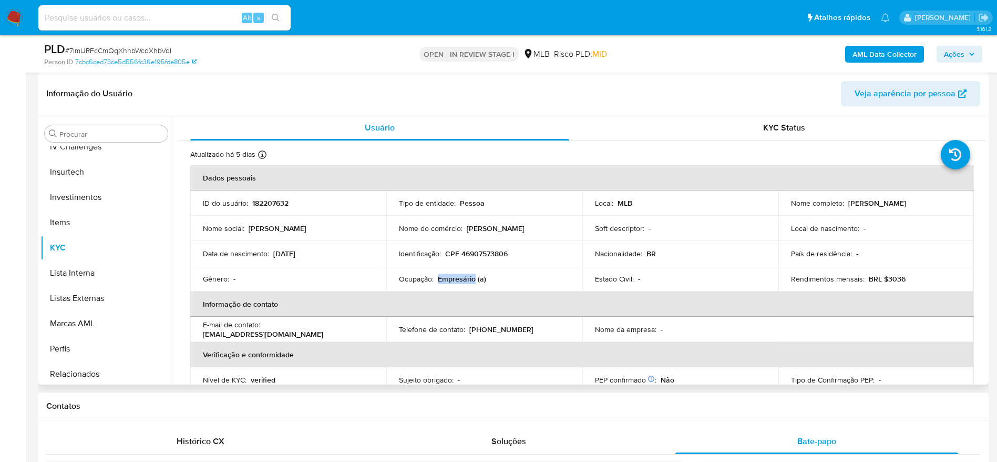
copy p "Empresário"
click at [875, 50] on b "AML Data Collector" at bounding box center [885, 54] width 64 height 17
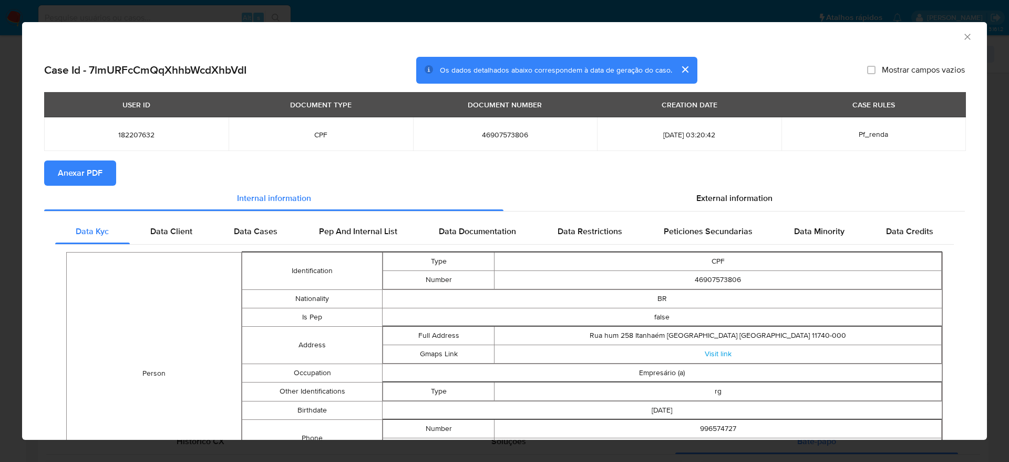
click at [87, 172] on span "Anexar PDF" at bounding box center [80, 172] width 45 height 23
click at [962, 39] on icon "Fechar a janela" at bounding box center [967, 37] width 11 height 11
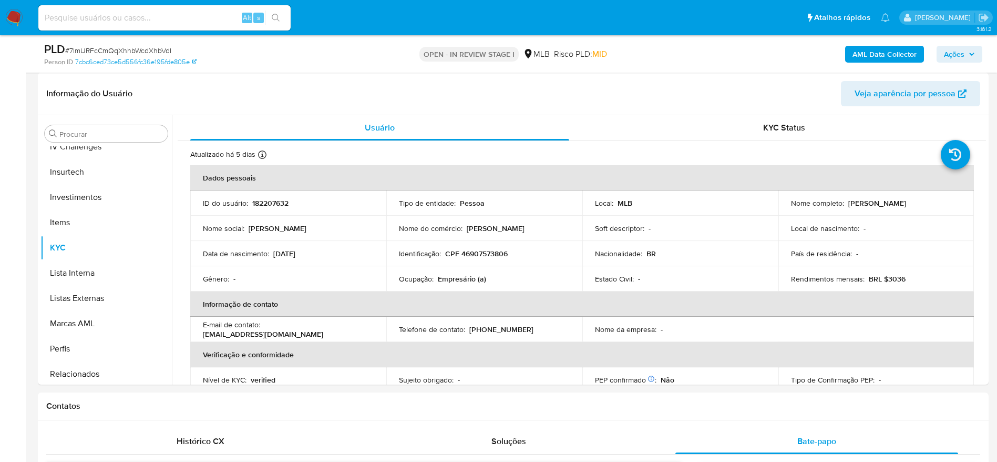
click at [962, 45] on div "AML Data Collector Ações" at bounding box center [827, 54] width 310 height 25
click at [937, 55] on button "Ações" at bounding box center [960, 54] width 46 height 17
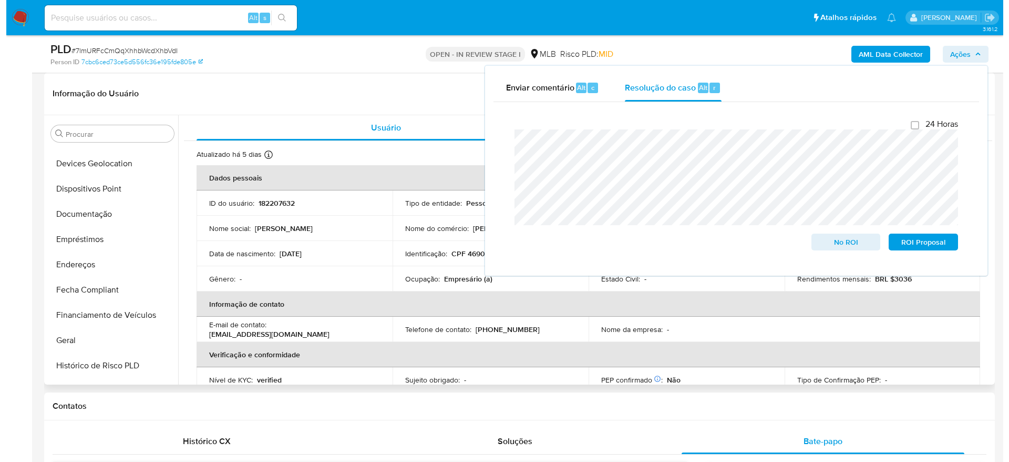
scroll to position [0, 0]
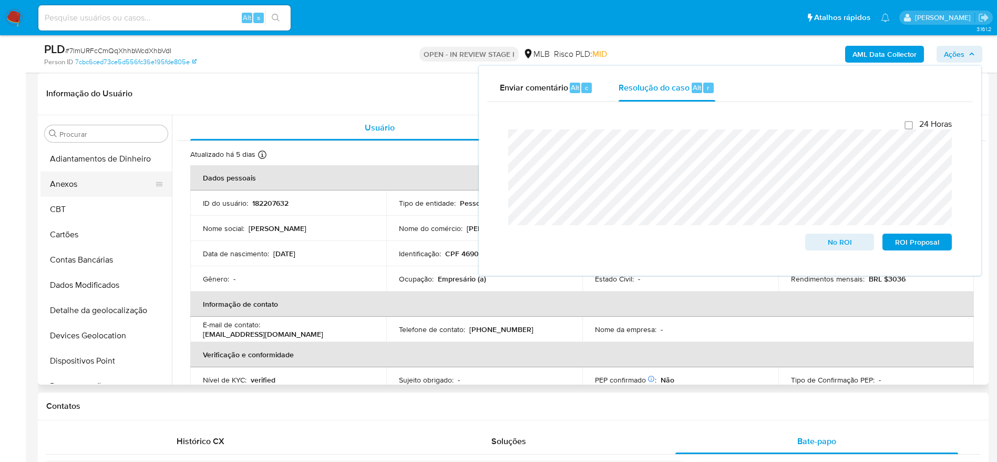
click at [106, 183] on button "Anexos" at bounding box center [101, 183] width 123 height 25
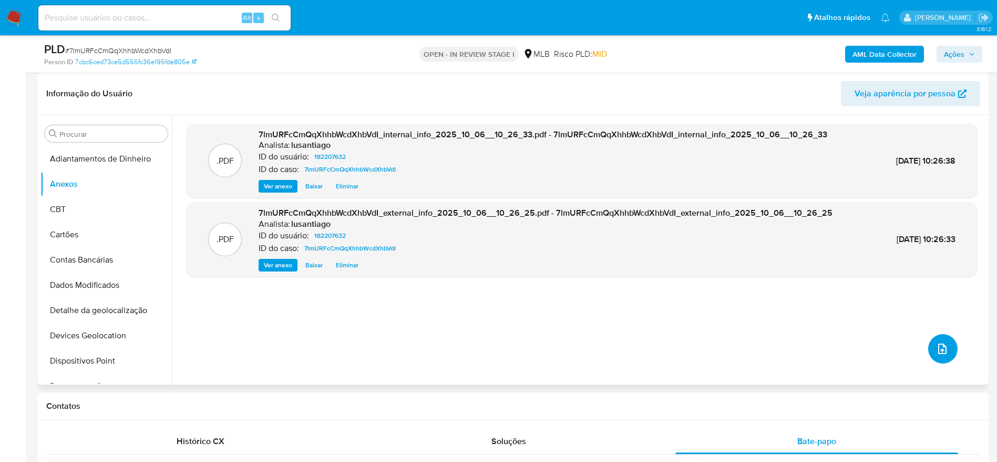
click at [944, 340] on button "upload-file" at bounding box center [942, 348] width 29 height 29
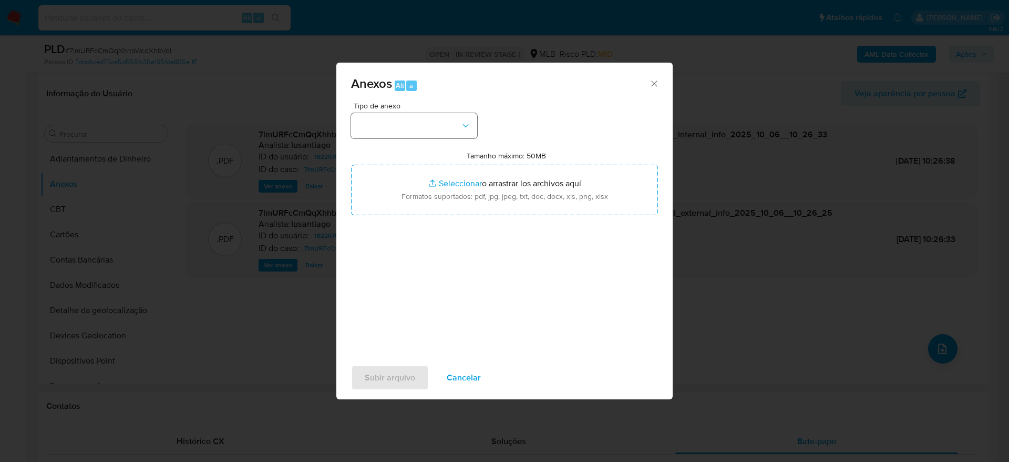
drag, startPoint x: 384, startPoint y: 141, endPoint x: 390, endPoint y: 131, distance: 12.0
click at [385, 138] on div "Tipo de anexo Tamanho máximo: 50MB Seleccionar archivos Seleccionar o arrastrar…" at bounding box center [504, 226] width 307 height 248
click at [390, 131] on button "button" at bounding box center [414, 125] width 126 height 25
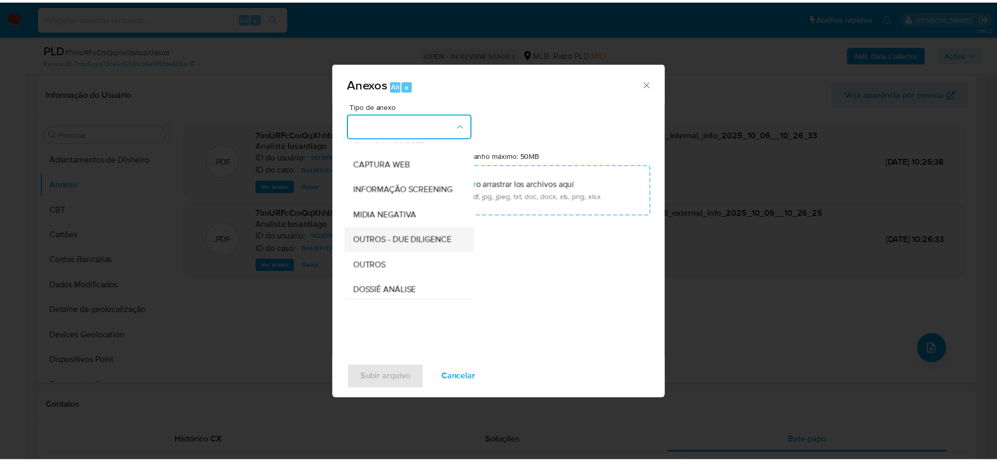
scroll to position [162, 0]
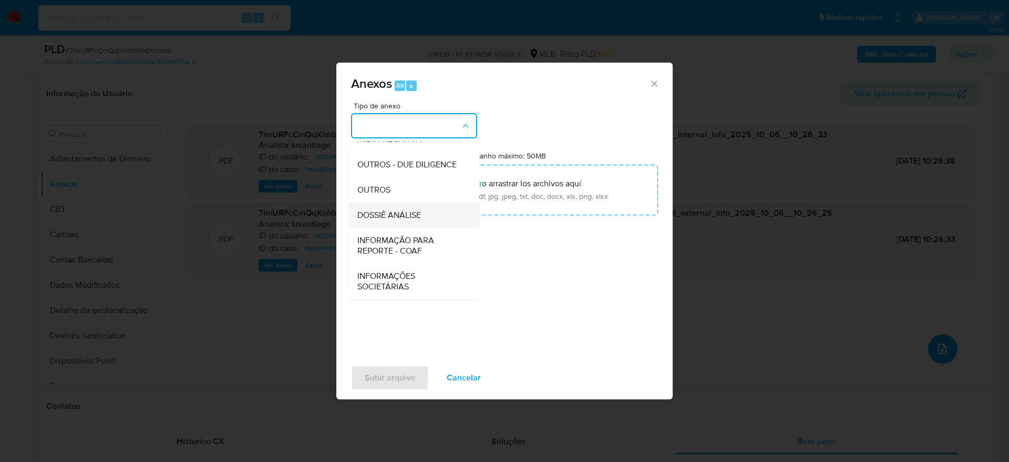
click at [411, 219] on span "DOSSIÊ ANÁLISE" at bounding box center [389, 215] width 64 height 11
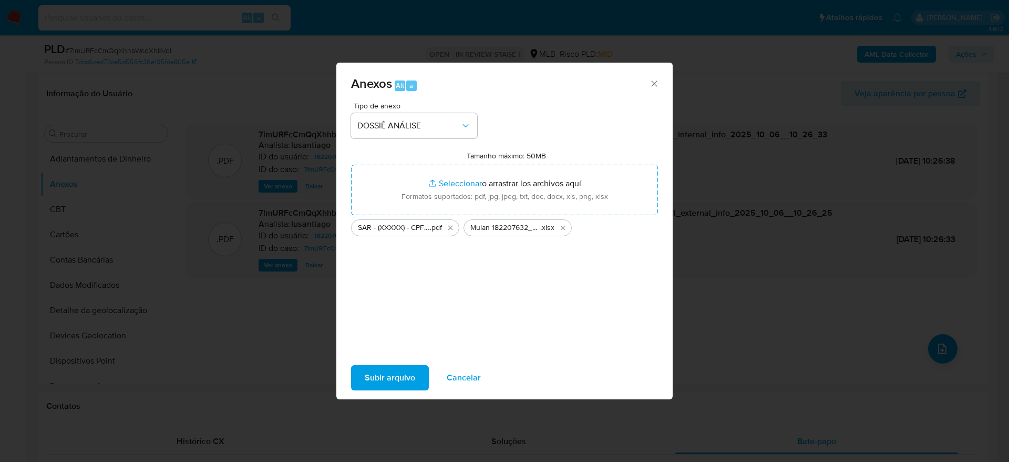
click at [395, 380] on span "Subir arquivo" at bounding box center [390, 377] width 50 height 23
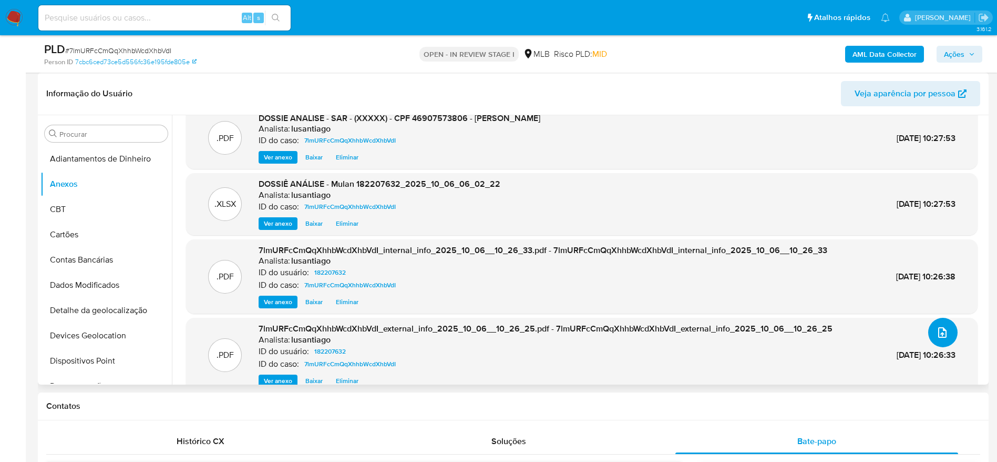
scroll to position [0, 0]
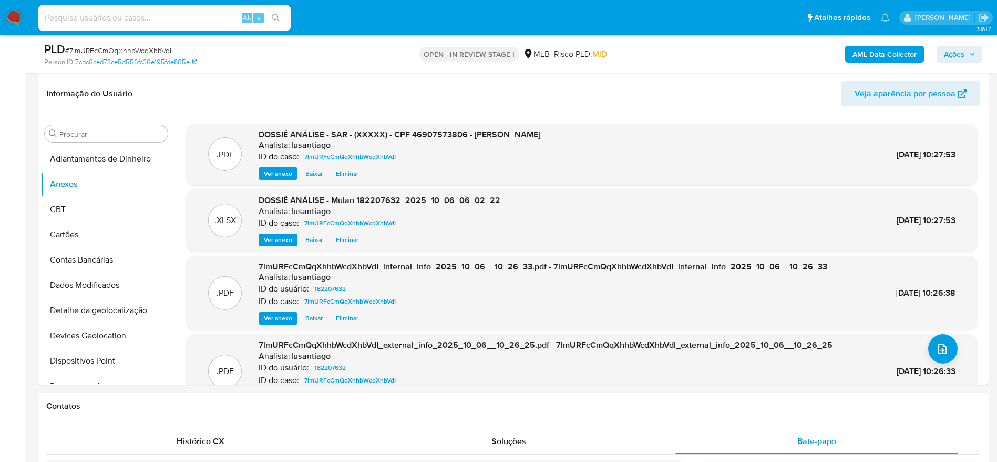
click at [964, 52] on span "Ações" at bounding box center [954, 54] width 21 height 17
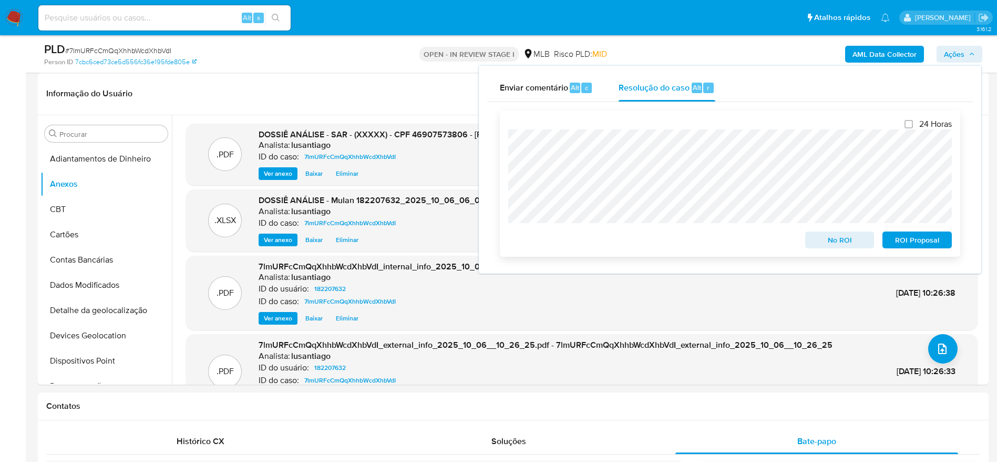
click at [917, 240] on span "ROI Proposal" at bounding box center [917, 239] width 55 height 15
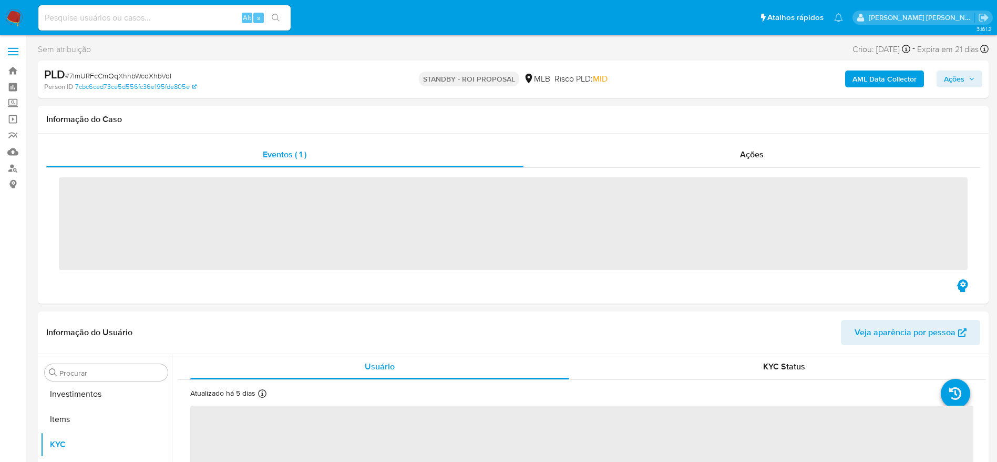
scroll to position [545, 0]
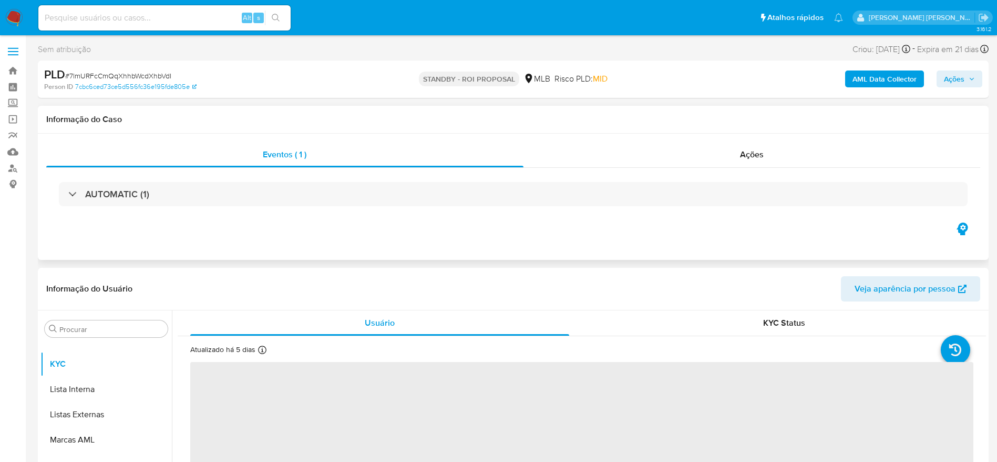
select select "10"
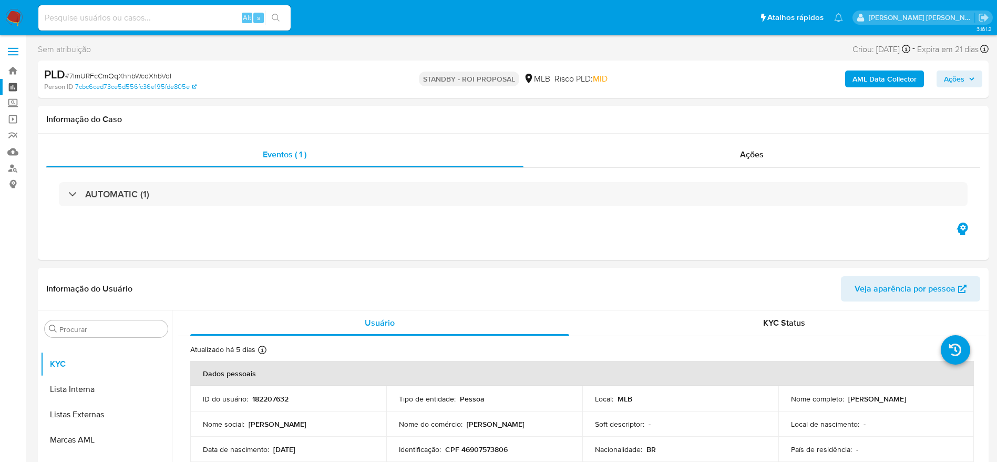
click at [13, 89] on link "Painel" at bounding box center [62, 87] width 125 height 16
